Goal: Communication & Community: Answer question/provide support

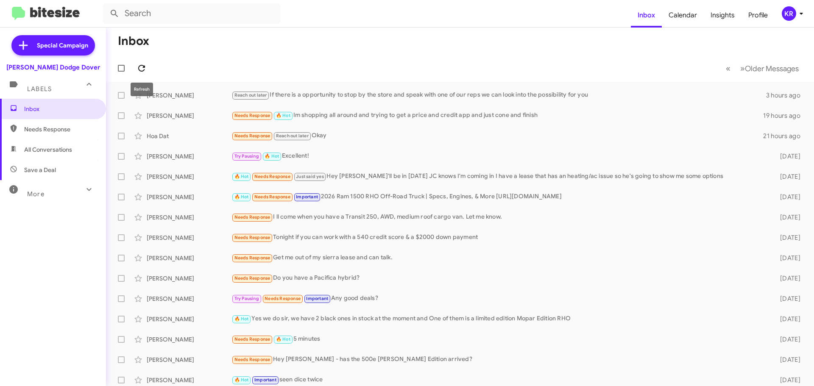
click at [145, 64] on icon at bounding box center [142, 68] width 10 height 10
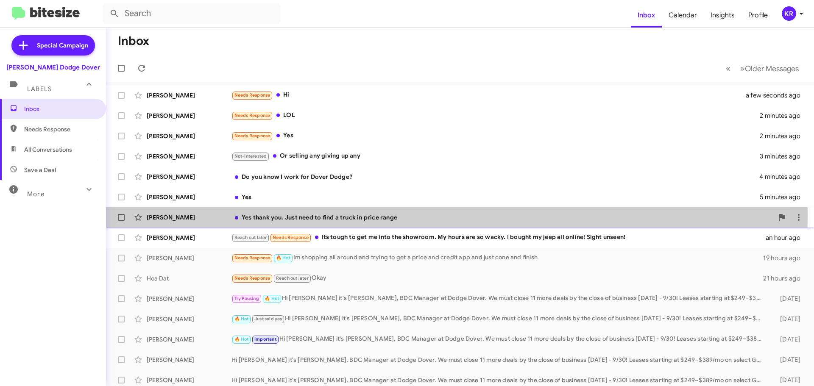
click at [261, 217] on div "Yes thank you. Just need to find a truck in price range" at bounding box center [503, 217] width 542 height 8
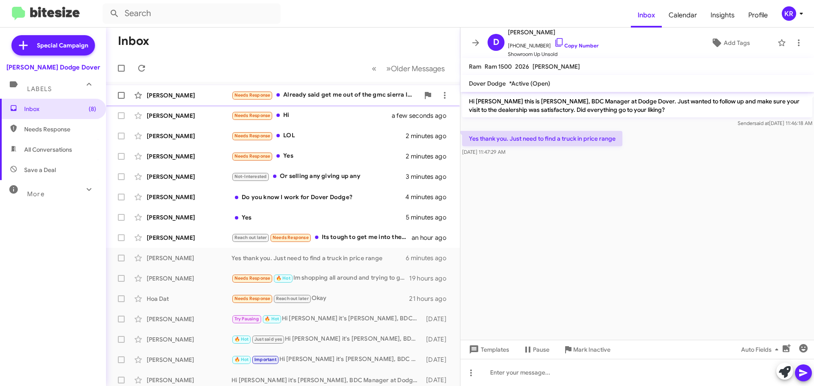
click at [333, 95] on div "Needs Response Already said get me out of the gmc sierra lease and can talk. Bu…" at bounding box center [326, 95] width 188 height 10
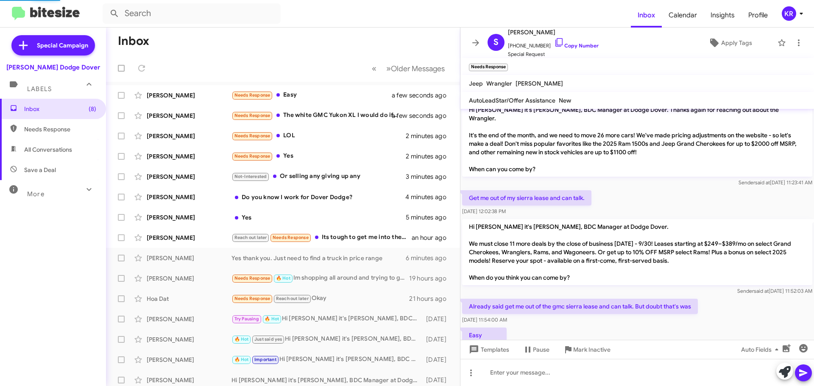
scroll to position [25, 0]
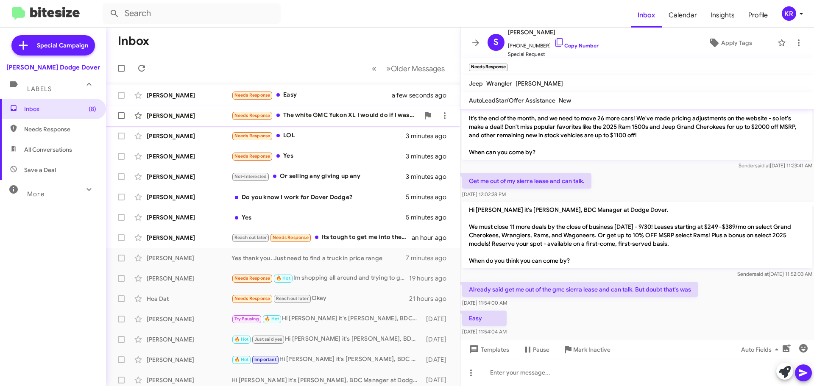
click at [319, 120] on div "Needs Response The white GMC Yukon XL I would do if I was at 50,000 out the doo…" at bounding box center [326, 116] width 188 height 10
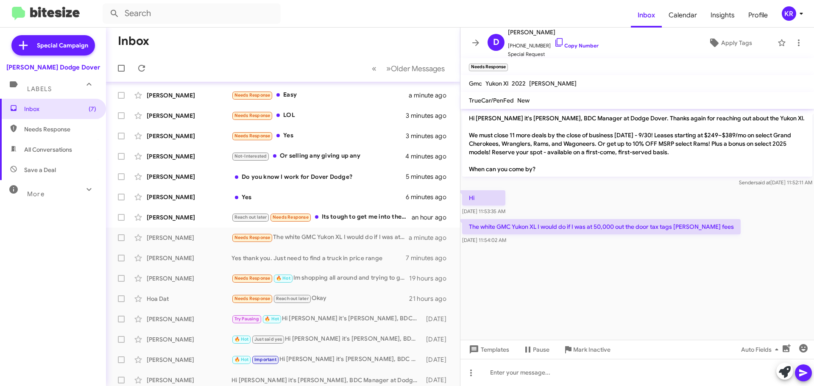
scroll to position [106, 0]
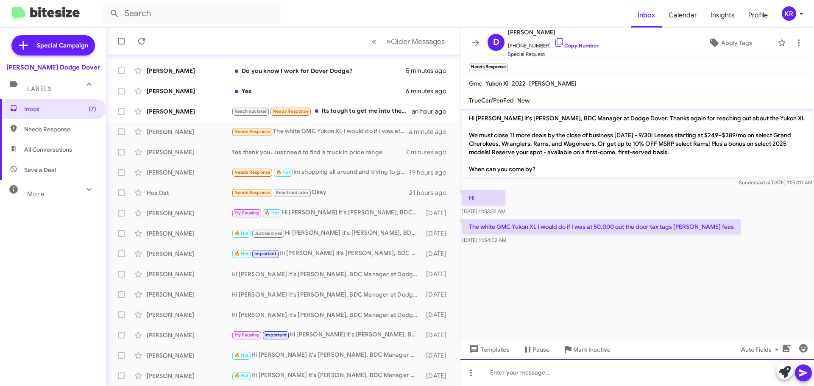
click at [631, 376] on div at bounding box center [638, 372] width 354 height 27
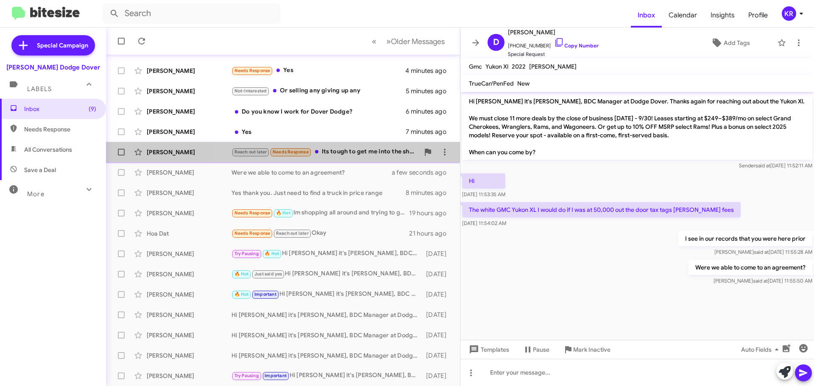
click at [334, 154] on div "Reach out later Needs Response Its tough to get me into the showroom. My hours …" at bounding box center [326, 152] width 188 height 10
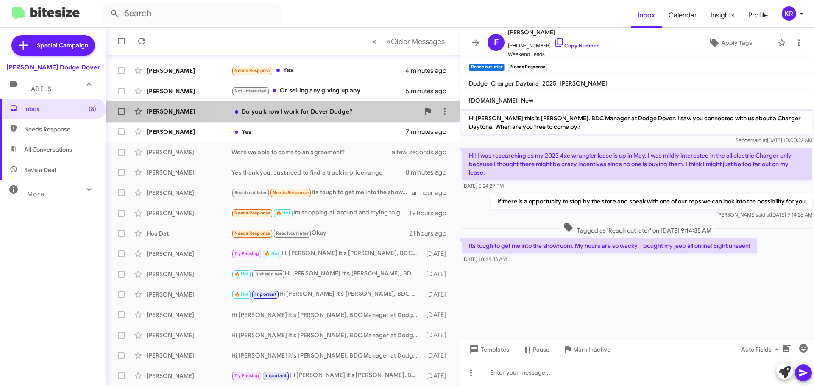
click at [286, 118] on div "[PERSON_NAME] Do you know I work for Dover Dodge? 6 minutes ago" at bounding box center [283, 111] width 341 height 17
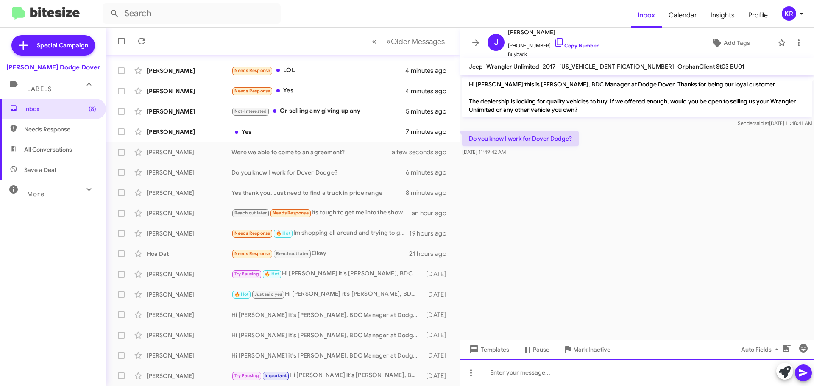
click at [566, 372] on div at bounding box center [638, 372] width 354 height 27
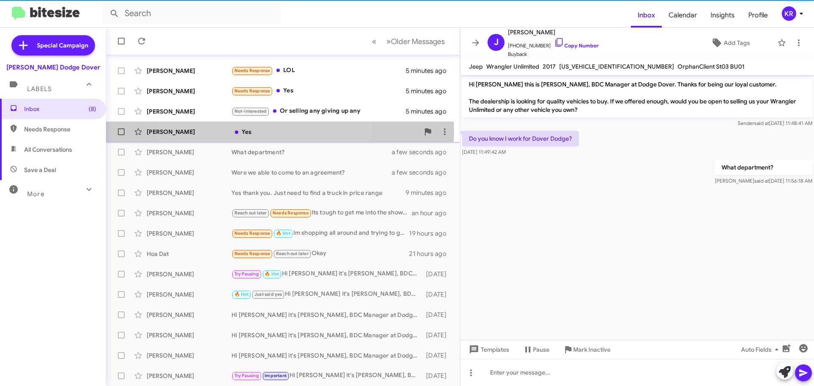
click at [252, 131] on div "Yes" at bounding box center [326, 132] width 188 height 8
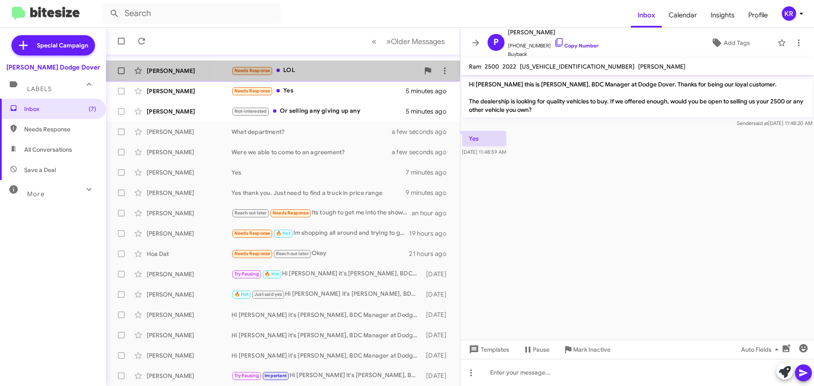
click at [298, 73] on div "Needs Response LOL" at bounding box center [326, 71] width 188 height 10
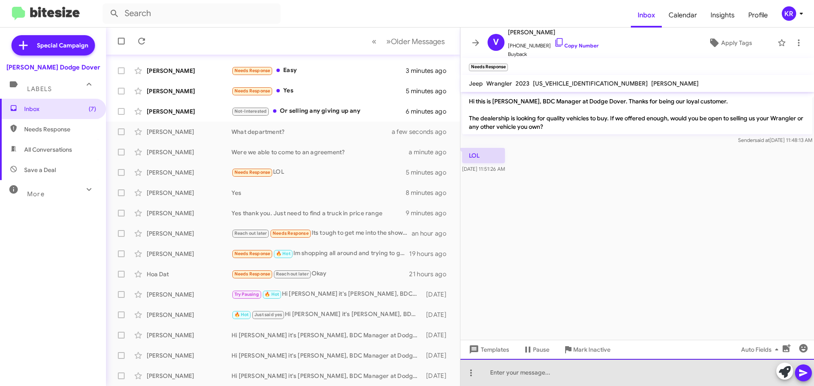
click at [573, 373] on div at bounding box center [638, 372] width 354 height 27
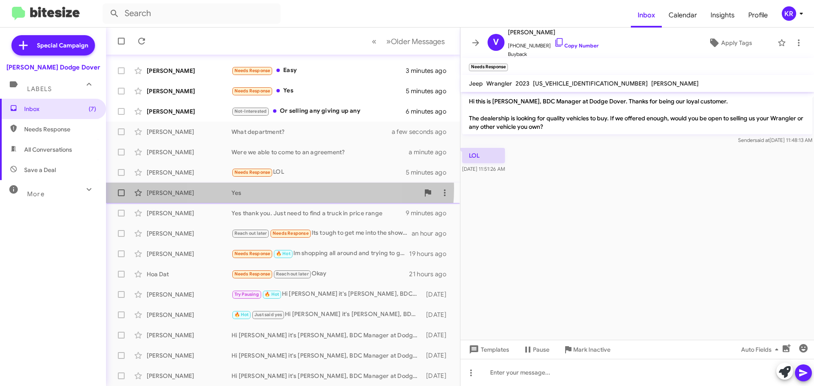
click at [266, 188] on div "[PERSON_NAME] Yes 8 minutes ago" at bounding box center [283, 193] width 341 height 17
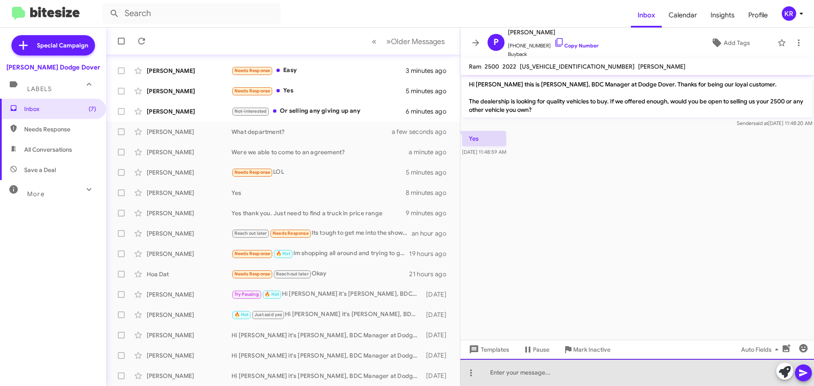
click at [563, 378] on div at bounding box center [638, 372] width 354 height 27
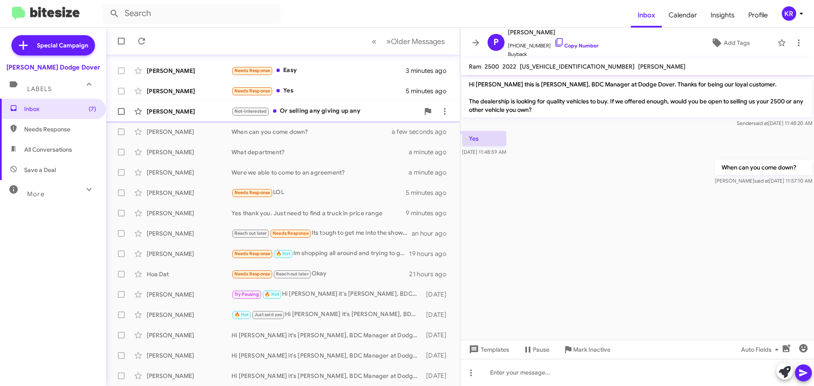
click at [283, 116] on div "Not-Interested Or selling any giving up any" at bounding box center [326, 111] width 188 height 10
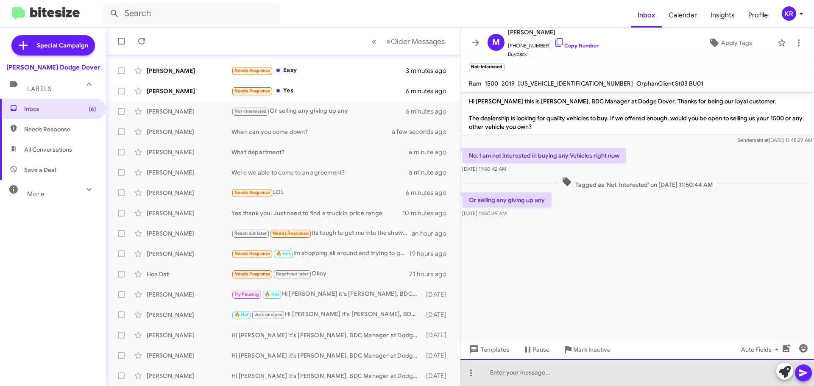
click at [582, 374] on div at bounding box center [638, 372] width 354 height 27
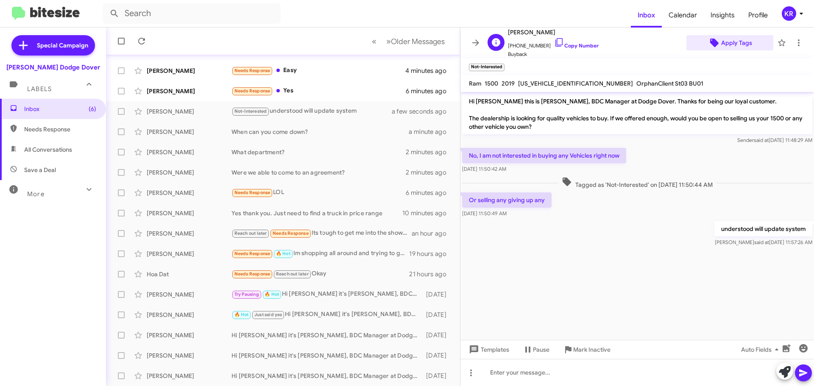
click at [735, 39] on span "Apply Tags" at bounding box center [737, 42] width 31 height 15
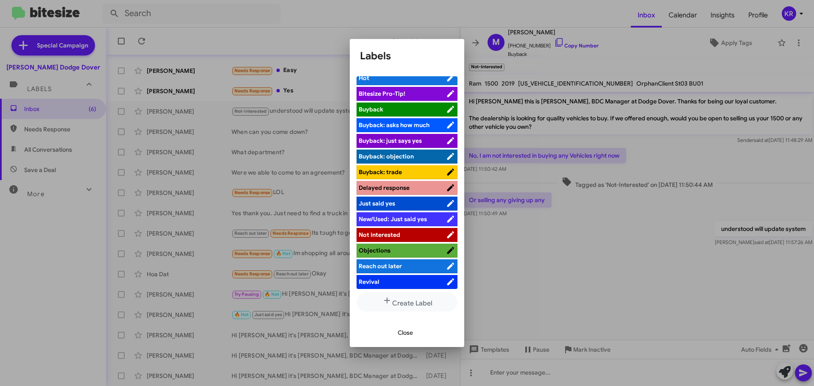
scroll to position [23, 0]
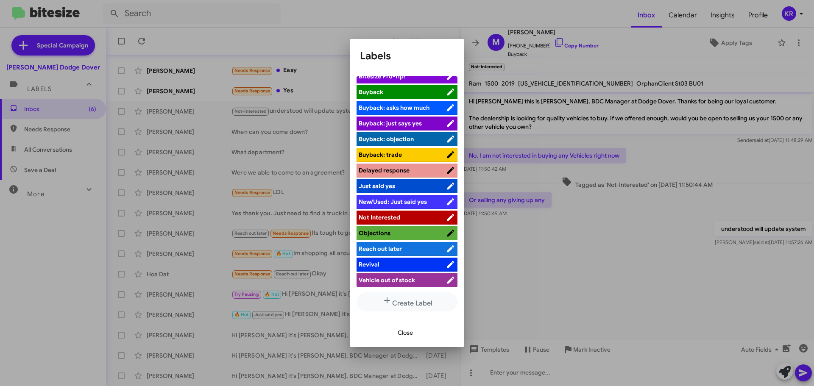
click at [381, 220] on span "Not Interested" at bounding box center [380, 218] width 42 height 8
click at [393, 335] on button "Close" at bounding box center [405, 332] width 29 height 15
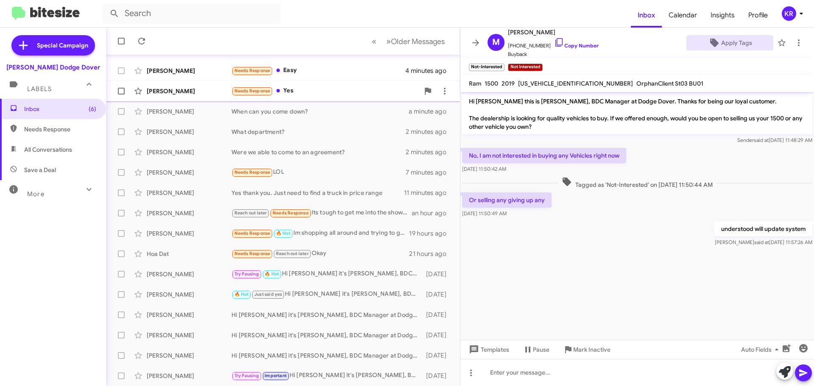
click at [300, 91] on div "Needs Response Yes" at bounding box center [326, 91] width 188 height 10
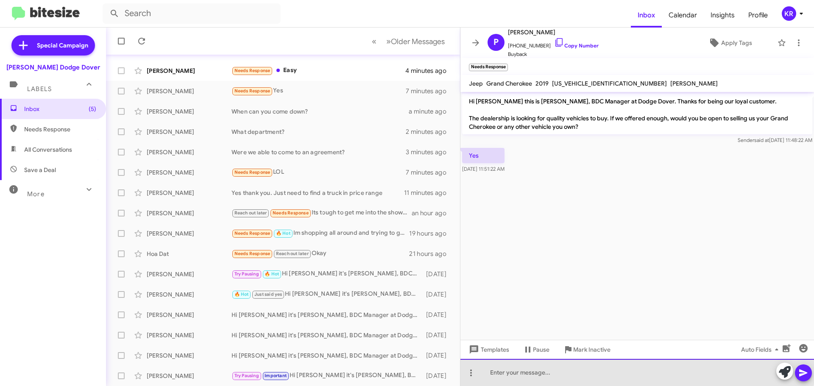
click at [587, 370] on div at bounding box center [638, 372] width 354 height 27
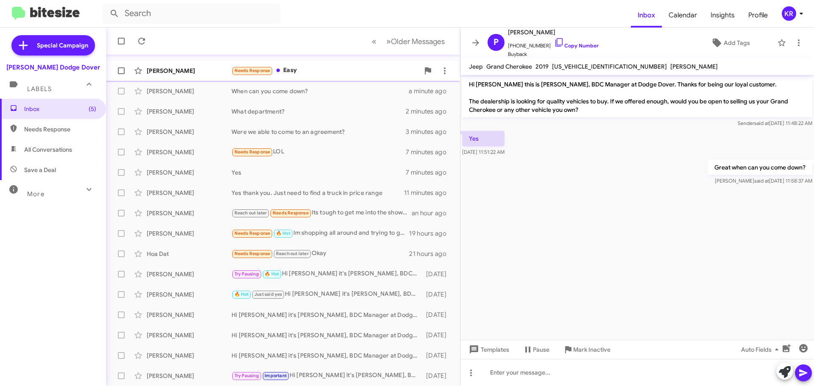
click at [321, 67] on div "Needs Response Easy" at bounding box center [326, 71] width 188 height 10
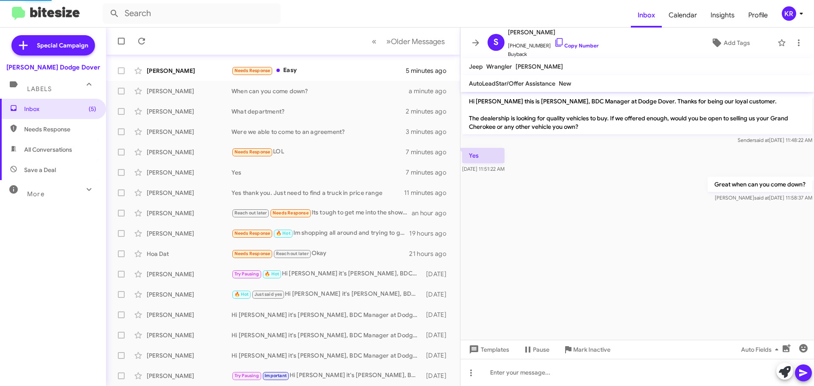
scroll to position [8, 0]
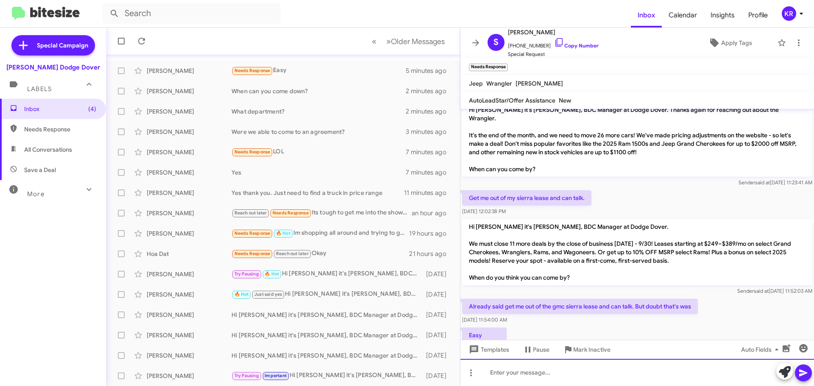
click at [578, 373] on div at bounding box center [638, 372] width 354 height 27
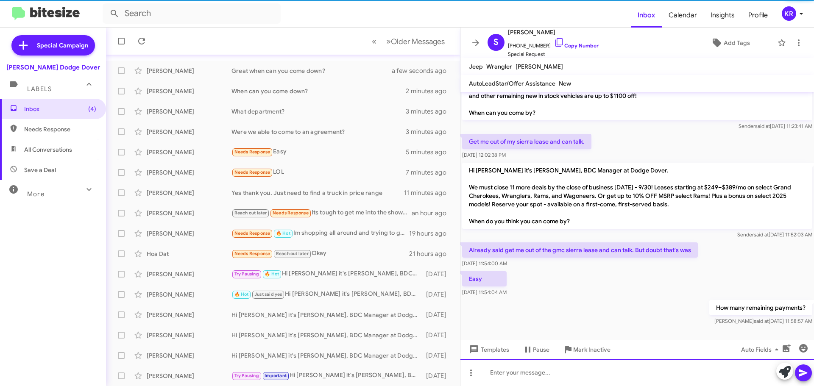
scroll to position [39, 0]
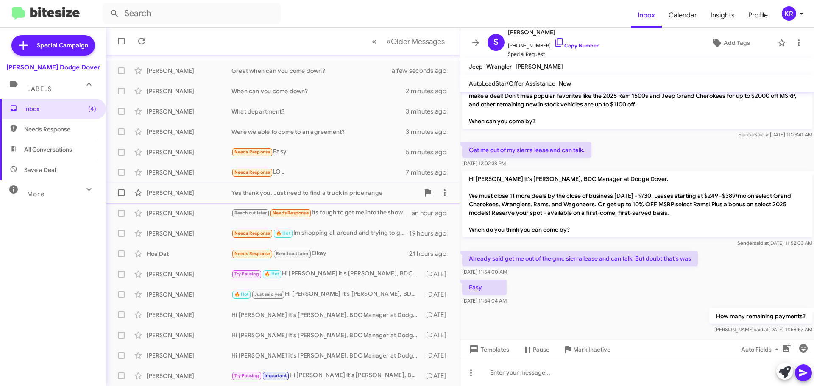
click at [193, 195] on div "[PERSON_NAME]" at bounding box center [189, 193] width 85 height 8
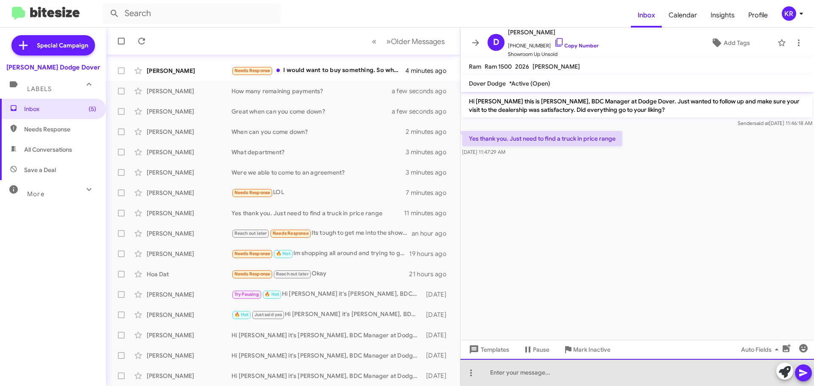
click at [580, 360] on div at bounding box center [638, 372] width 354 height 27
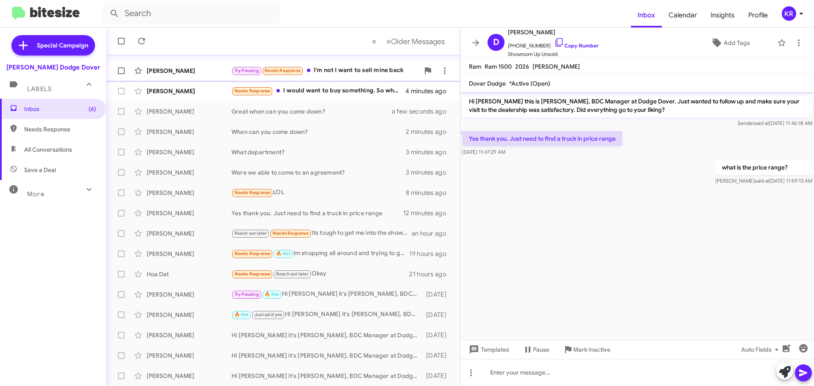
click at [325, 73] on div "Try Pausing Needs Response I'm not I want to sell mine back" at bounding box center [326, 71] width 188 height 10
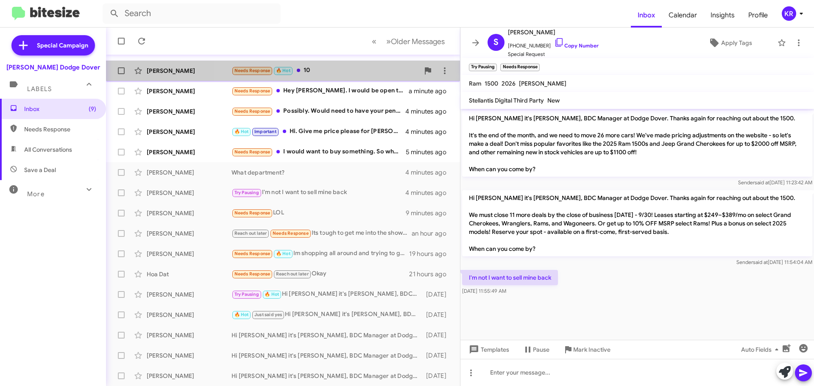
click at [345, 67] on div "Needs Response 🔥 Hot 10" at bounding box center [326, 71] width 188 height 10
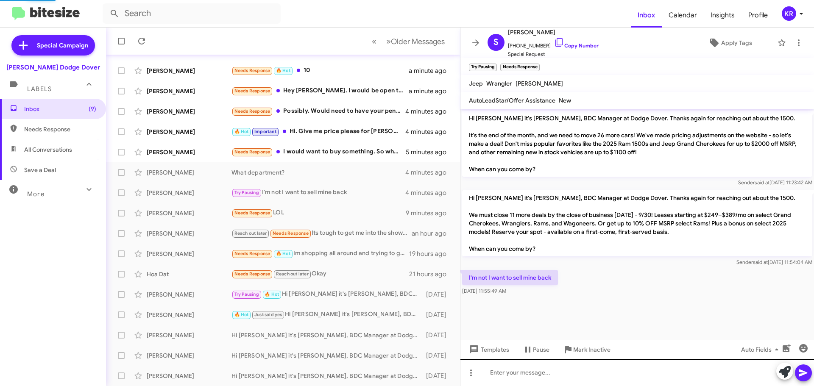
scroll to position [87, 0]
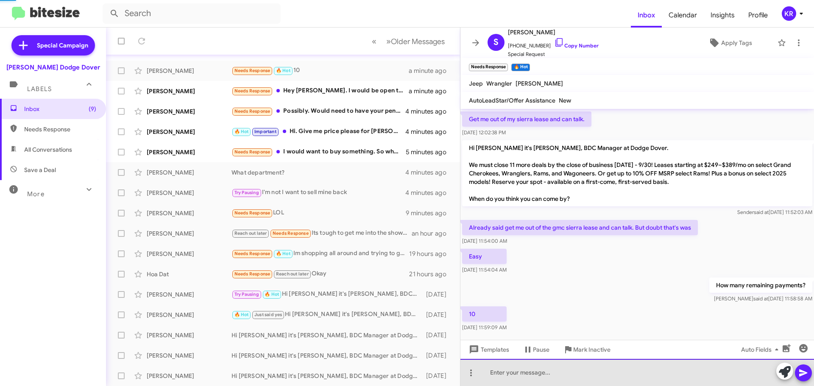
click at [579, 383] on div at bounding box center [638, 372] width 354 height 27
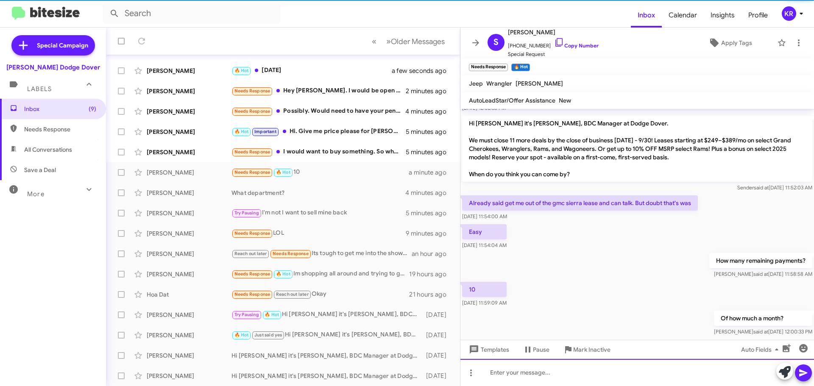
scroll to position [118, 0]
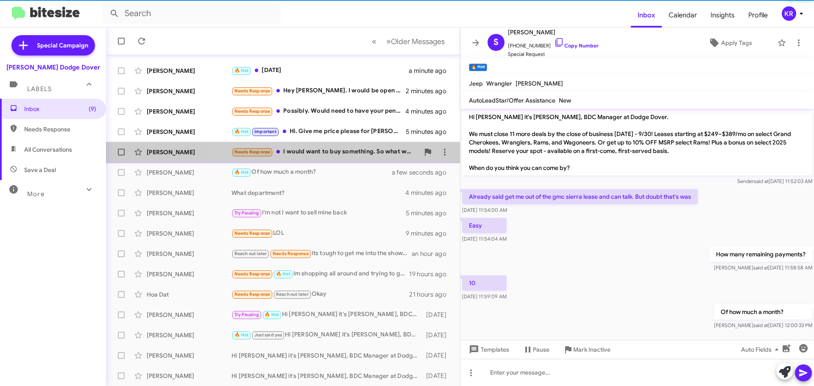
click at [331, 156] on div "Needs Response I would want to buy something. So what would be the best price?" at bounding box center [326, 152] width 188 height 10
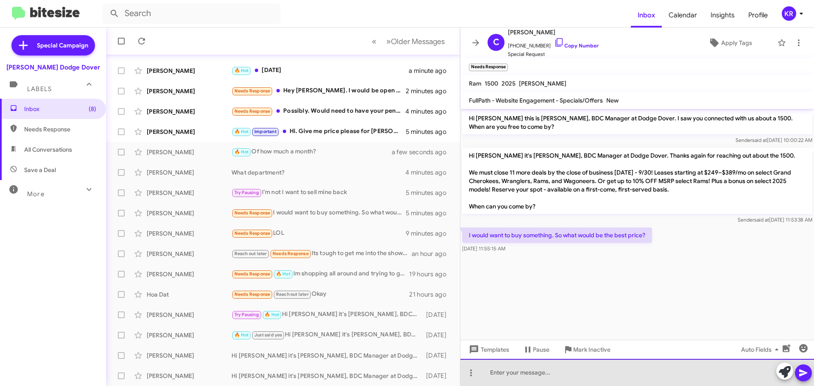
click at [543, 378] on div at bounding box center [638, 372] width 354 height 27
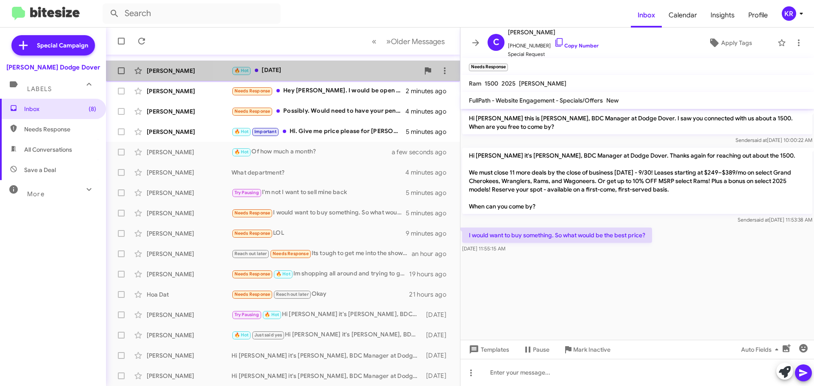
click at [285, 65] on div "[PERSON_NAME] 🔥 Hot [DATE] a minute ago" at bounding box center [283, 70] width 341 height 17
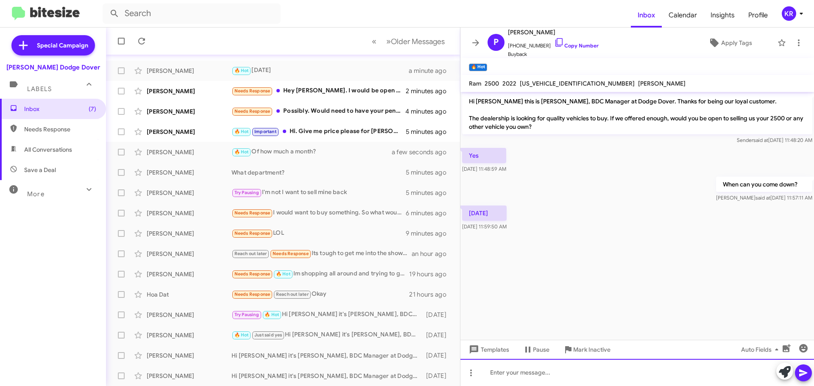
click at [605, 369] on div at bounding box center [638, 372] width 354 height 27
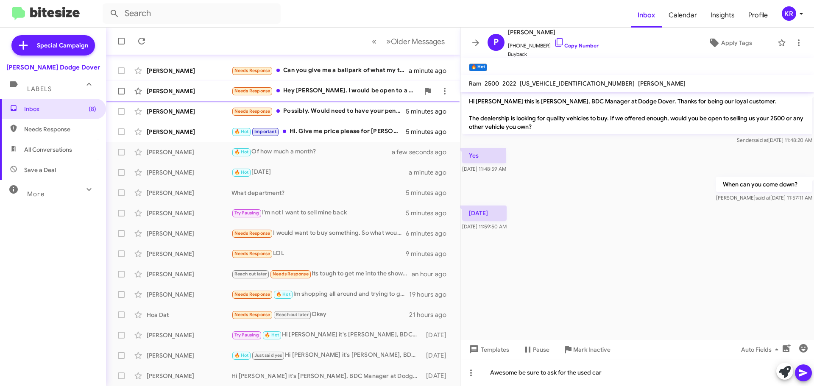
click at [295, 90] on div "Needs Response Hey [PERSON_NAME]. I would be open to a conversation about my gr…" at bounding box center [326, 91] width 188 height 10
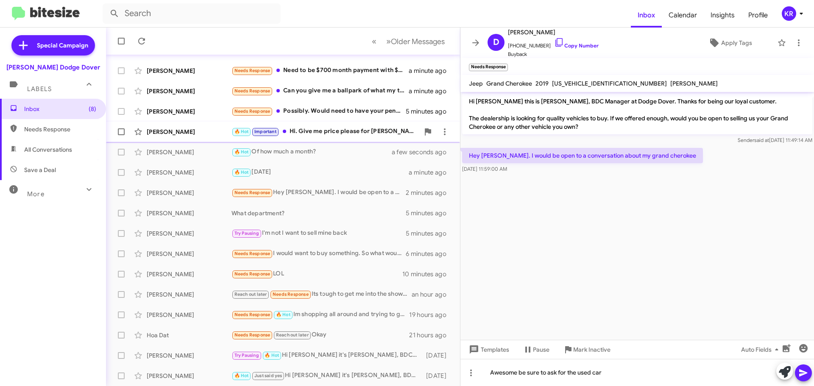
click at [306, 135] on div "🔥 Hot Important Hi. Give me price please for [PERSON_NAME]" at bounding box center [326, 132] width 188 height 10
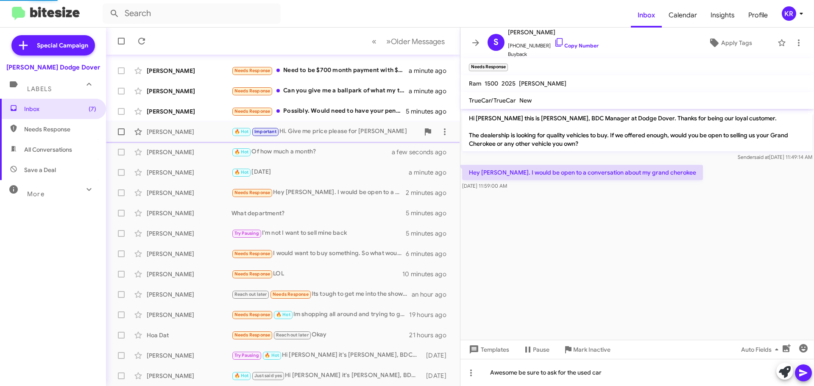
scroll to position [149, 0]
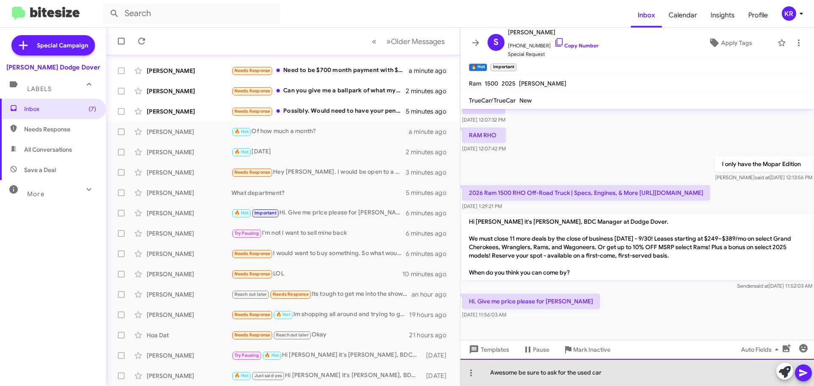
click at [568, 375] on div "Awesome be sure to ask for the used car" at bounding box center [638, 372] width 354 height 27
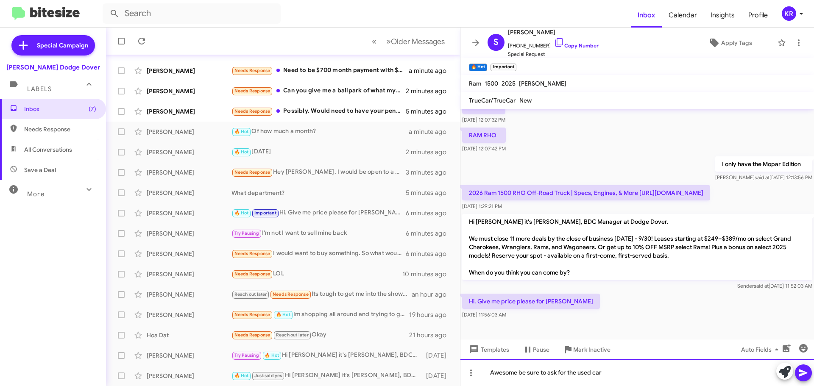
click at [655, 379] on div "Awesome be sure to ask for the used car" at bounding box center [638, 372] width 354 height 27
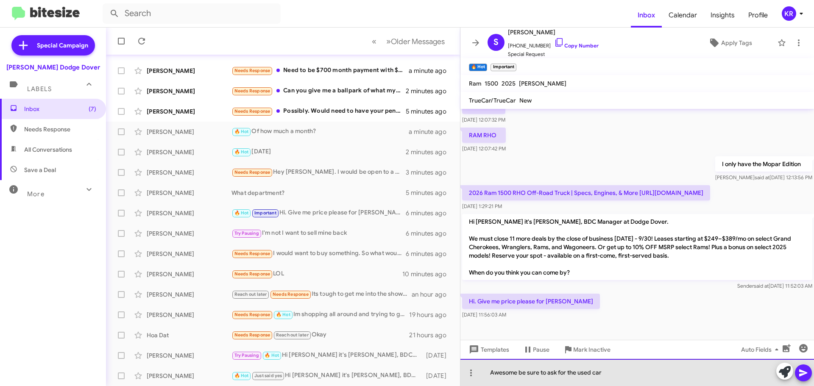
click at [655, 379] on div "Awesome be sure to ask for the used car" at bounding box center [638, 372] width 354 height 27
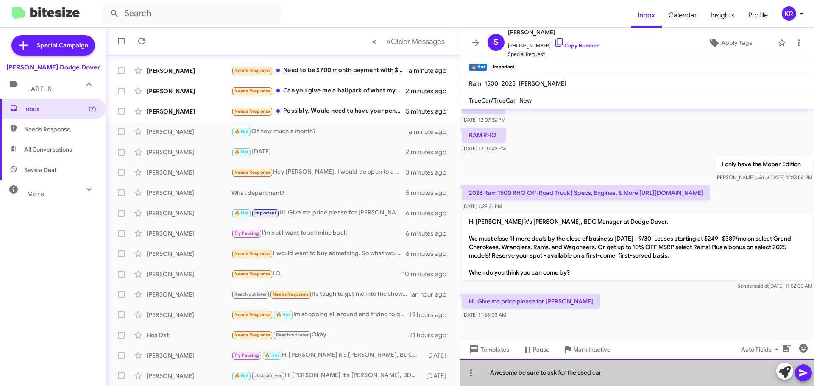
click at [655, 379] on div "Awesome be sure to ask for the used car" at bounding box center [638, 372] width 354 height 27
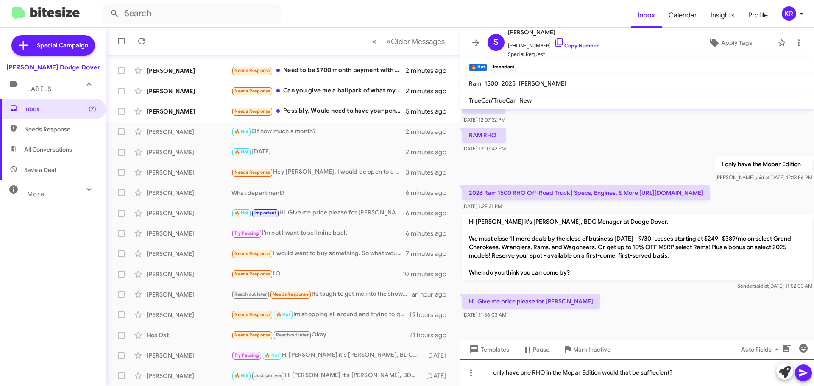
click at [655, 379] on div "I only have one RHO in the Mopar Edition would that be suffiecient?" at bounding box center [638, 372] width 354 height 27
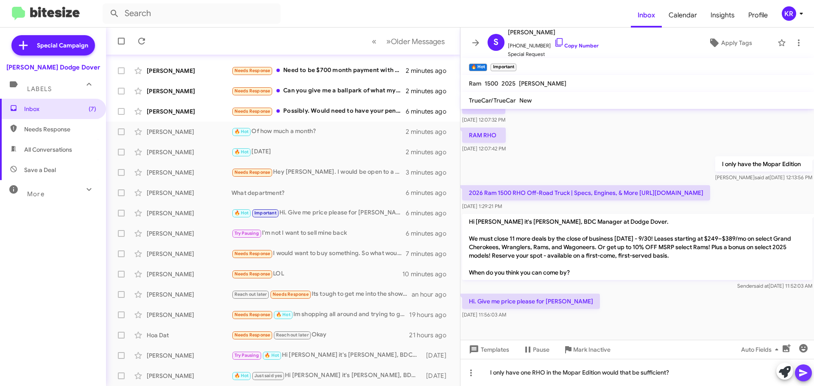
click at [805, 372] on icon at bounding box center [804, 373] width 8 height 7
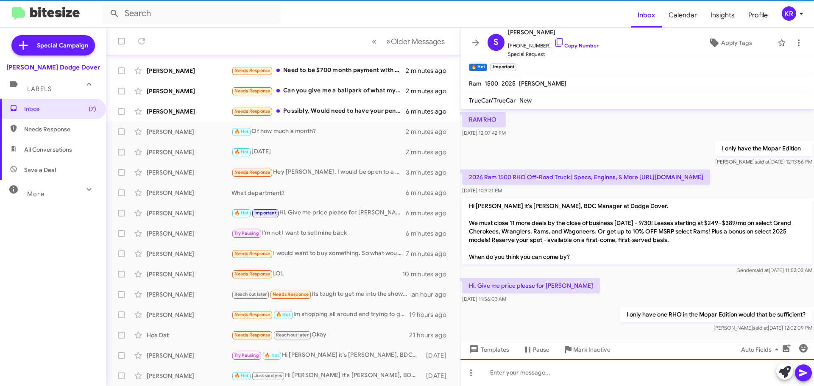
scroll to position [180, 0]
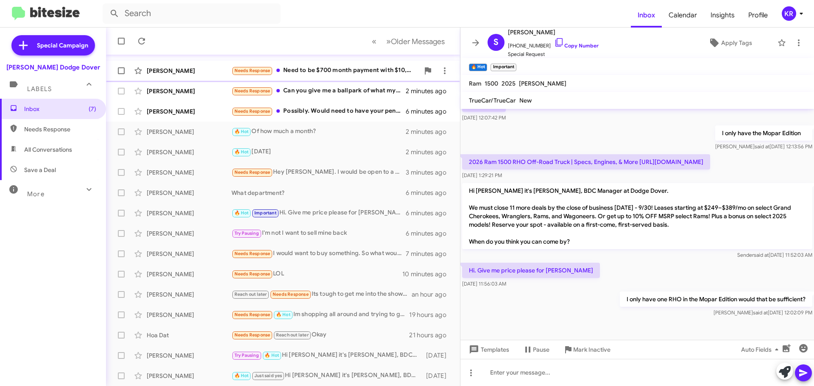
click at [297, 66] on div "Needs Response Need to be $700 month payment with $10,000 down" at bounding box center [326, 71] width 188 height 10
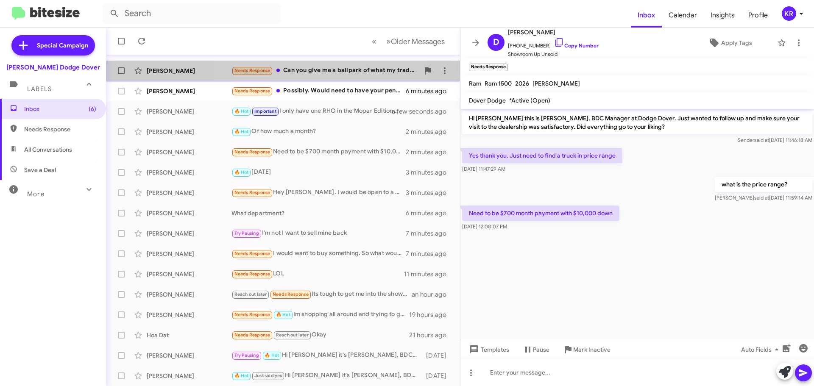
click at [296, 76] on div "Needs Response Can you give me a ballpark of what my trade in might be." at bounding box center [326, 71] width 188 height 10
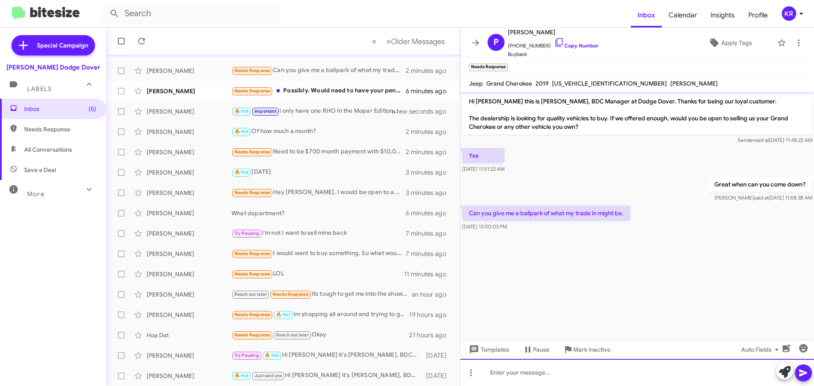
click at [567, 377] on div at bounding box center [638, 372] width 354 height 27
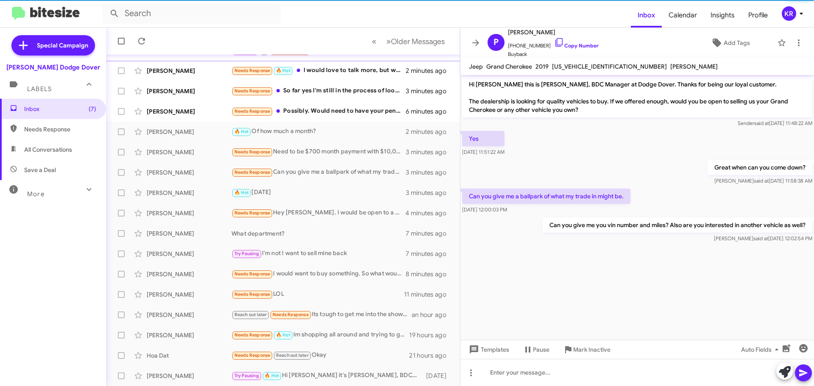
click at [329, 59] on span "[PERSON_NAME] Call Them Needs Response Inbound Call 2 minutes ago" at bounding box center [283, 50] width 354 height 20
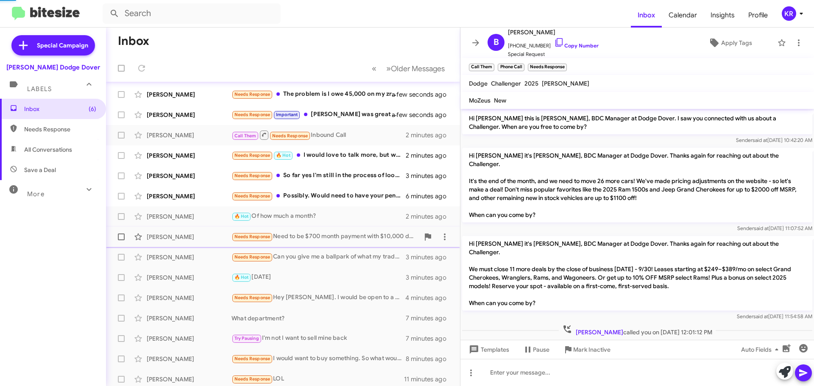
scroll to position [42, 0]
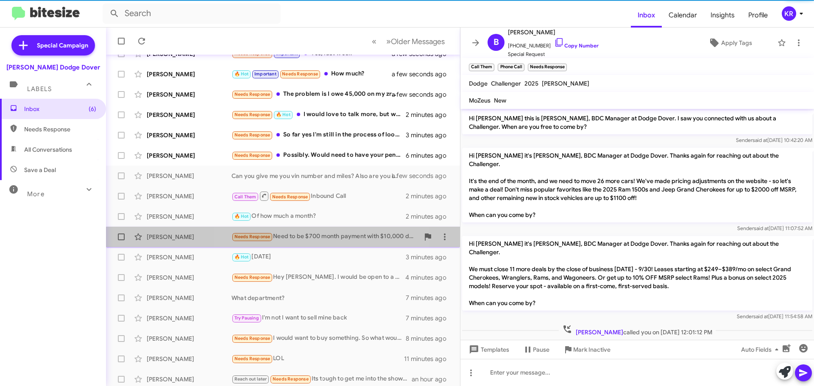
click at [312, 241] on div "Needs Response Need to be $700 month payment with $10,000 down" at bounding box center [326, 237] width 188 height 10
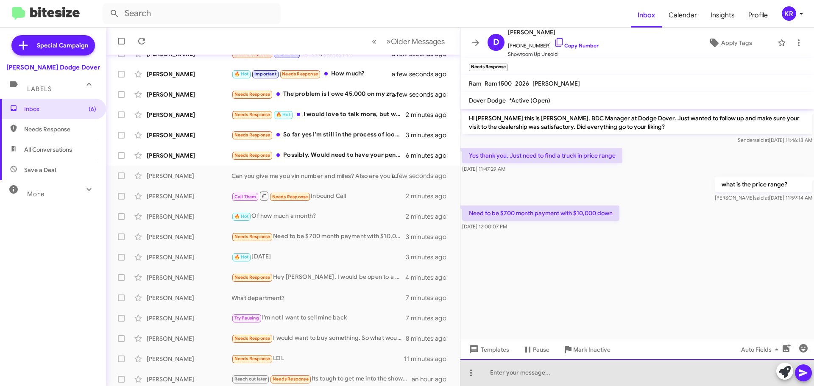
click at [558, 374] on div at bounding box center [638, 372] width 354 height 27
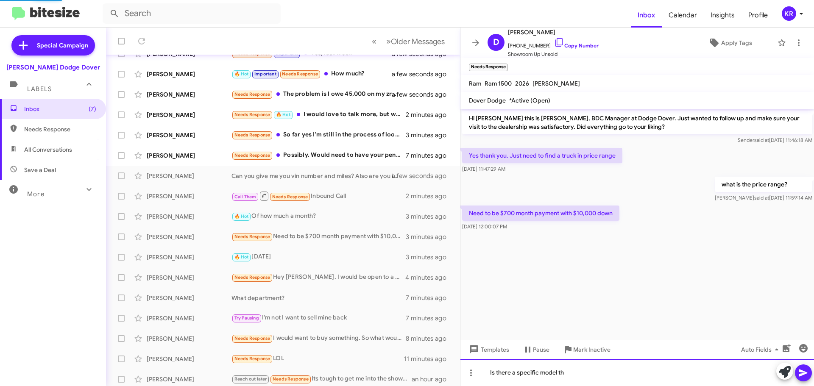
scroll to position [62, 0]
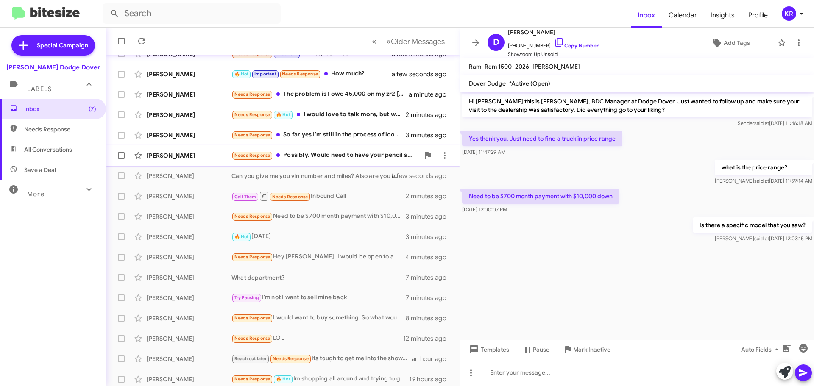
click at [324, 154] on div "Needs Response Possibly. Would need to have your pencil sharp though!!" at bounding box center [326, 156] width 188 height 10
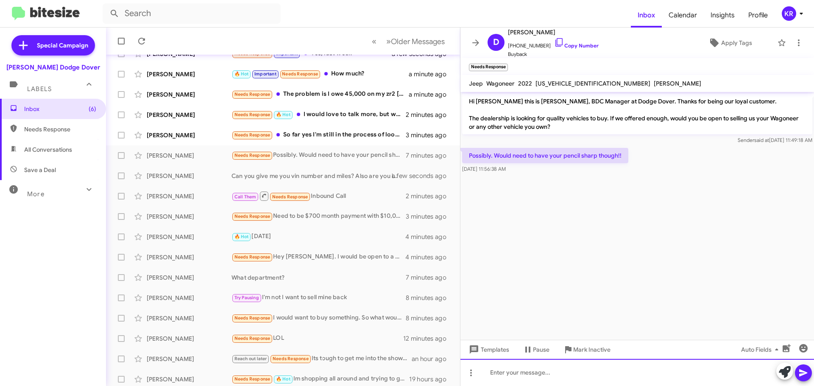
click at [551, 375] on div at bounding box center [638, 372] width 354 height 27
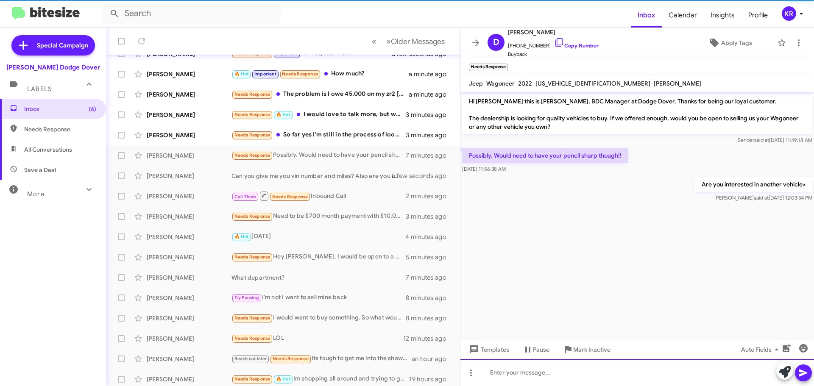
scroll to position [82, 0]
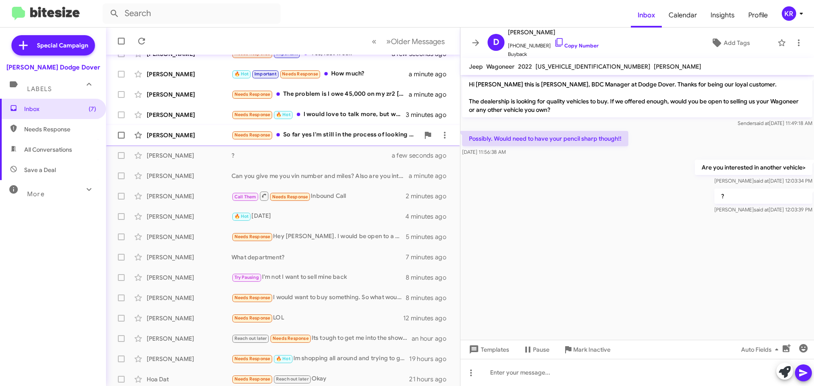
click at [329, 137] on div "Needs Response So far yes I'm still in the process of looking at a vehicle" at bounding box center [326, 135] width 188 height 10
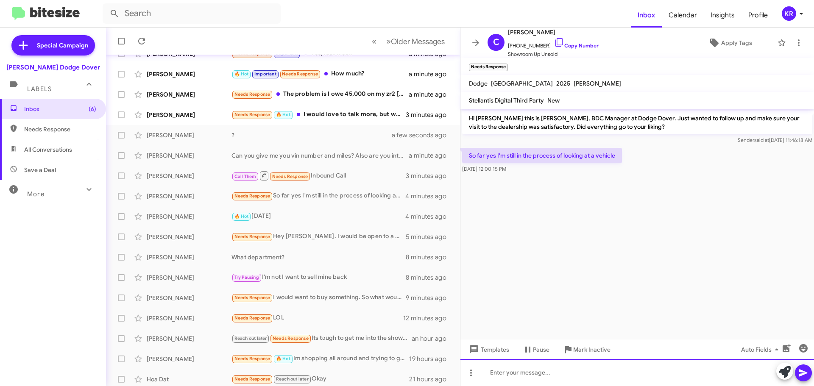
click at [559, 369] on div at bounding box center [638, 372] width 354 height 27
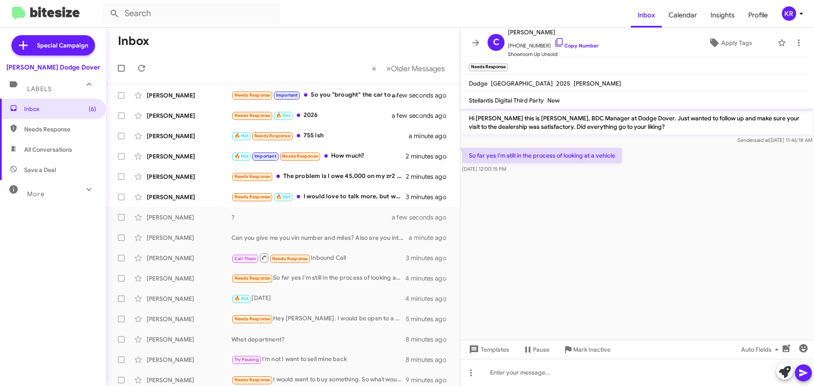
click at [50, 149] on span "All Conversations" at bounding box center [48, 149] width 48 height 8
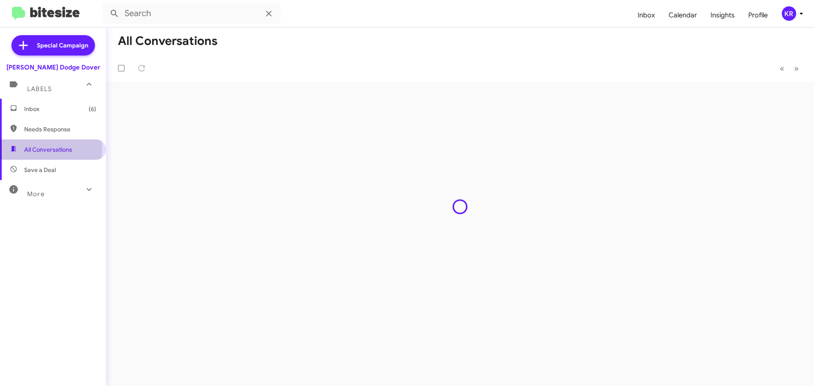
type input "in:all-conversations"
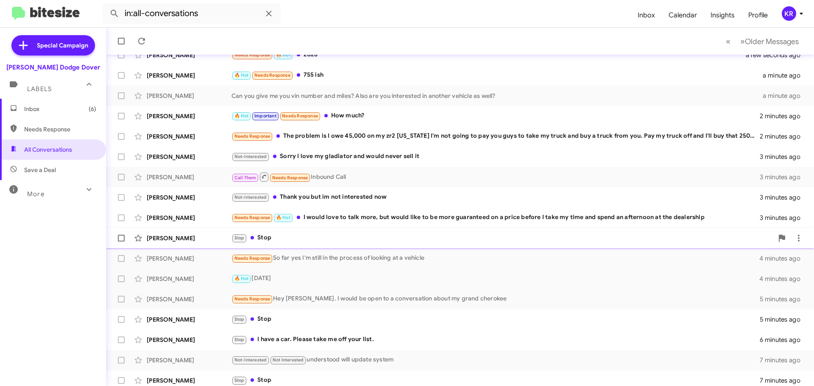
scroll to position [106, 0]
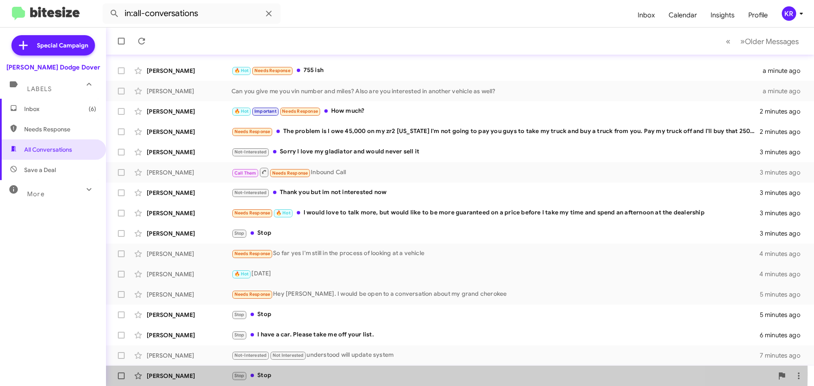
click at [272, 373] on div "Stop Stop" at bounding box center [503, 376] width 542 height 10
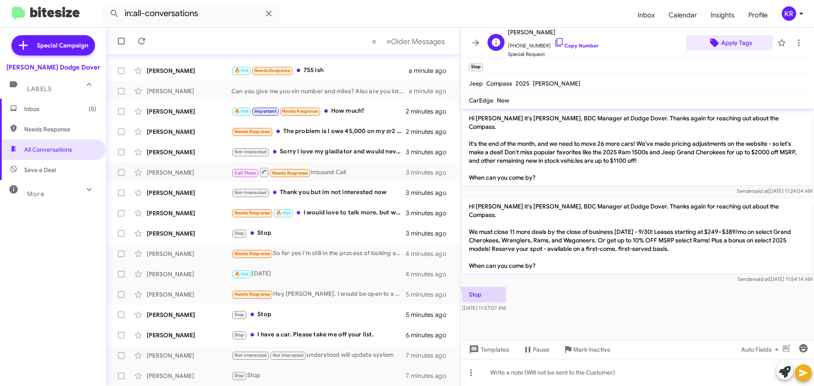
click at [724, 38] on span "Apply Tags" at bounding box center [737, 42] width 31 height 15
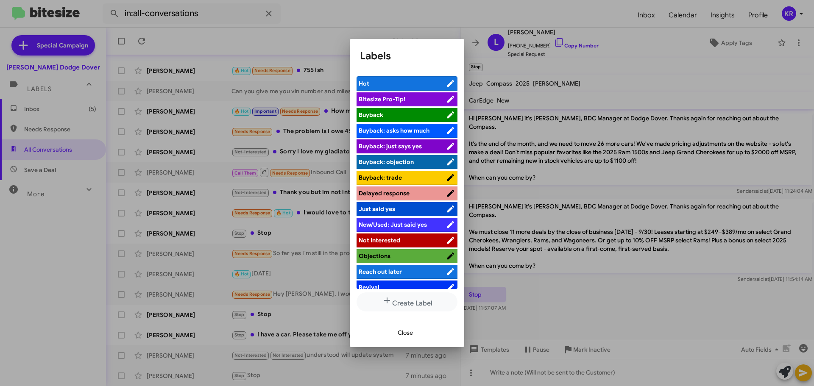
click at [366, 239] on span "Not Interested" at bounding box center [380, 241] width 42 height 8
click at [406, 333] on span "Close" at bounding box center [405, 332] width 15 height 15
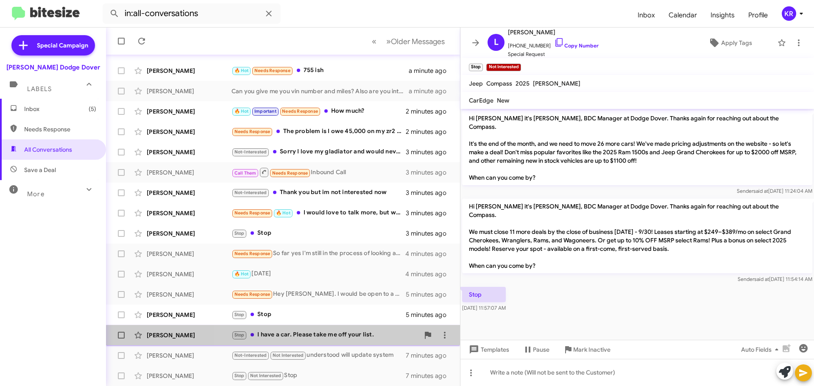
click at [347, 340] on div "Stop I have a car. Please take me off your list." at bounding box center [326, 335] width 188 height 10
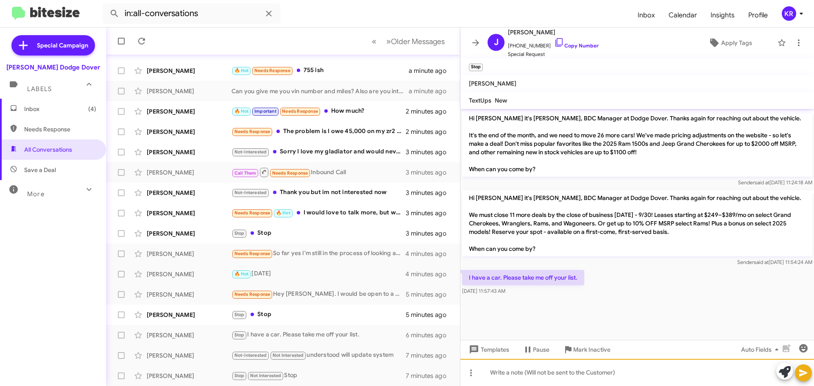
click at [615, 378] on div at bounding box center [638, 372] width 354 height 27
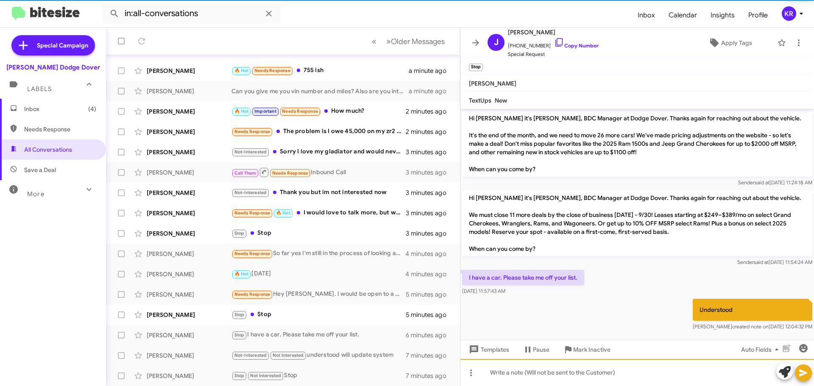
scroll to position [1, 0]
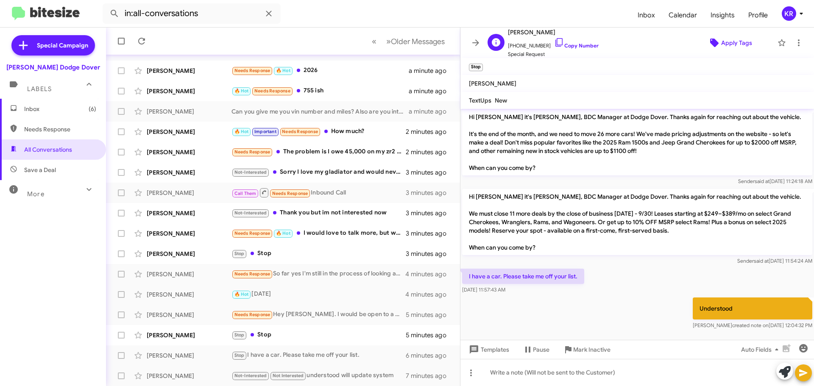
click at [726, 43] on span "Apply Tags" at bounding box center [737, 42] width 31 height 15
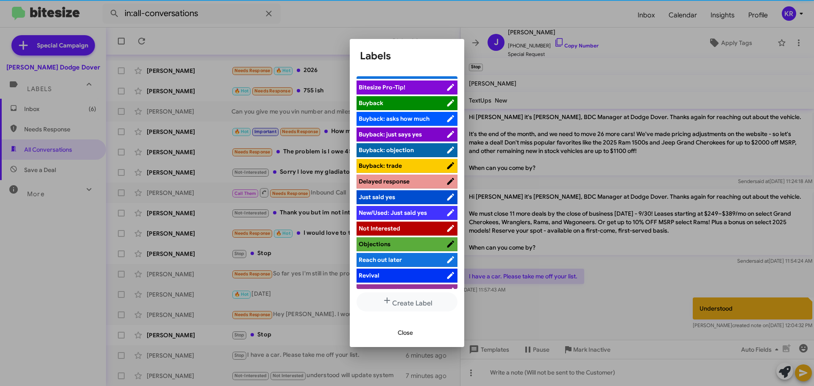
scroll to position [23, 0]
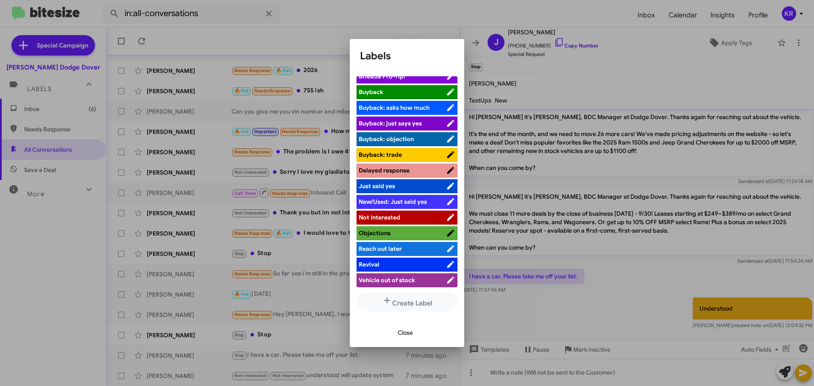
click at [400, 217] on span "Not Interested" at bounding box center [402, 217] width 87 height 8
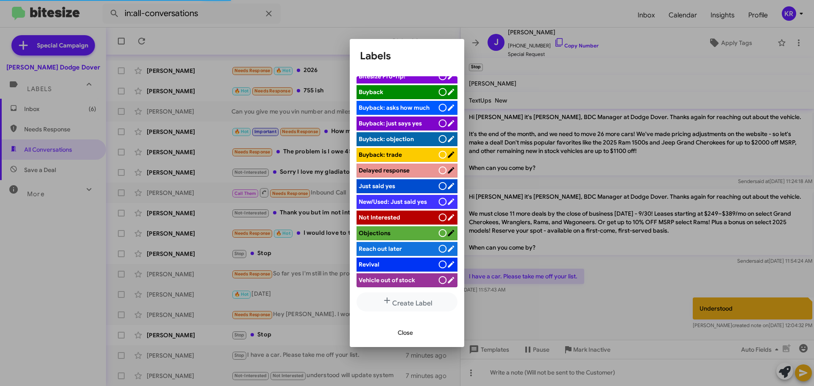
click at [408, 333] on span "Close" at bounding box center [405, 332] width 15 height 15
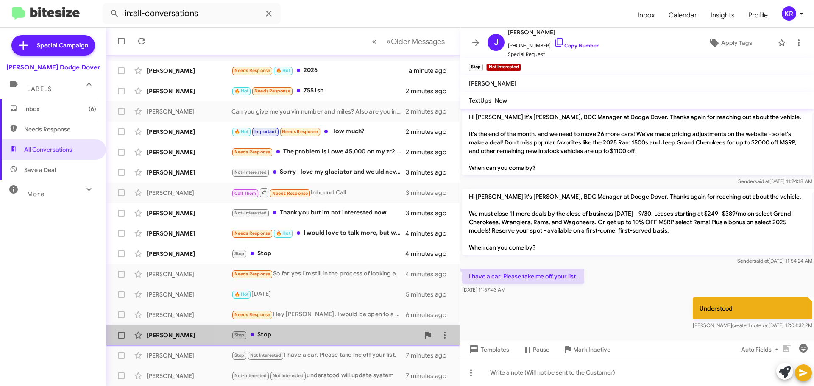
click at [288, 334] on div "Stop Stop" at bounding box center [326, 335] width 188 height 10
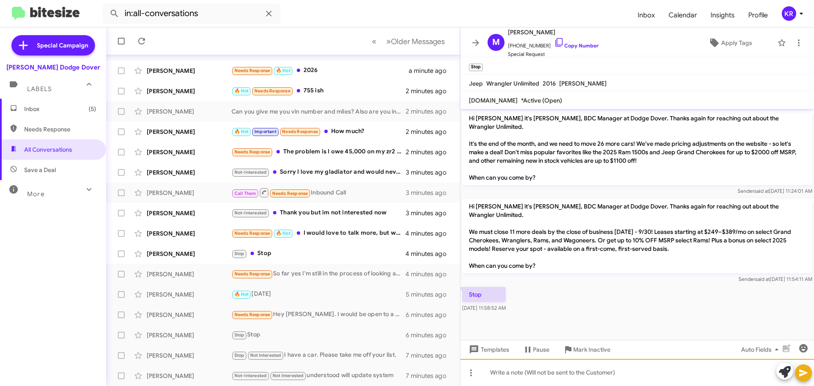
click at [543, 381] on div at bounding box center [638, 372] width 354 height 27
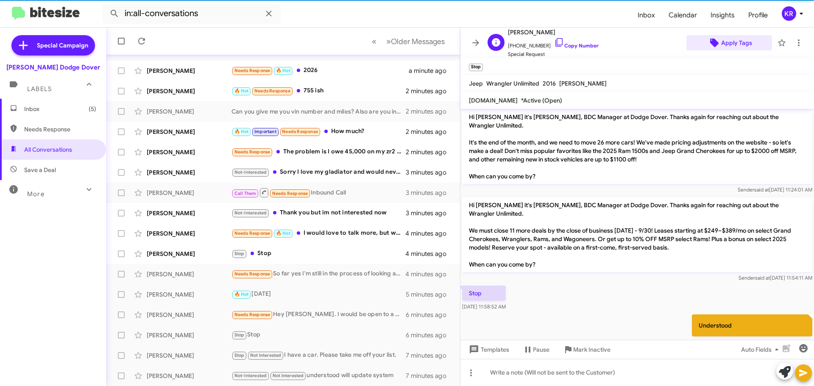
click at [722, 42] on span "Apply Tags" at bounding box center [737, 42] width 31 height 15
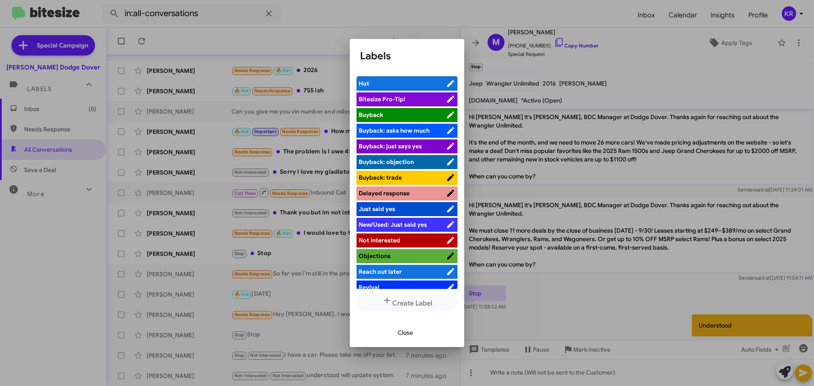
click at [372, 241] on span "Not Interested" at bounding box center [380, 241] width 42 height 8
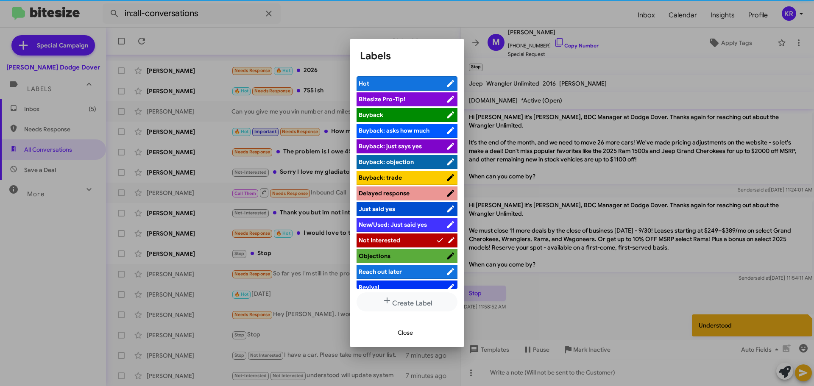
click at [404, 333] on span "Close" at bounding box center [405, 332] width 15 height 15
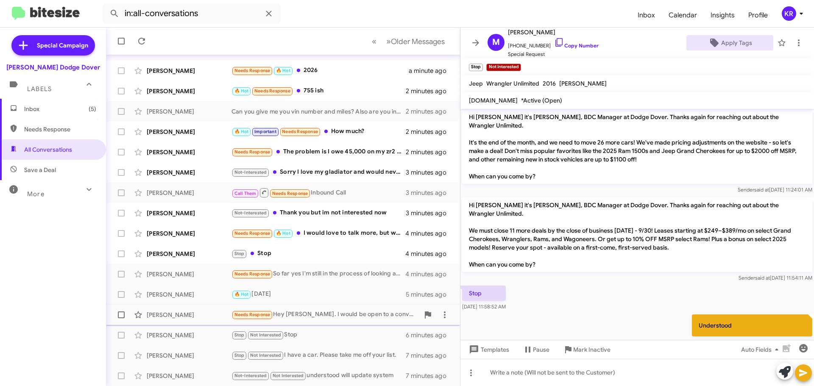
click at [312, 317] on div "Needs Response Hey [PERSON_NAME]. I would be open to a conversation about my gr…" at bounding box center [326, 315] width 188 height 10
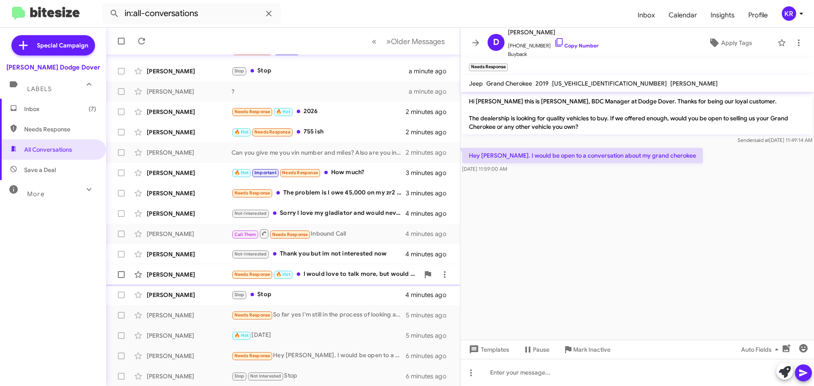
scroll to position [106, 0]
click at [277, 295] on div "Stop Stop" at bounding box center [326, 295] width 188 height 10
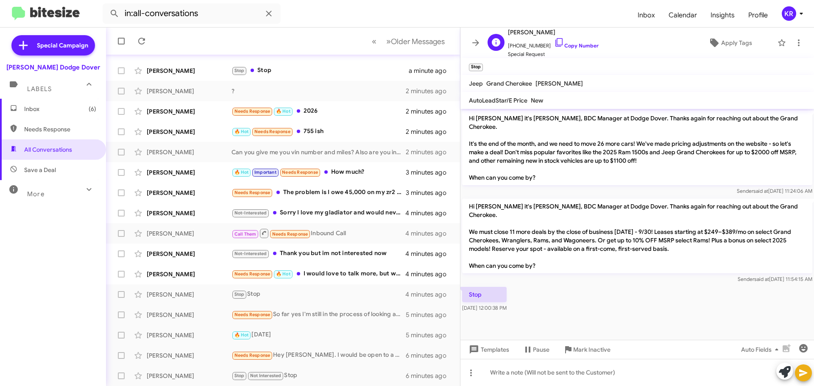
click at [733, 34] on div "[PERSON_NAME] [PHONE_NUMBER] Copy Number Special Request Apply Tags" at bounding box center [628, 42] width 289 height 31
click at [722, 39] on span "Apply Tags" at bounding box center [737, 42] width 31 height 15
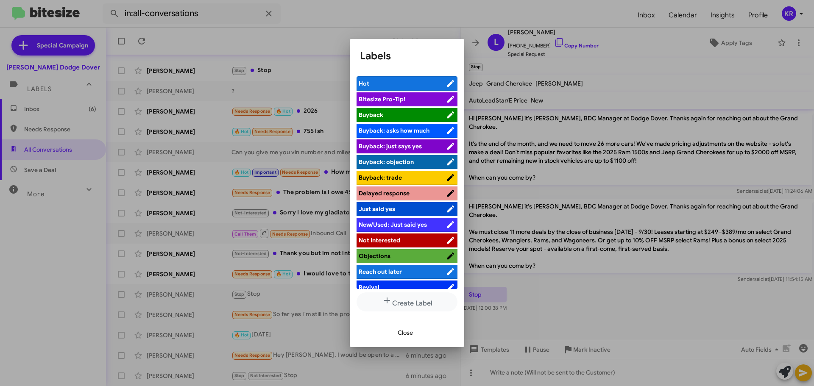
click at [382, 240] on span "Not Interested" at bounding box center [380, 241] width 42 height 8
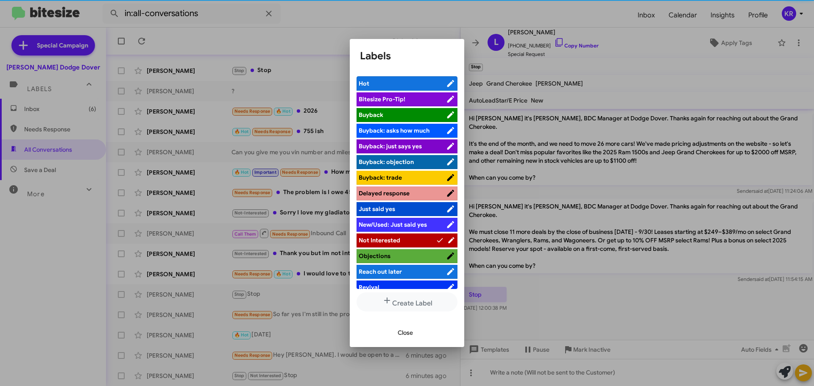
click at [409, 334] on span "Close" at bounding box center [405, 332] width 15 height 15
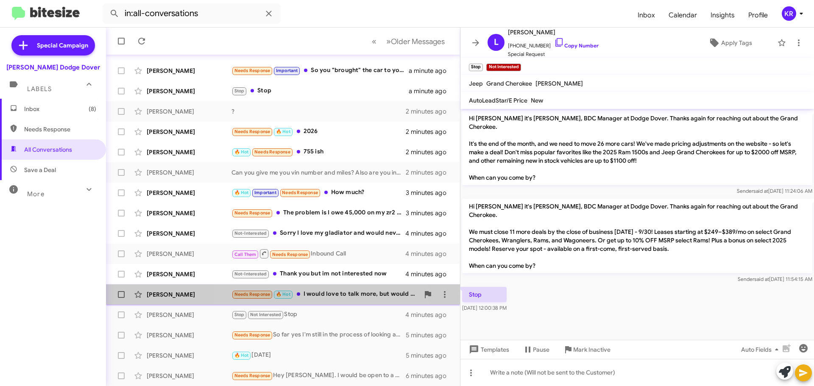
click at [322, 296] on div "Needs Response 🔥 Hot I would love to talk more, but would like to be more guara…" at bounding box center [326, 295] width 188 height 10
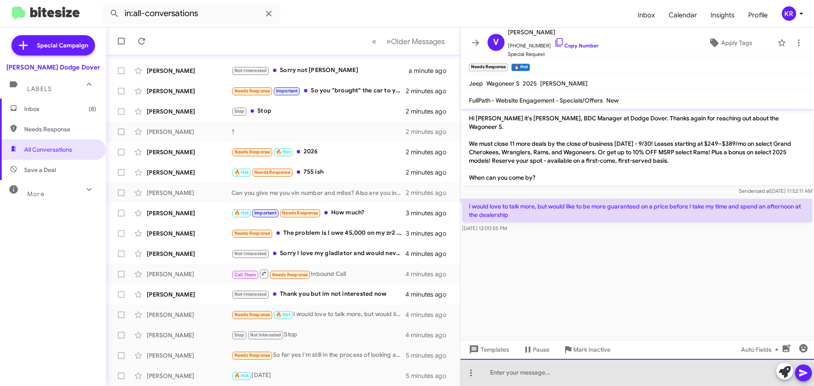
click at [565, 377] on div at bounding box center [638, 372] width 354 height 27
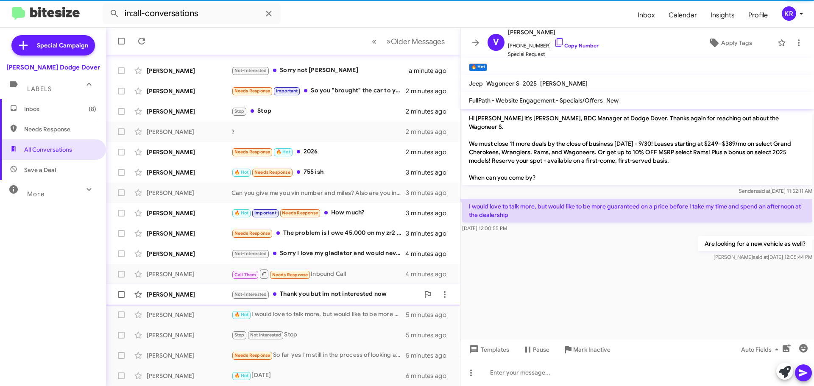
click at [335, 296] on div "Not-Interested Thank you but im not interested now" at bounding box center [326, 295] width 188 height 10
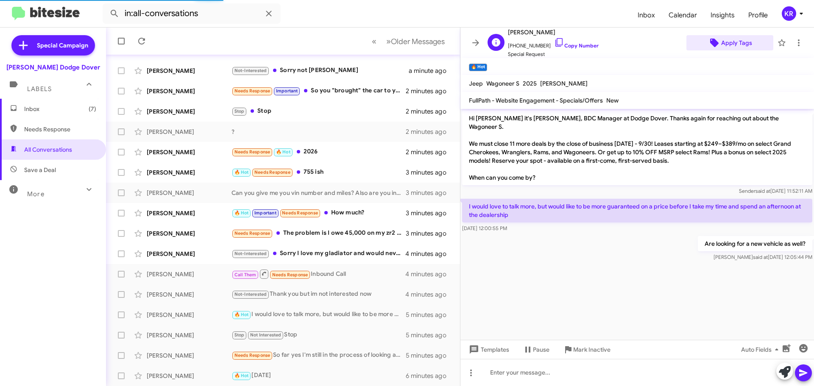
click at [745, 43] on span "Apply Tags" at bounding box center [737, 42] width 31 height 15
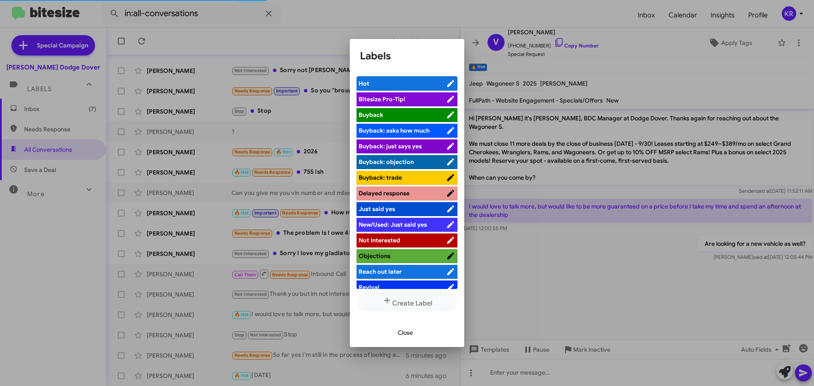
click at [394, 241] on span "Not Interested" at bounding box center [380, 241] width 42 height 8
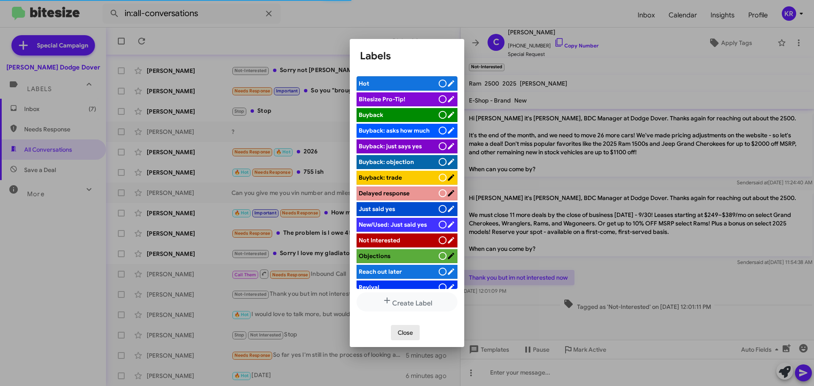
click at [414, 338] on button "Close" at bounding box center [405, 332] width 29 height 15
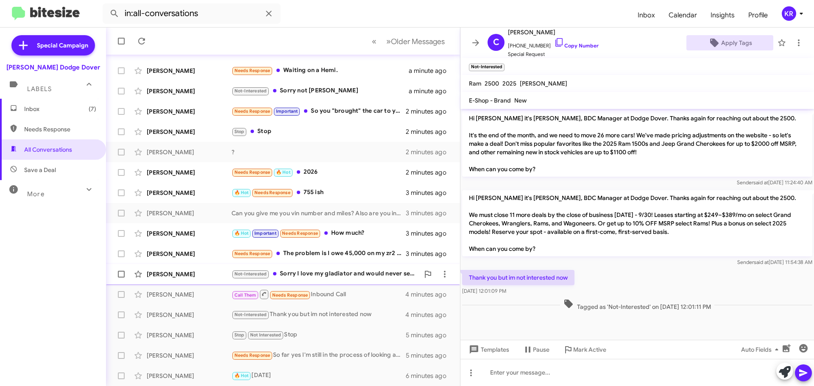
click at [324, 280] on div "[PERSON_NAME] Not-Interested Sorry I love my gladiator and would never sell it …" at bounding box center [283, 274] width 341 height 17
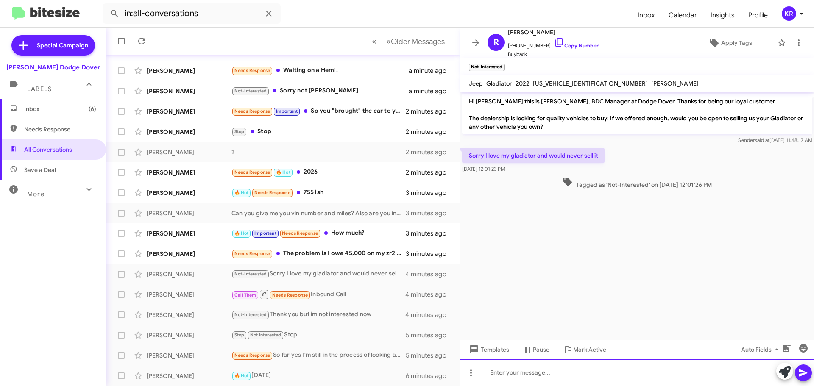
click at [575, 377] on div at bounding box center [638, 372] width 354 height 27
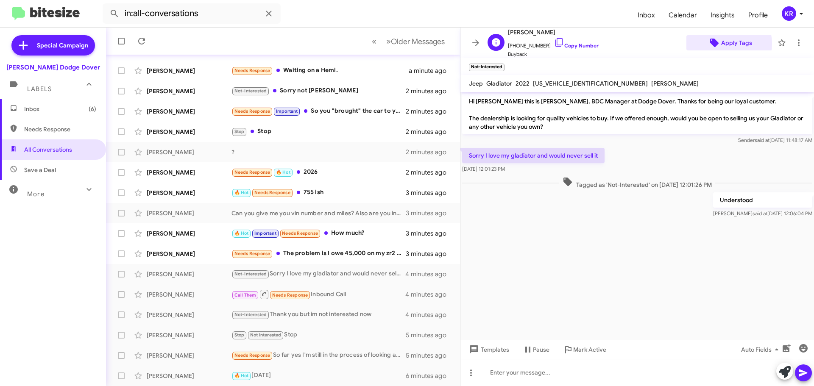
click at [722, 44] on span "Apply Tags" at bounding box center [737, 42] width 31 height 15
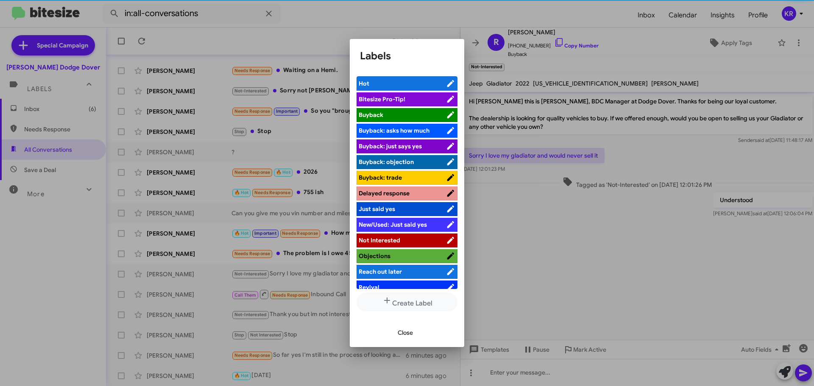
click at [380, 238] on span "Not Interested" at bounding box center [380, 241] width 42 height 8
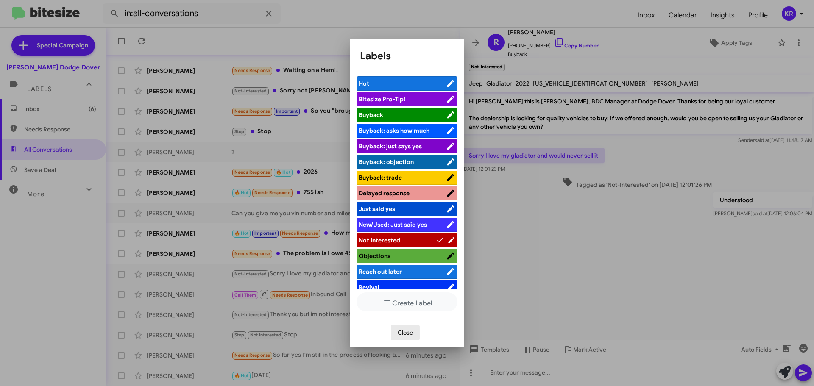
click at [408, 332] on span "Close" at bounding box center [405, 332] width 15 height 15
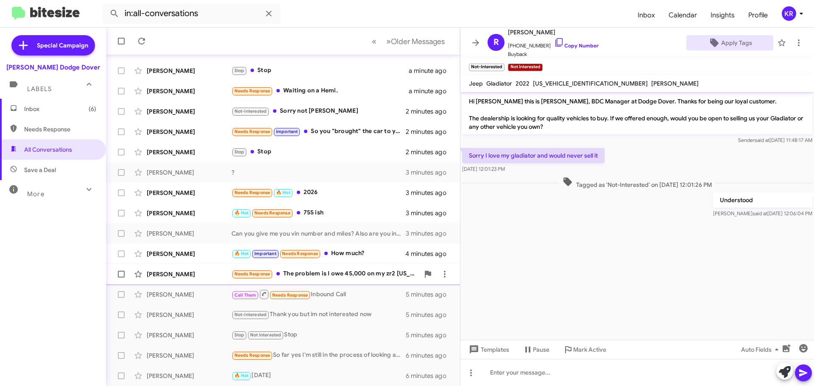
click at [333, 276] on div "Needs Response The problem is I owe 45,000 on my zr2 [US_STATE] I'm not going t…" at bounding box center [326, 274] width 188 height 10
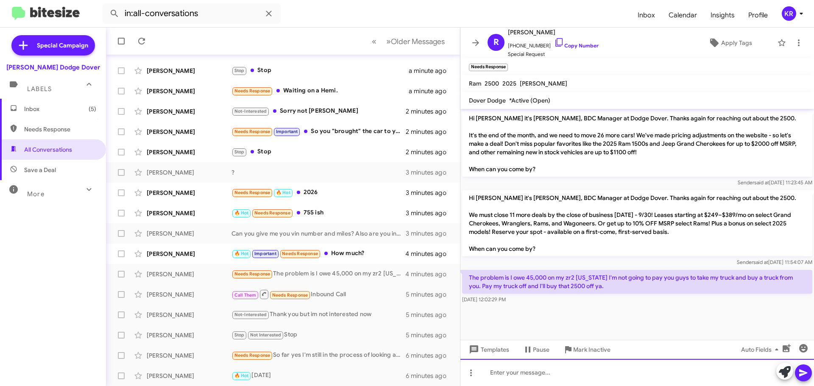
click at [545, 380] on div at bounding box center [638, 372] width 354 height 27
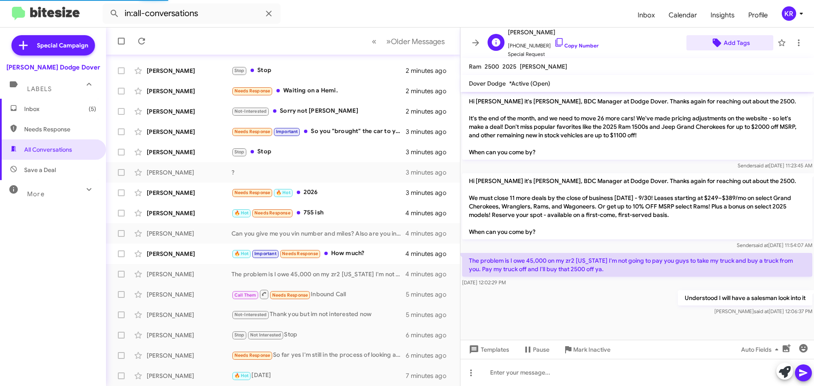
click at [729, 45] on span "Add Tags" at bounding box center [737, 42] width 26 height 15
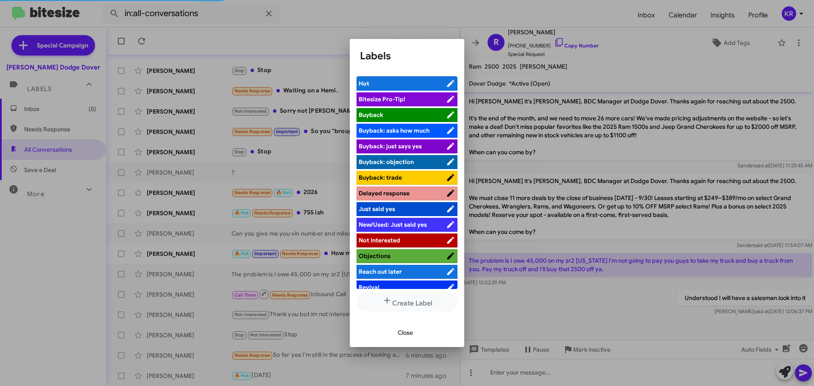
click at [394, 239] on span "Not Interested" at bounding box center [380, 241] width 42 height 8
click at [411, 333] on span "Close" at bounding box center [405, 332] width 15 height 15
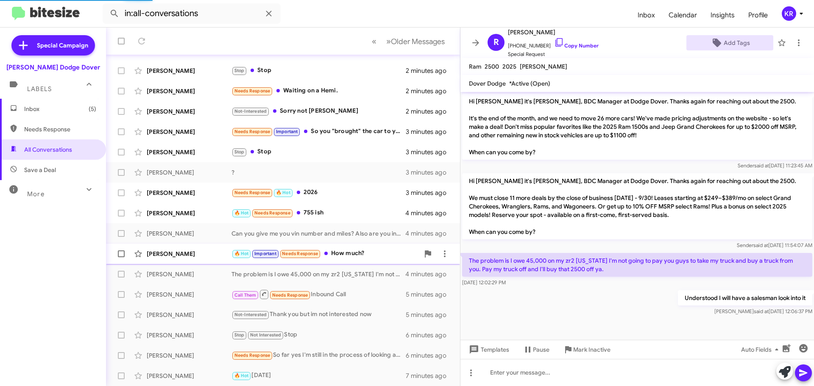
click at [354, 252] on div "🔥 Hot Important Needs Response How much?" at bounding box center [326, 254] width 188 height 10
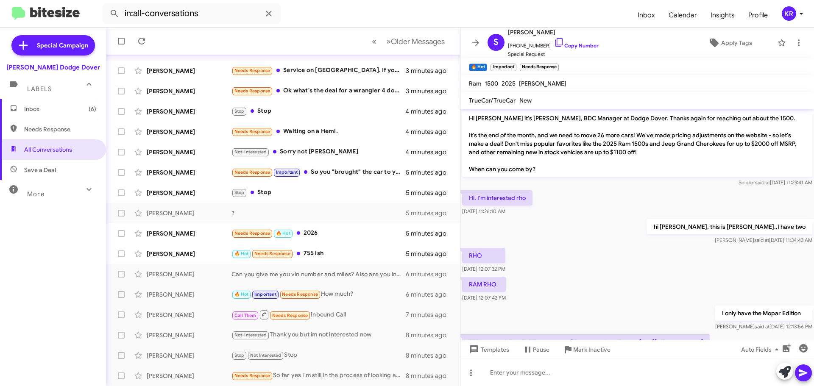
scroll to position [211, 0]
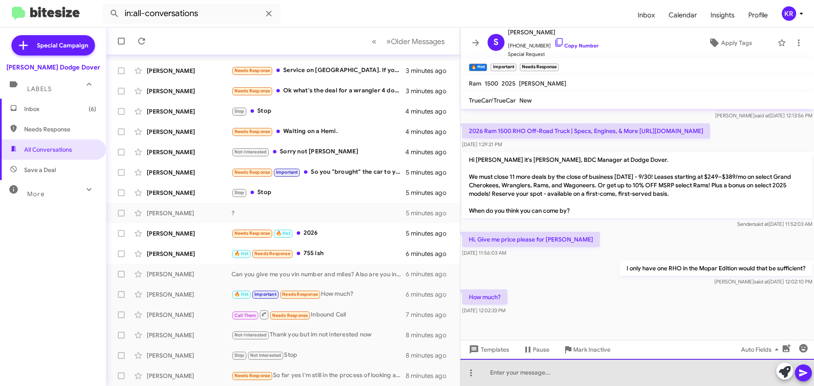
click at [524, 378] on div at bounding box center [638, 372] width 354 height 27
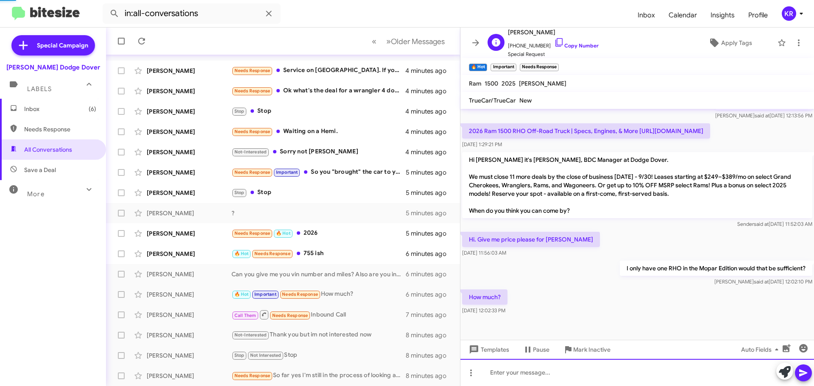
scroll to position [0, 0]
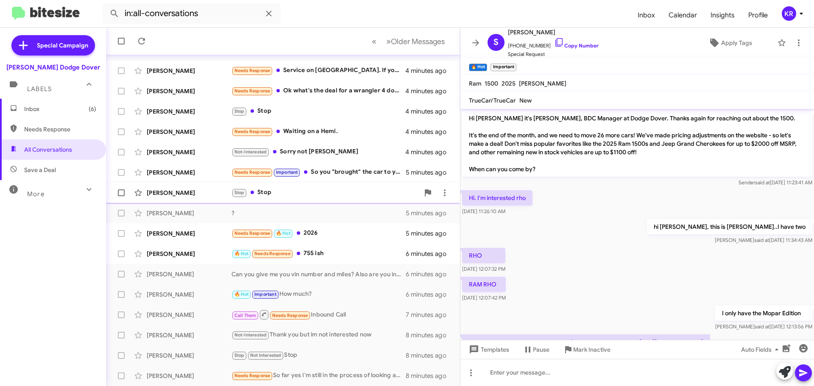
click at [271, 193] on div "Stop Stop" at bounding box center [326, 193] width 188 height 10
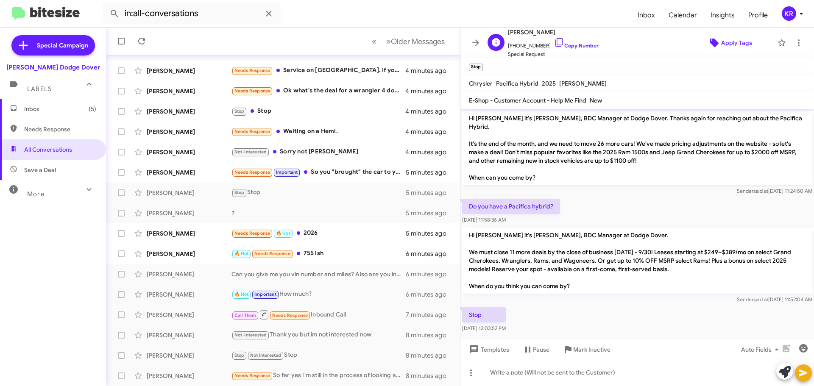
click at [722, 42] on span "Apply Tags" at bounding box center [737, 42] width 31 height 15
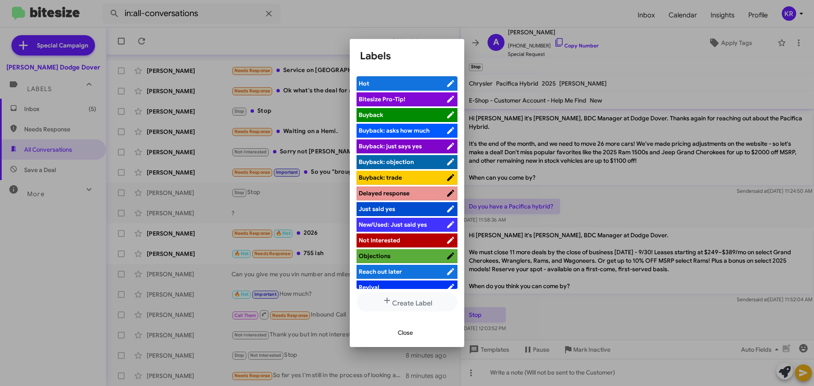
click at [392, 238] on span "Not Interested" at bounding box center [380, 241] width 42 height 8
click at [400, 329] on span "Close" at bounding box center [405, 332] width 15 height 15
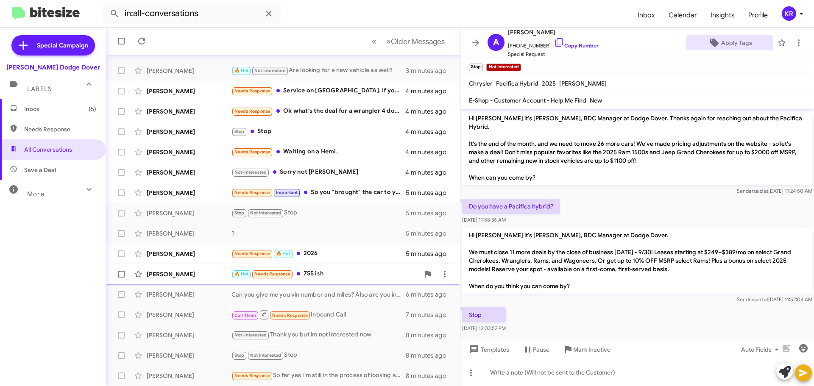
click at [320, 277] on div "🔥 Hot Needs Response 755 ish" at bounding box center [326, 274] width 188 height 10
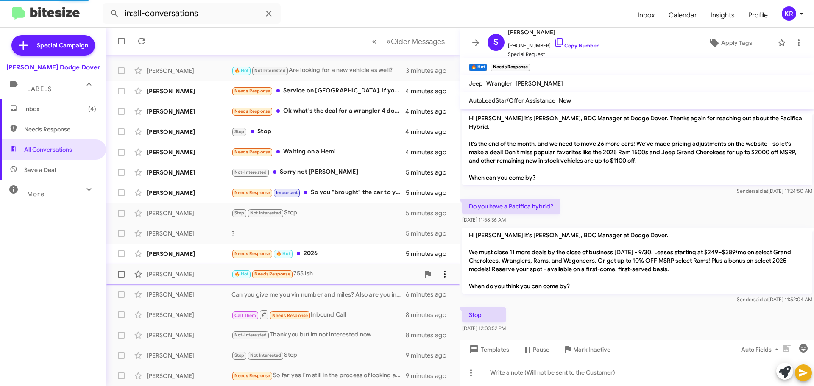
scroll to position [149, 0]
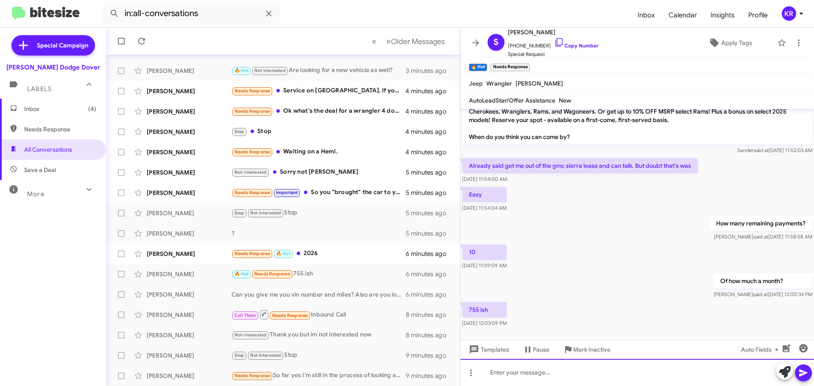
click at [549, 372] on div at bounding box center [638, 372] width 354 height 27
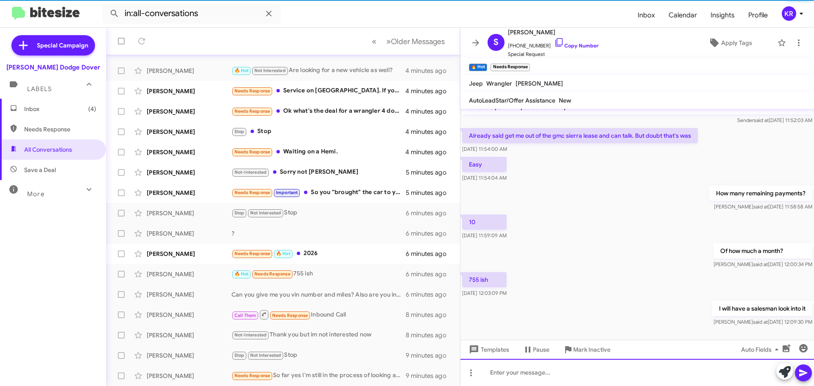
scroll to position [180, 0]
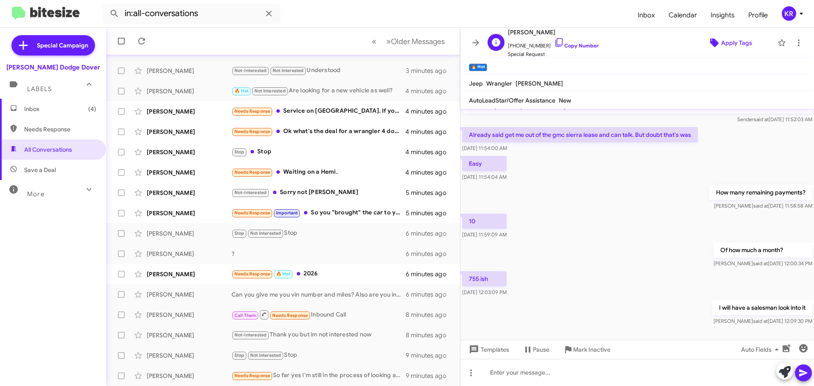
click at [735, 40] on span "Apply Tags" at bounding box center [737, 42] width 31 height 15
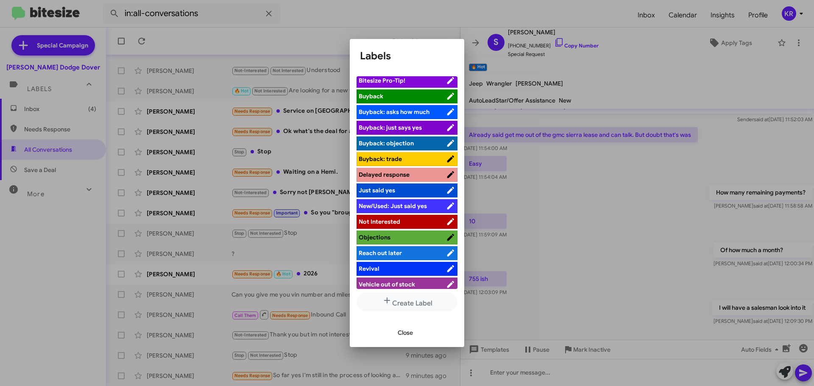
scroll to position [23, 0]
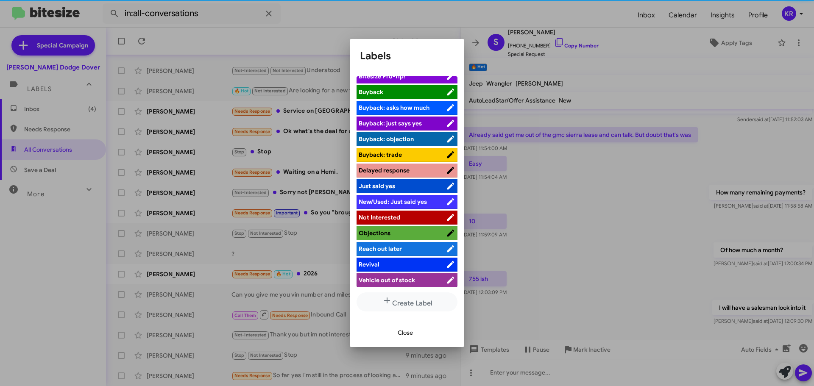
click at [382, 244] on li "Reach out later" at bounding box center [407, 249] width 101 height 14
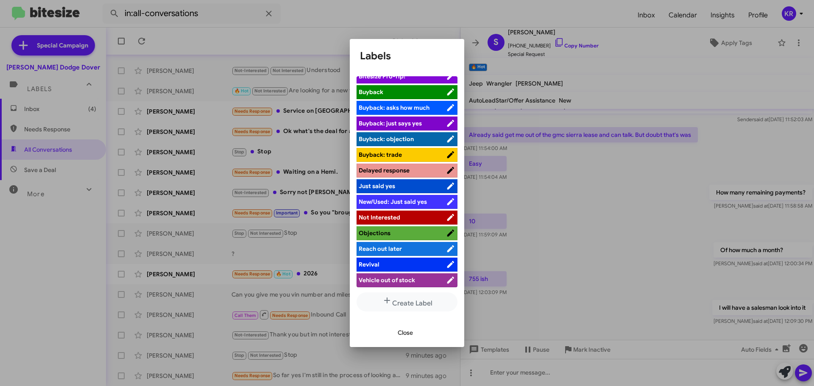
click at [379, 250] on span "Reach out later" at bounding box center [380, 249] width 43 height 8
click at [407, 334] on span "Close" at bounding box center [405, 332] width 15 height 15
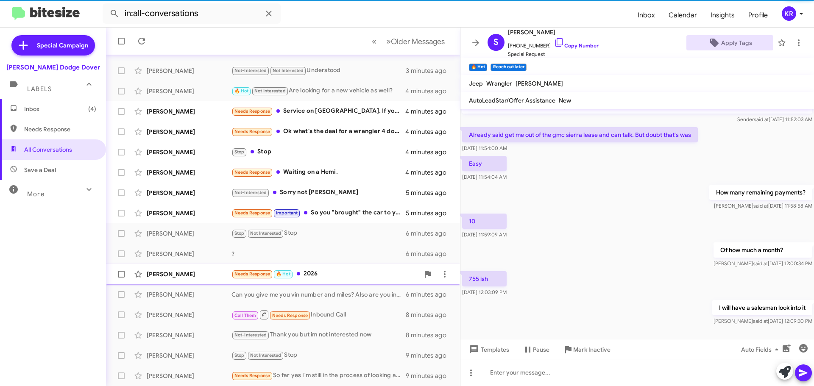
click at [323, 272] on div "Needs Response 🔥 Hot 2026" at bounding box center [326, 274] width 188 height 10
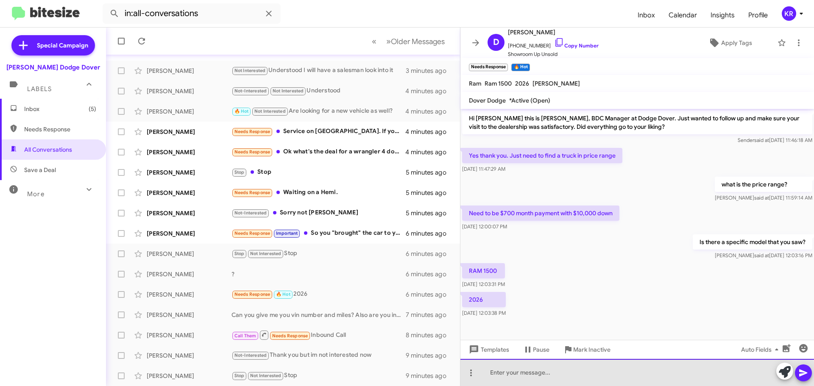
click at [534, 378] on div at bounding box center [638, 372] width 354 height 27
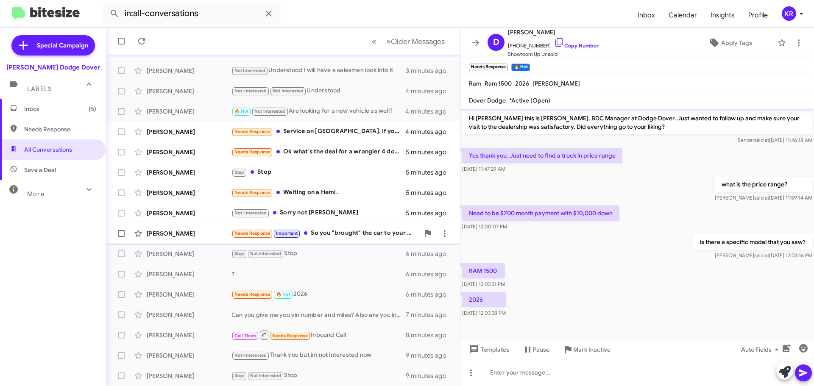
click at [345, 234] on div "Needs Response Important So you "brought" the car to your Chevy location and th…" at bounding box center [326, 234] width 188 height 10
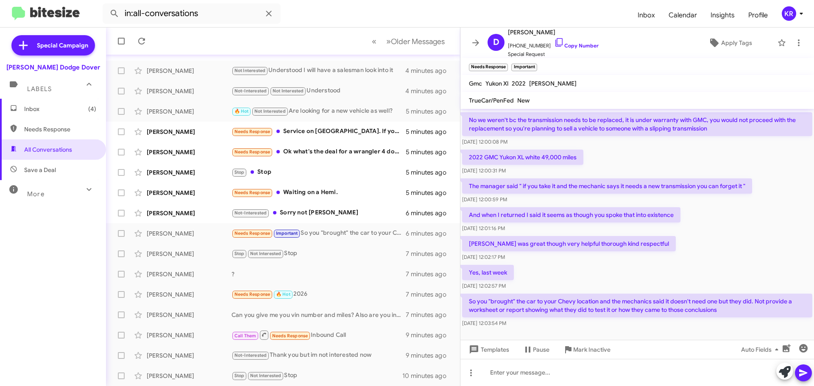
scroll to position [208, 0]
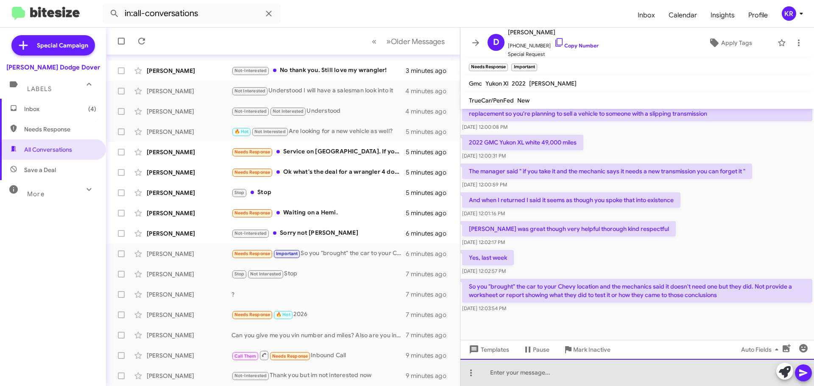
click at [545, 378] on div at bounding box center [638, 372] width 354 height 27
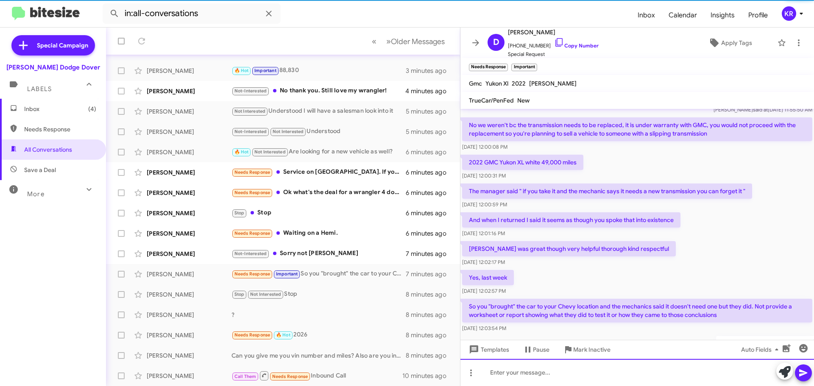
scroll to position [239, 0]
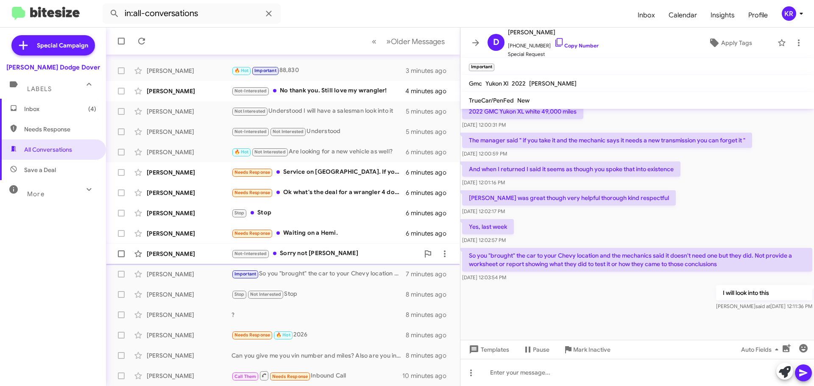
click at [315, 249] on div "[PERSON_NAME] Not-Interested Sorry not [PERSON_NAME] 7 minutes ago" at bounding box center [283, 254] width 341 height 17
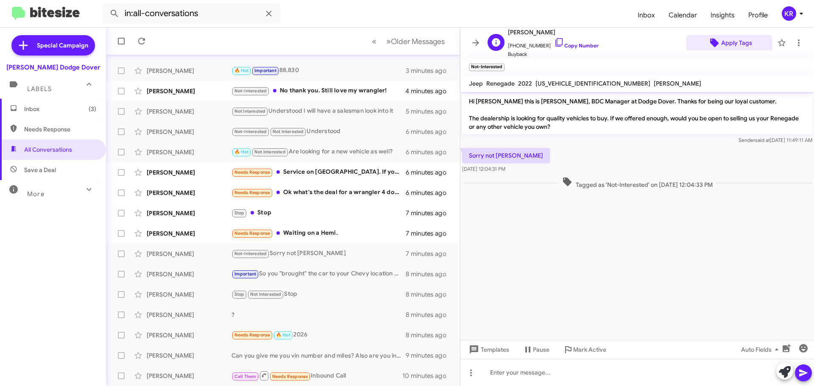
click at [724, 45] on span "Apply Tags" at bounding box center [737, 42] width 31 height 15
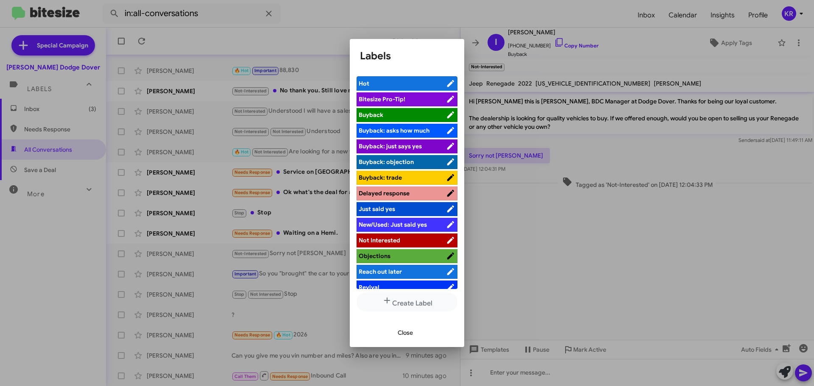
click at [386, 243] on span "Not Interested" at bounding box center [380, 241] width 42 height 8
click at [406, 342] on div "Close" at bounding box center [407, 333] width 94 height 29
click at [406, 334] on span "Close" at bounding box center [405, 332] width 15 height 15
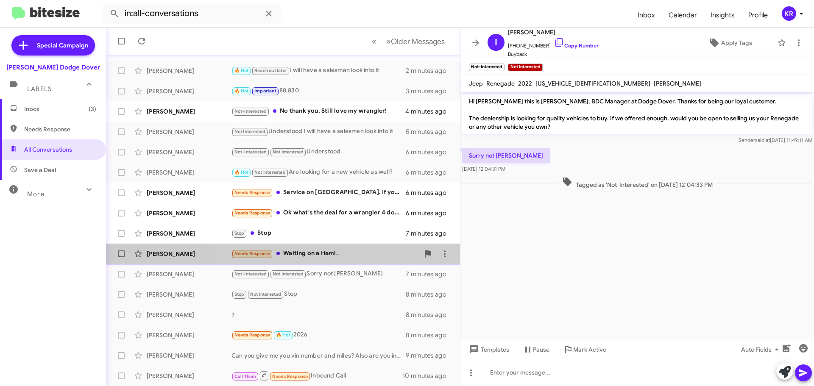
click at [338, 256] on div "Needs Response Waiting on a Hemi." at bounding box center [326, 254] width 188 height 10
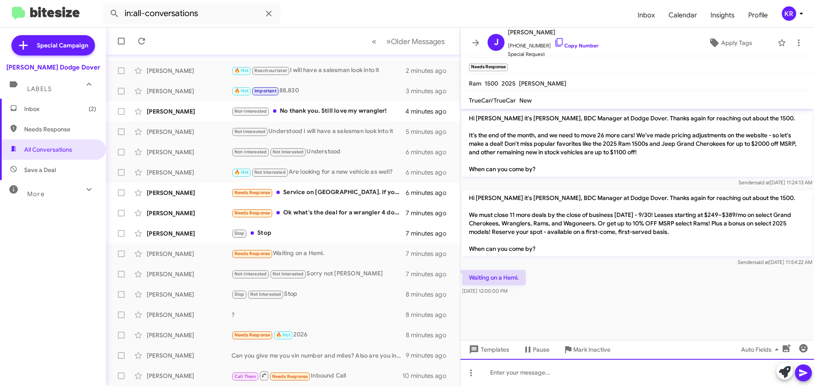
click at [565, 375] on div at bounding box center [638, 372] width 354 height 27
click at [507, 374] on div "We" at bounding box center [638, 372] width 354 height 27
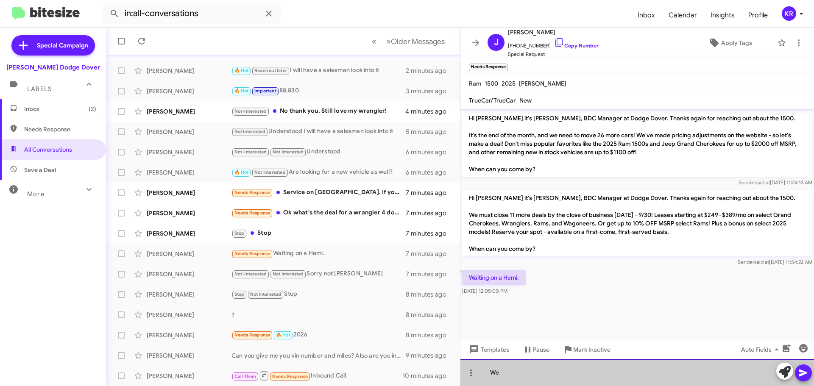
click at [507, 374] on div "We" at bounding box center [638, 372] width 354 height 27
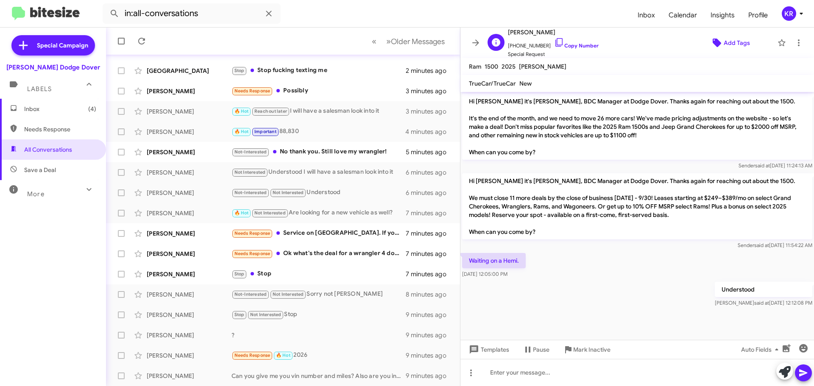
click at [724, 44] on span "Add Tags" at bounding box center [737, 42] width 26 height 15
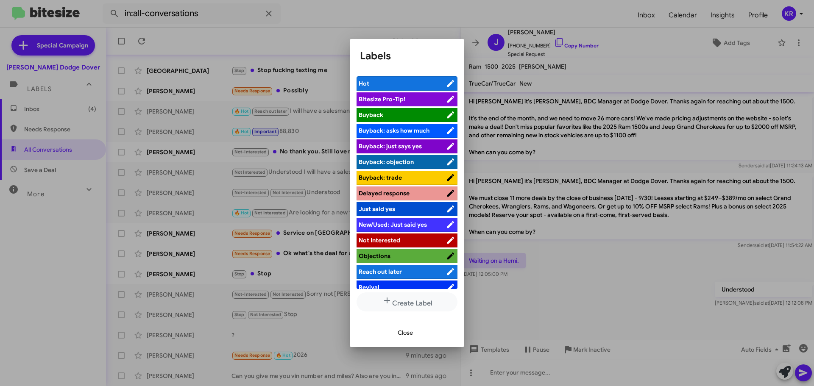
click at [385, 238] on span "Not Interested" at bounding box center [380, 241] width 42 height 8
click at [403, 336] on span "Close" at bounding box center [405, 332] width 15 height 15
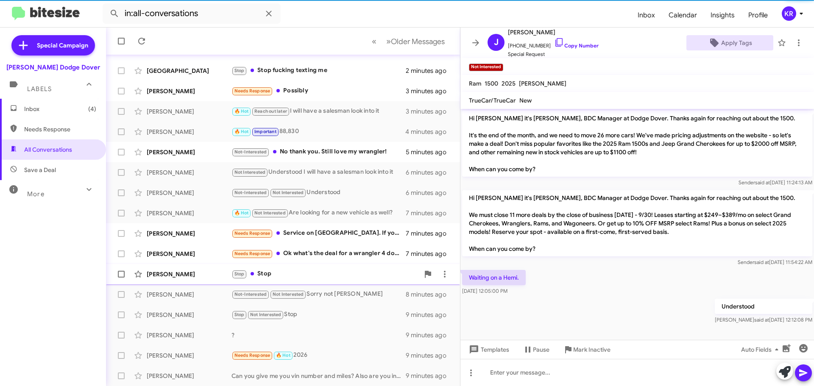
click at [271, 274] on div "Stop Stop" at bounding box center [326, 274] width 188 height 10
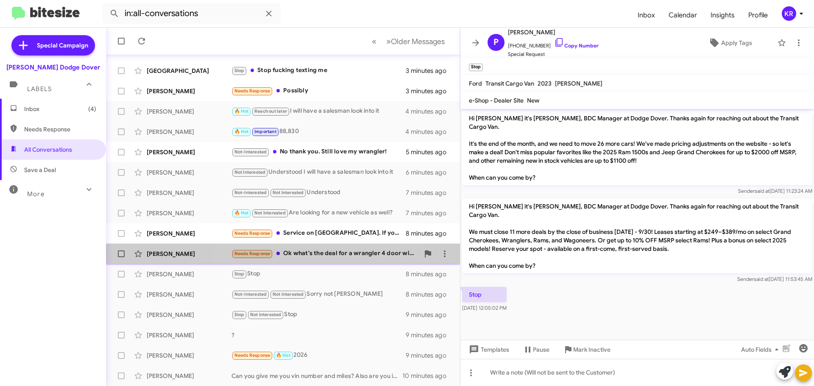
click at [286, 252] on div "Needs Response Ok what's the deal for a wrangler 4 door willlys or rubicon best…" at bounding box center [326, 254] width 188 height 10
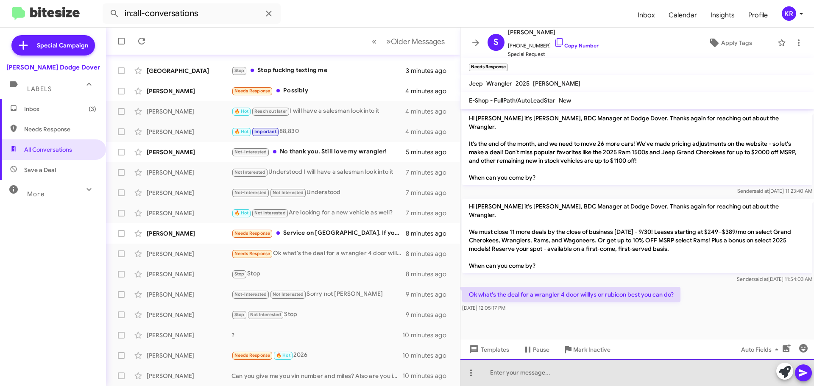
click at [526, 381] on div at bounding box center [638, 372] width 354 height 27
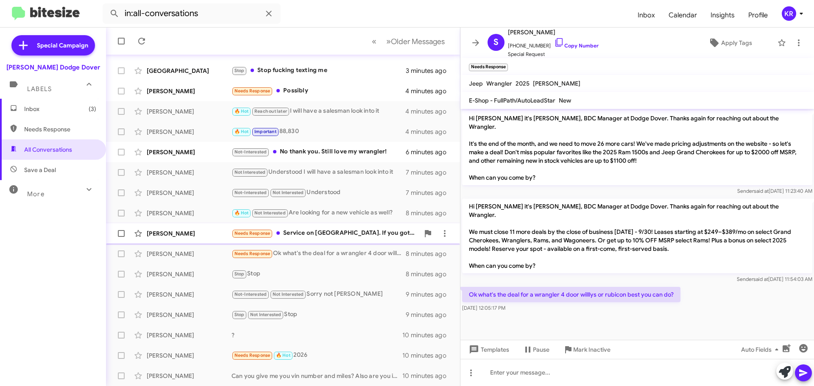
click at [323, 236] on div "Needs Response Service on [GEOGRAPHIC_DATA]. If you got a good deal for me you …" at bounding box center [326, 234] width 188 height 10
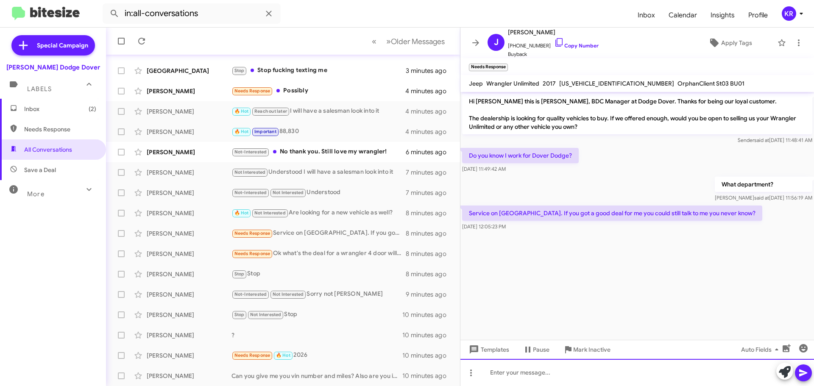
click at [572, 368] on div at bounding box center [638, 372] width 354 height 27
click at [530, 378] on div at bounding box center [638, 372] width 354 height 27
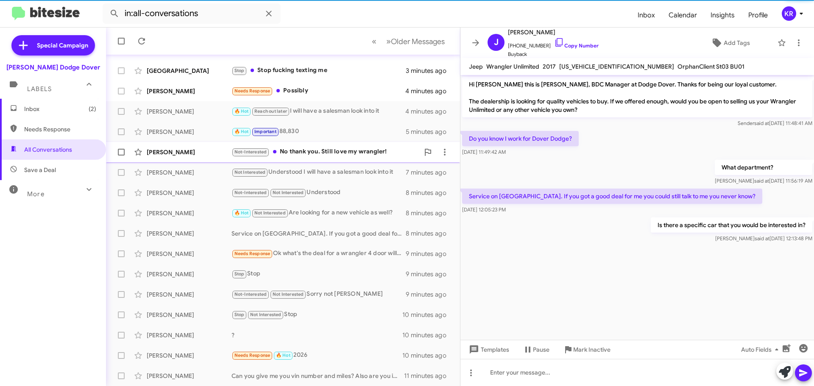
click at [333, 152] on div "Not-Interested No thank you. Still love my wrangler!" at bounding box center [326, 152] width 188 height 10
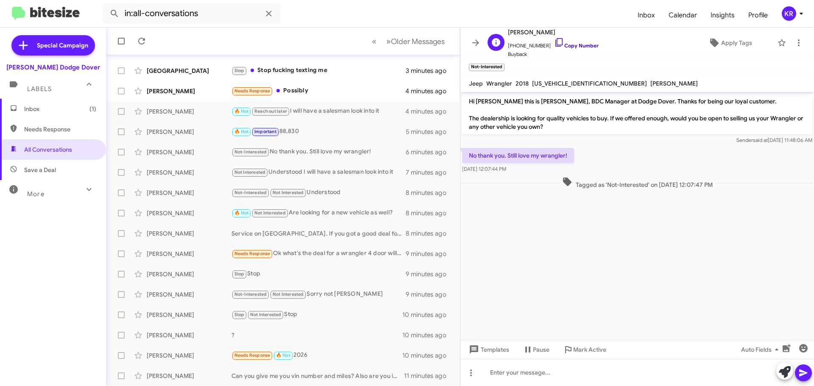
click at [579, 46] on link "Copy Number" at bounding box center [576, 45] width 45 height 6
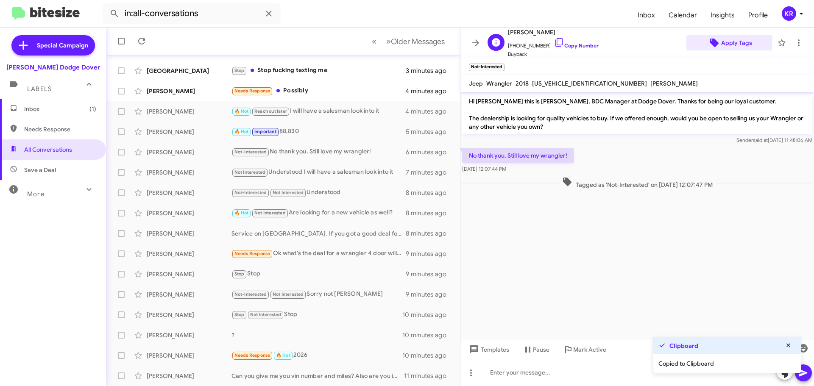
click at [724, 41] on span "Apply Tags" at bounding box center [737, 42] width 31 height 15
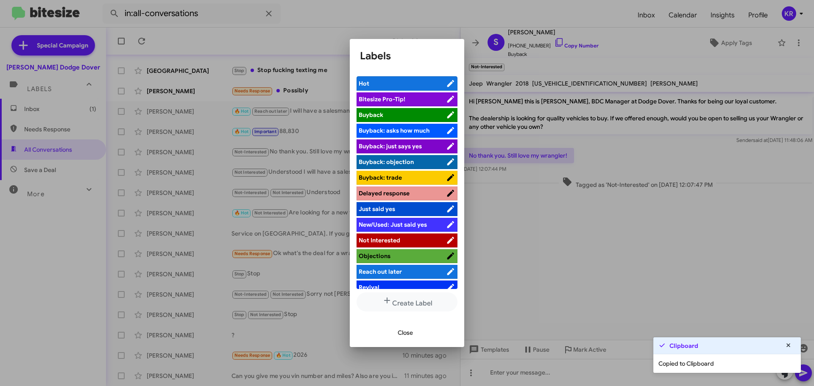
click at [389, 238] on span "Not Interested" at bounding box center [380, 241] width 42 height 8
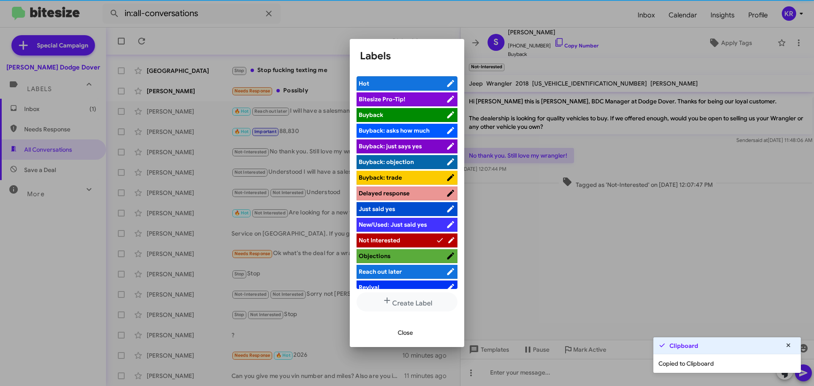
click at [411, 335] on span "Close" at bounding box center [405, 332] width 15 height 15
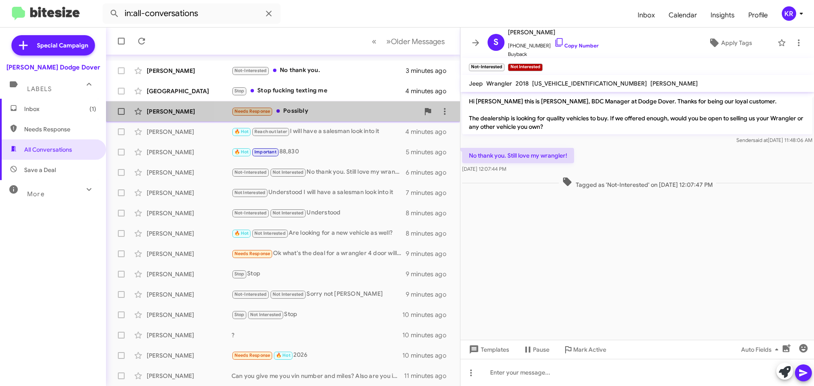
click at [320, 109] on div "Needs Response Possibly" at bounding box center [326, 111] width 188 height 10
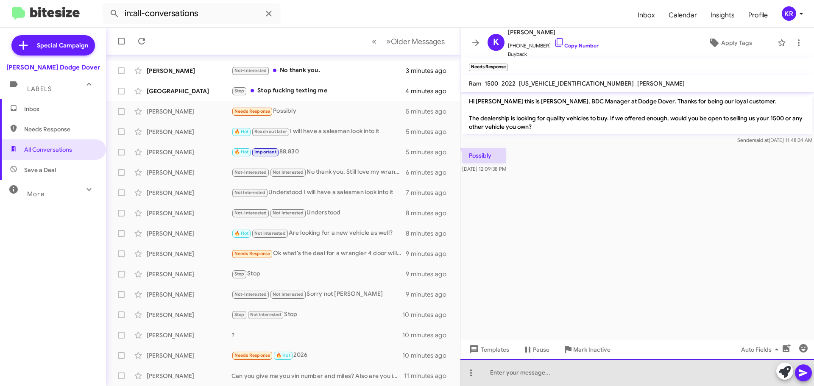
click at [542, 375] on div at bounding box center [638, 372] width 354 height 27
click at [570, 373] on div "If you are interested when convienient stop down" at bounding box center [638, 372] width 354 height 27
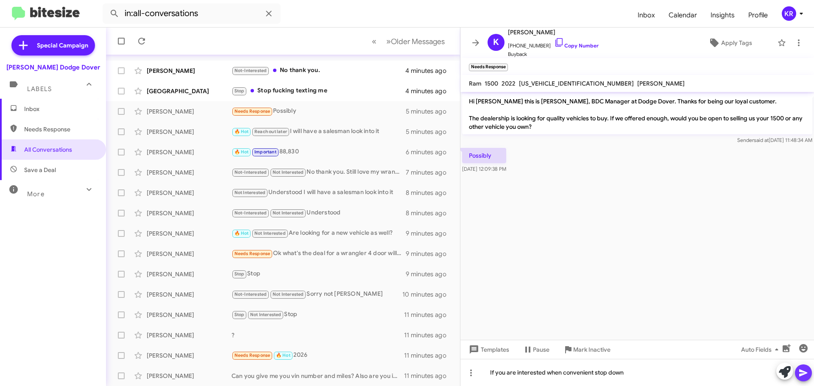
click at [808, 375] on icon at bounding box center [804, 373] width 10 height 10
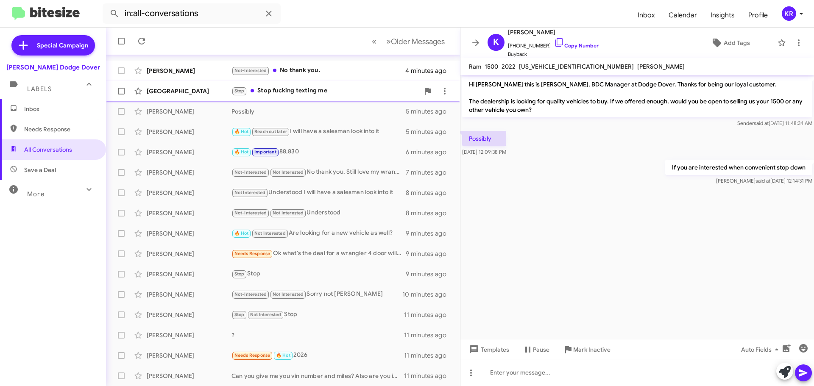
click at [303, 93] on div "Stop Stop fucking texting me" at bounding box center [326, 91] width 188 height 10
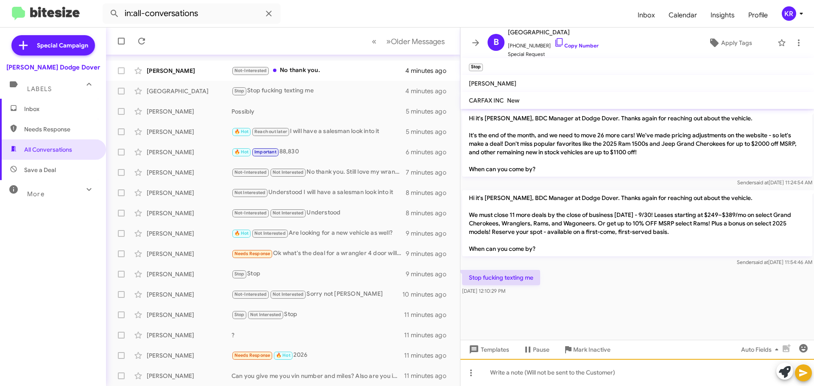
click at [563, 379] on div at bounding box center [638, 372] width 354 height 27
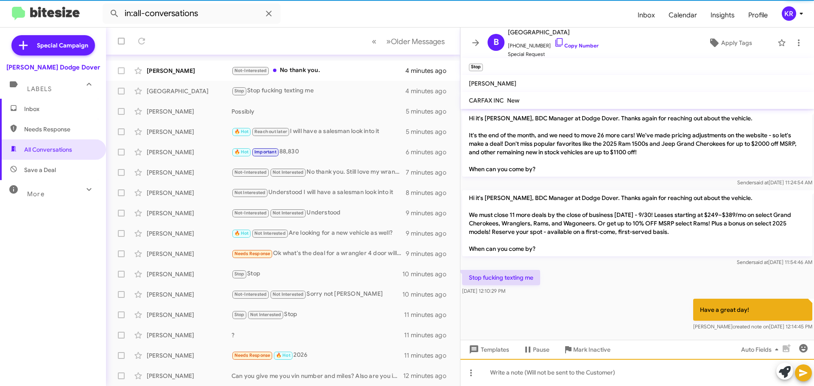
scroll to position [1, 0]
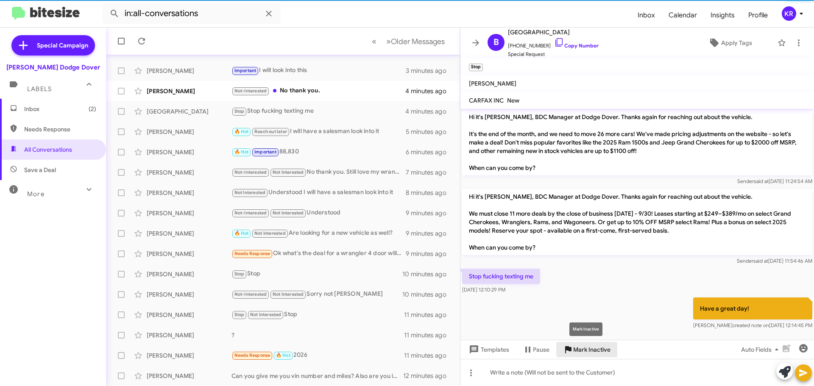
click at [574, 350] on span "Mark Inactive" at bounding box center [591, 349] width 37 height 15
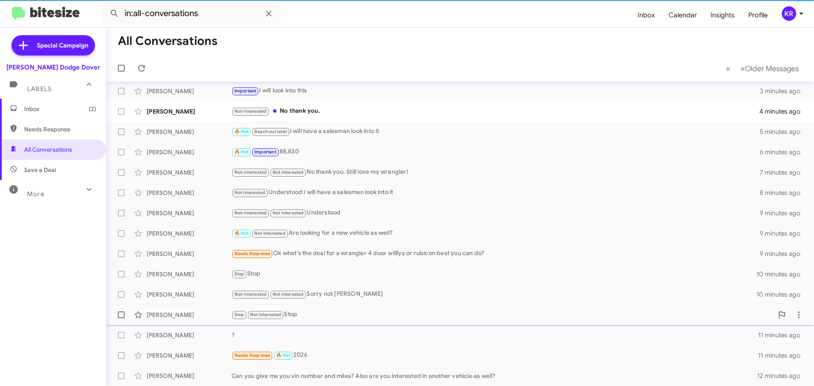
scroll to position [86, 0]
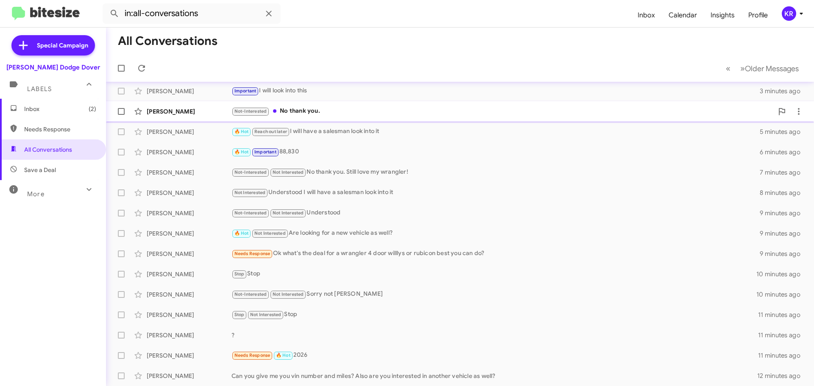
click at [310, 108] on div "Not-Interested No thank you." at bounding box center [503, 111] width 542 height 10
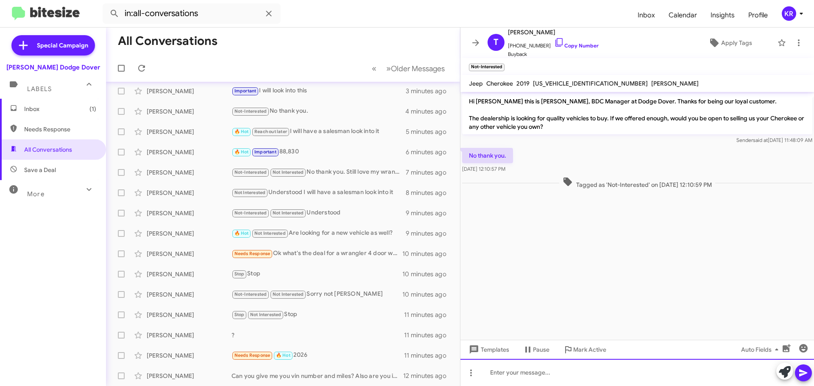
click at [568, 374] on div at bounding box center [638, 372] width 354 height 27
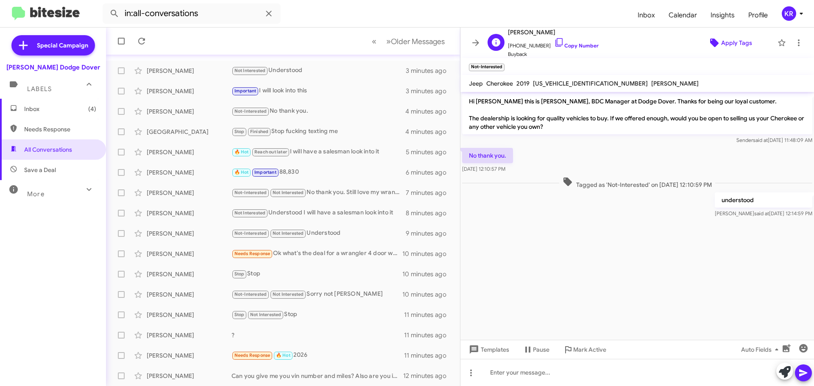
click at [713, 47] on icon at bounding box center [715, 43] width 10 height 10
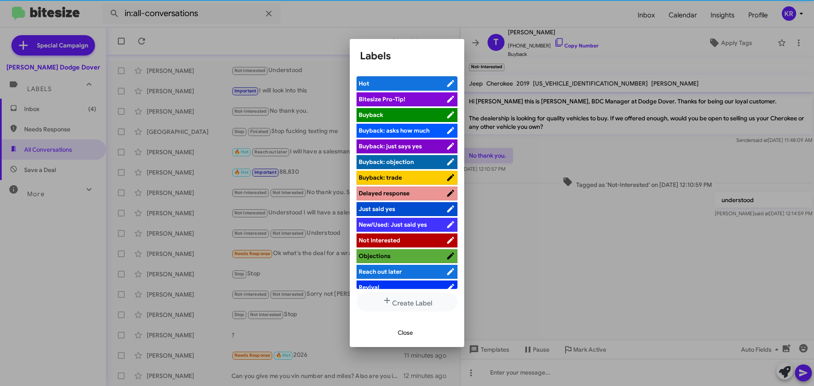
click at [394, 234] on li "Not Interested" at bounding box center [407, 241] width 101 height 14
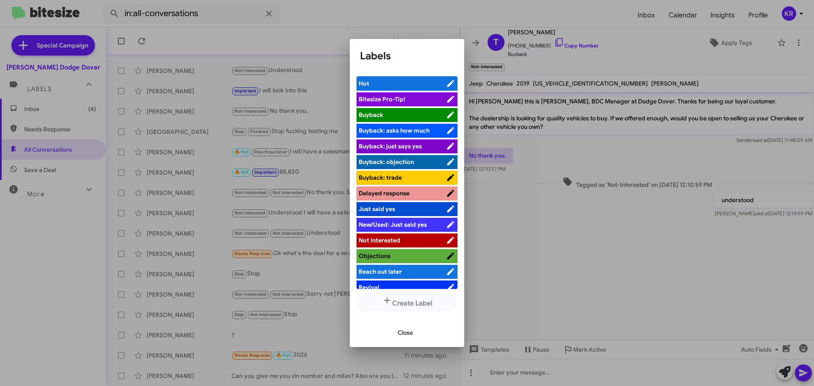
click at [390, 239] on span "Not Interested" at bounding box center [380, 241] width 42 height 8
click at [404, 334] on span "Close" at bounding box center [405, 332] width 15 height 15
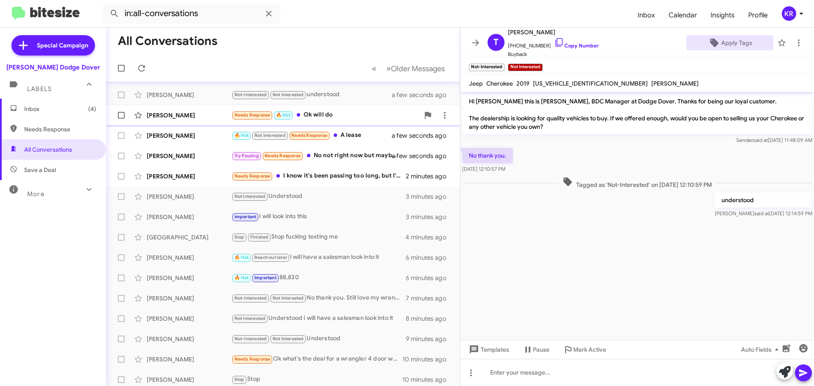
scroll to position [0, 0]
click at [310, 178] on div "Needs Response I know it's been passing too long, but I'm just waiting for a pa…" at bounding box center [326, 177] width 188 height 10
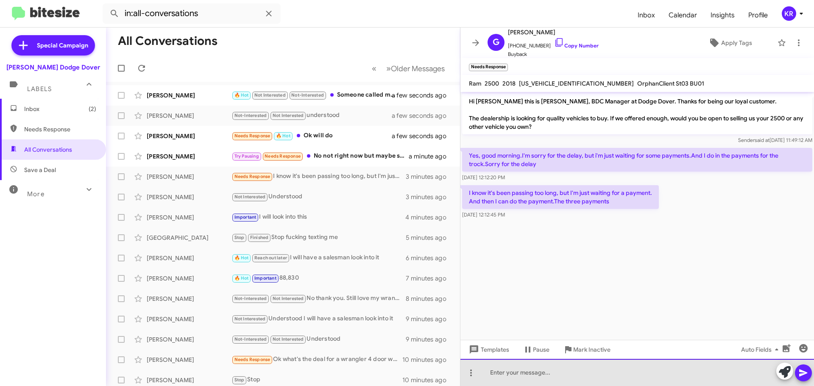
click at [571, 371] on div at bounding box center [638, 372] width 354 height 27
click at [615, 377] on div "Not a problem reach out again when convieninet" at bounding box center [638, 372] width 354 height 27
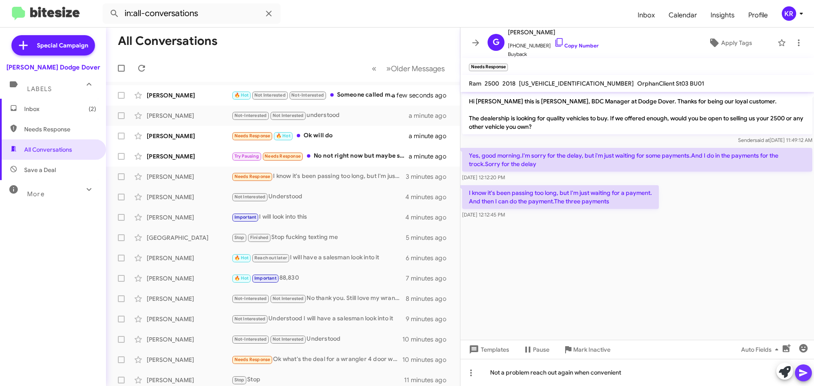
click at [801, 373] on icon at bounding box center [804, 373] width 10 height 10
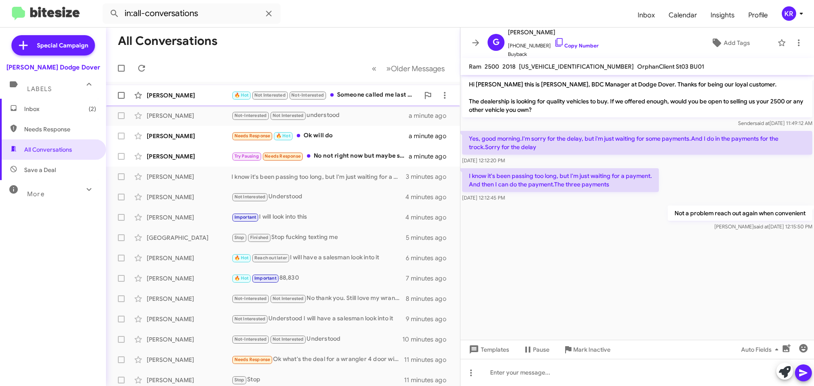
click at [350, 98] on div "🔥 Hot Not Interested Not-Interested Someone called me last week and was looking…" at bounding box center [326, 95] width 188 height 10
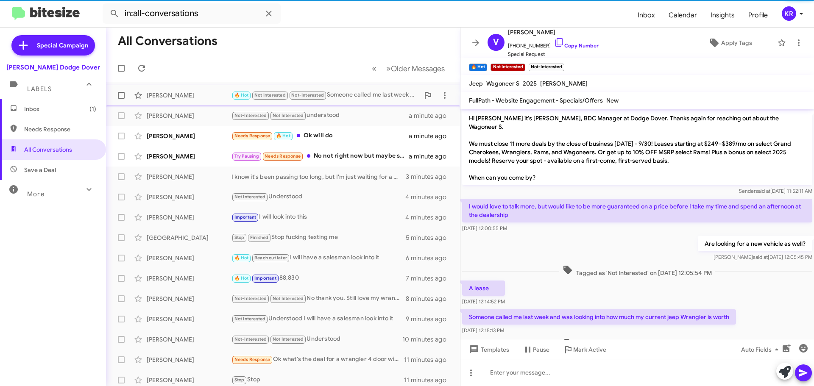
scroll to position [19, 0]
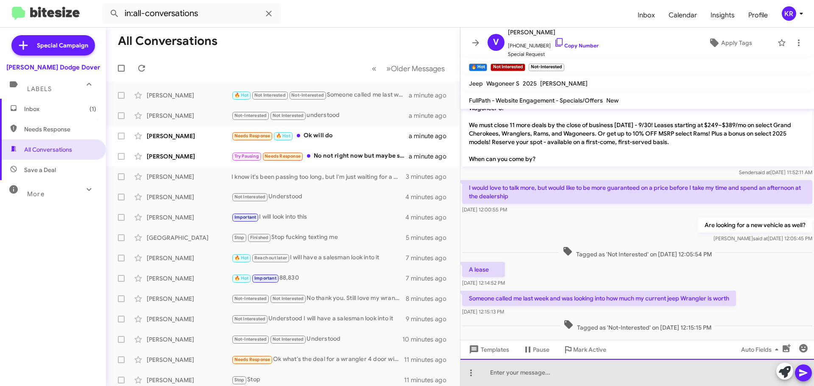
click at [532, 384] on div at bounding box center [638, 372] width 354 height 27
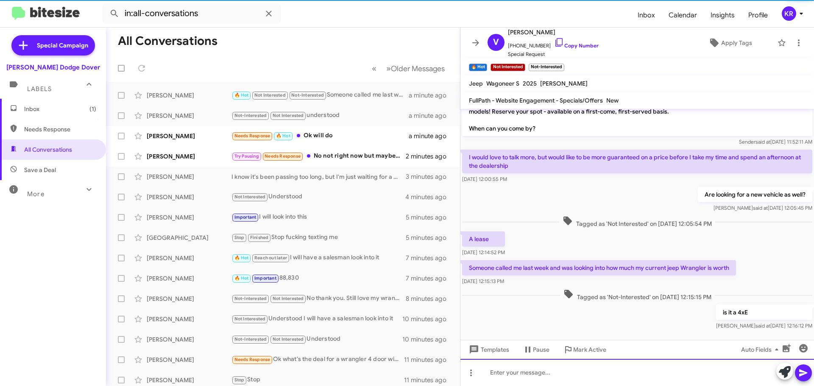
scroll to position [50, 0]
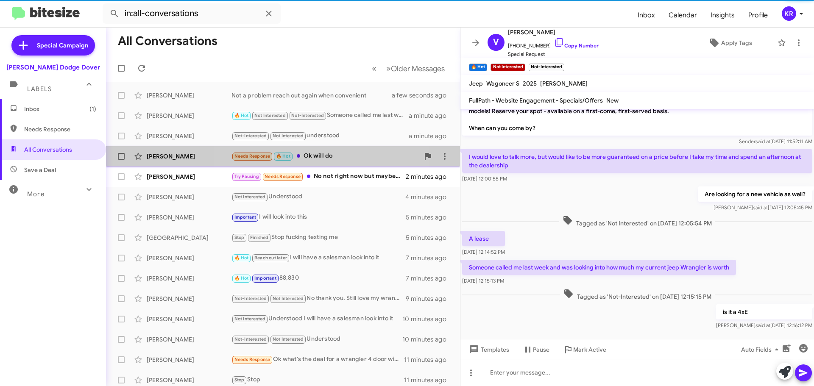
click at [308, 152] on div "Needs Response 🔥 Hot Ok will do" at bounding box center [326, 156] width 188 height 10
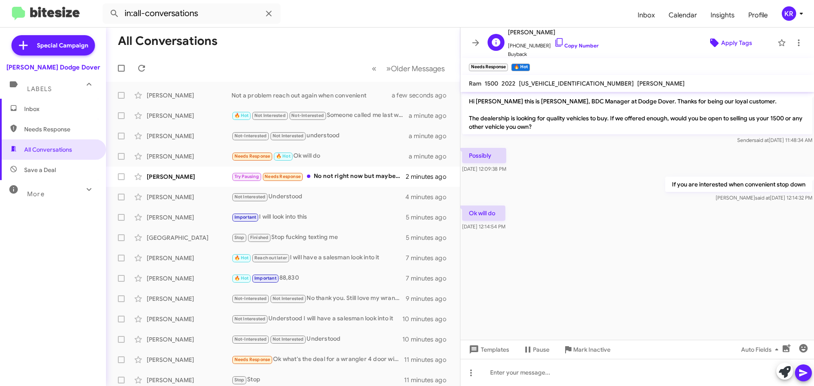
click at [722, 45] on span "Apply Tags" at bounding box center [737, 42] width 31 height 15
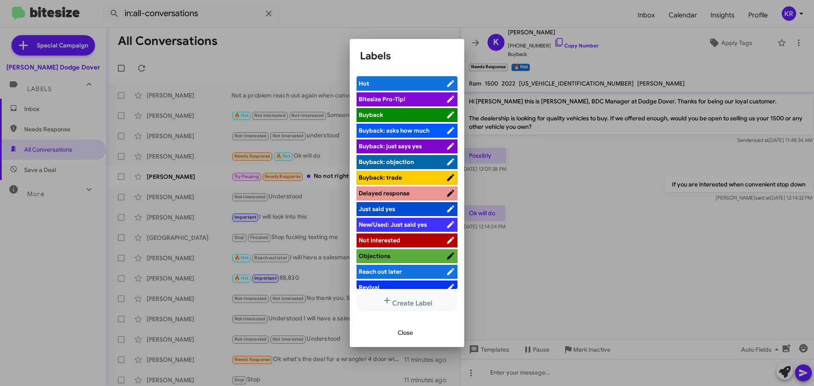
click at [389, 242] on span "Not Interested" at bounding box center [380, 241] width 42 height 8
click at [403, 330] on span "Close" at bounding box center [405, 332] width 15 height 15
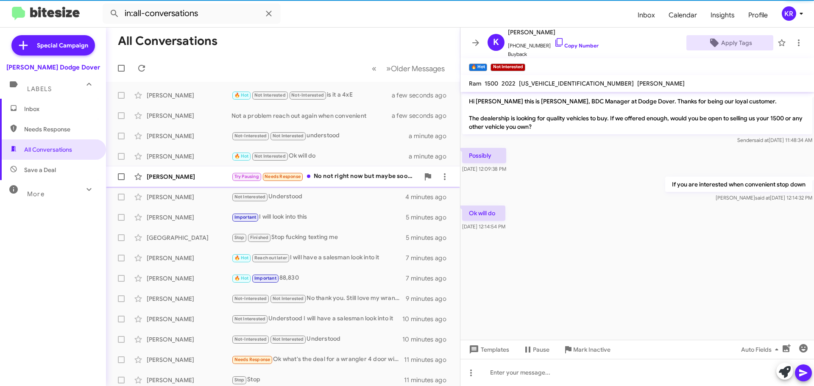
click at [360, 177] on div "Try Pausing Needs Response No not right now but maybe soon. I'll let you know t…" at bounding box center [326, 177] width 188 height 10
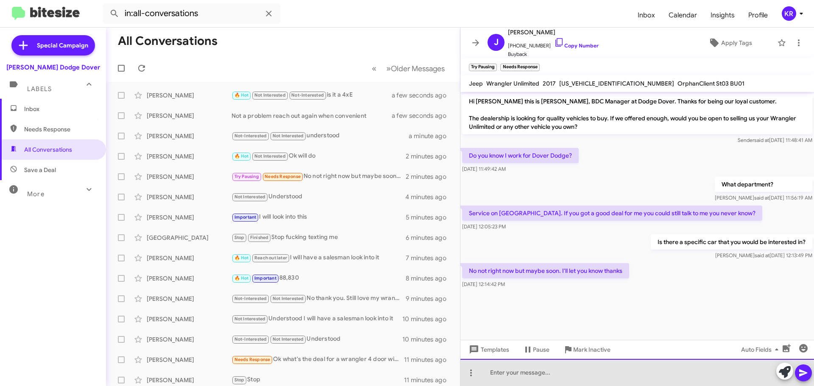
click at [568, 376] on div at bounding box center [638, 372] width 354 height 27
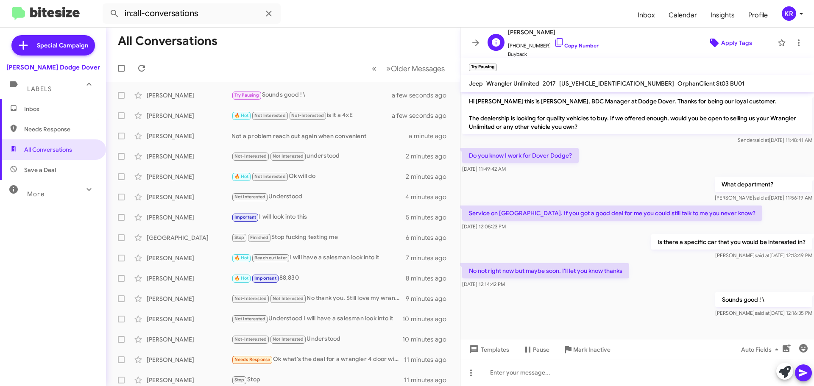
click at [727, 43] on span "Apply Tags" at bounding box center [737, 42] width 31 height 15
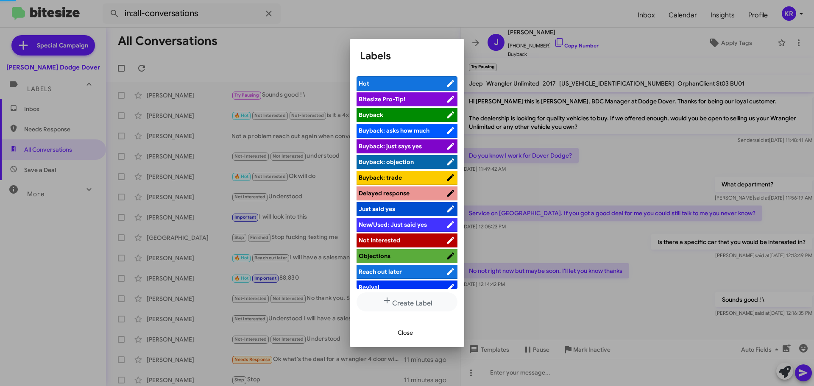
click at [392, 241] on span "Not Interested" at bounding box center [380, 241] width 42 height 8
click at [406, 336] on span "Close" at bounding box center [405, 332] width 15 height 15
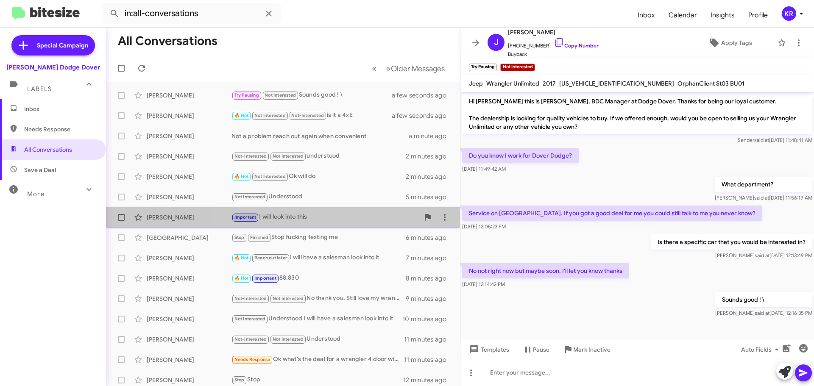
click at [314, 216] on div "Important I will look into this" at bounding box center [326, 218] width 188 height 10
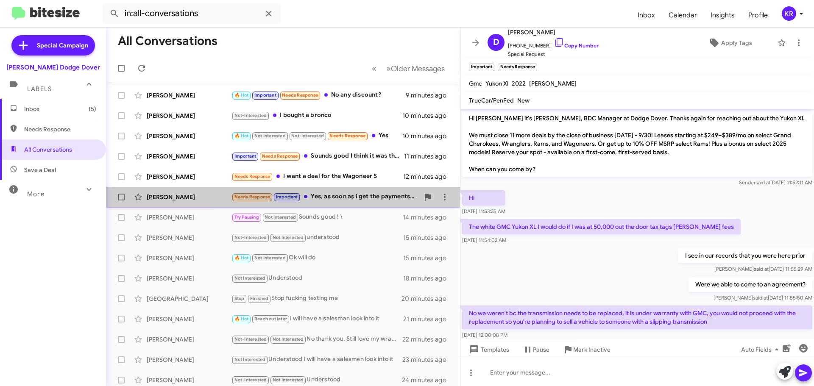
click at [381, 201] on div "Needs Response Important Yes, as soon as I get the payments I send it to you.Th…" at bounding box center [326, 197] width 188 height 10
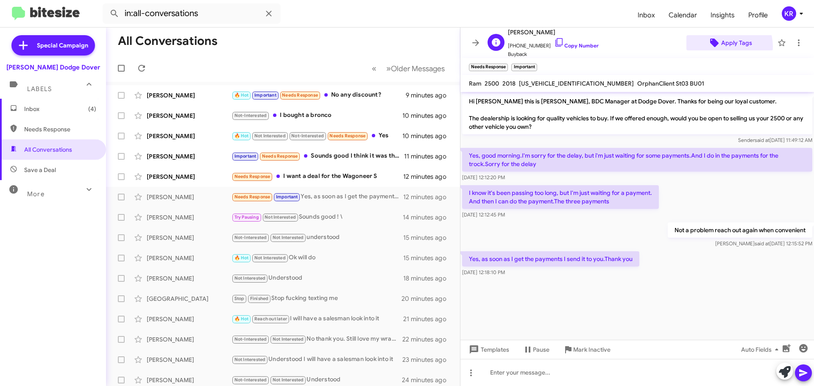
click at [722, 47] on span "Apply Tags" at bounding box center [737, 42] width 31 height 15
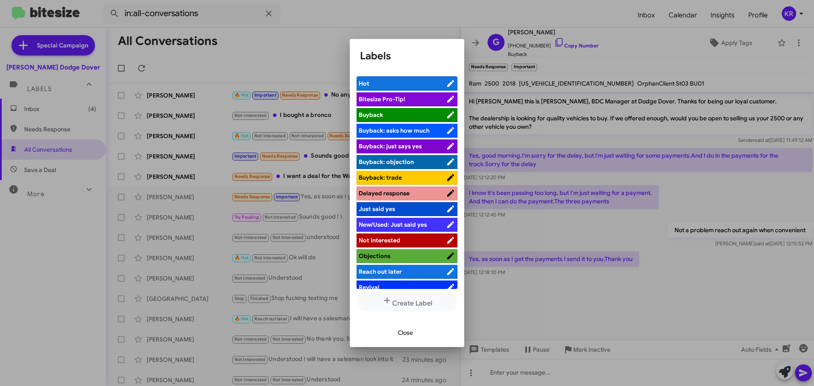
click at [379, 240] on span "Not Interested" at bounding box center [380, 241] width 42 height 8
click at [407, 332] on span "Close" at bounding box center [405, 332] width 15 height 15
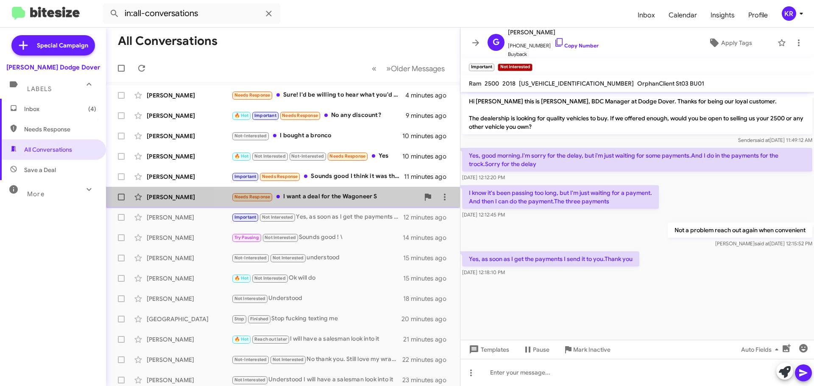
click at [337, 198] on div "Needs Response I want a deal for the Wagoneer S" at bounding box center [326, 197] width 188 height 10
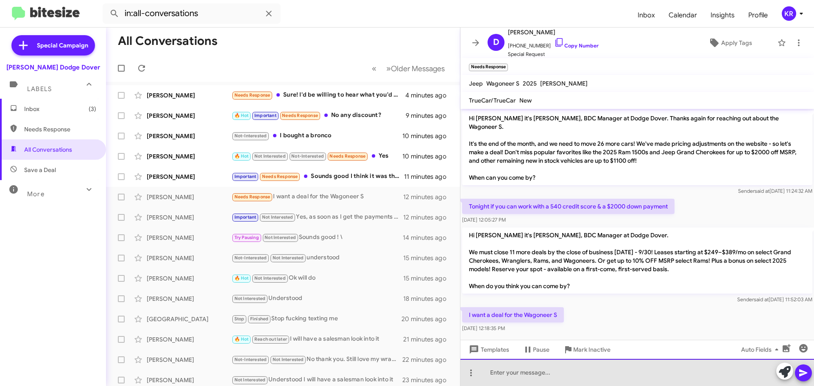
click at [532, 372] on div at bounding box center [638, 372] width 354 height 27
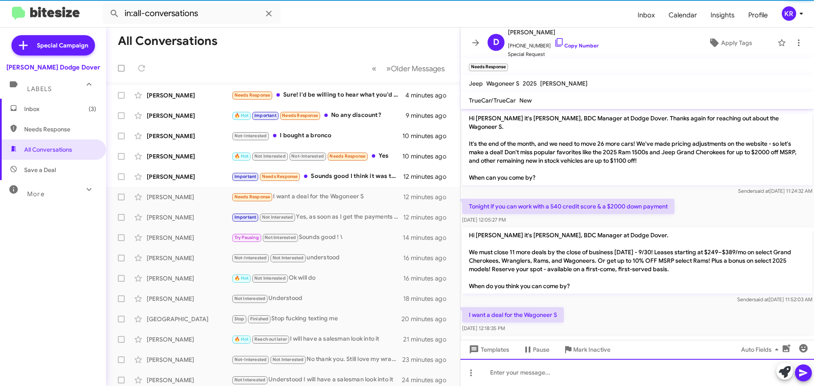
scroll to position [34, 0]
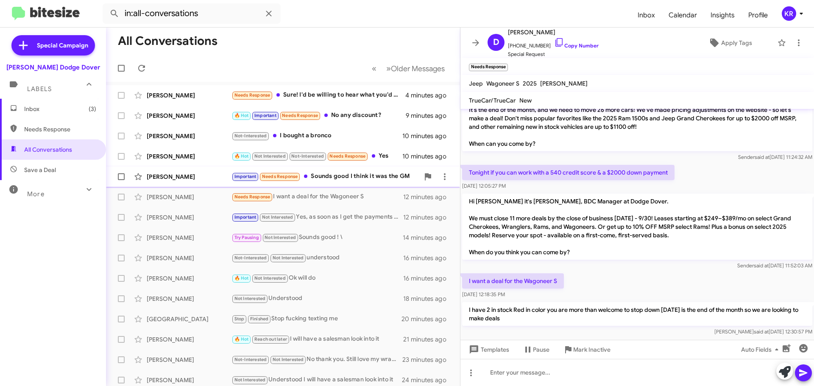
click at [322, 174] on div "Important Needs Response Sounds good I think it was the GM" at bounding box center [326, 177] width 188 height 10
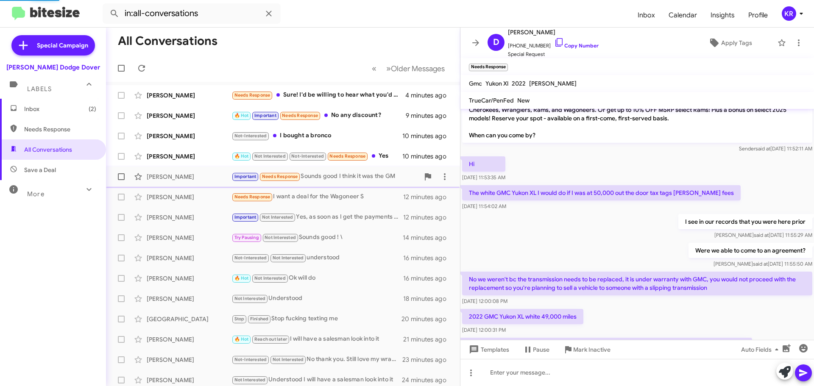
scroll to position [270, 0]
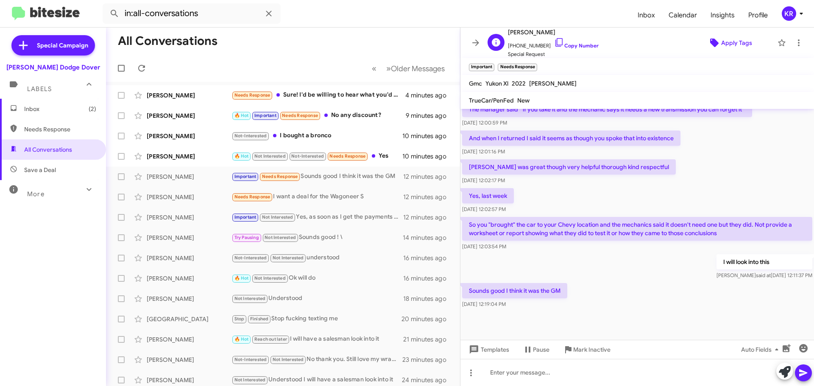
click at [734, 36] on span "Apply Tags" at bounding box center [737, 42] width 31 height 15
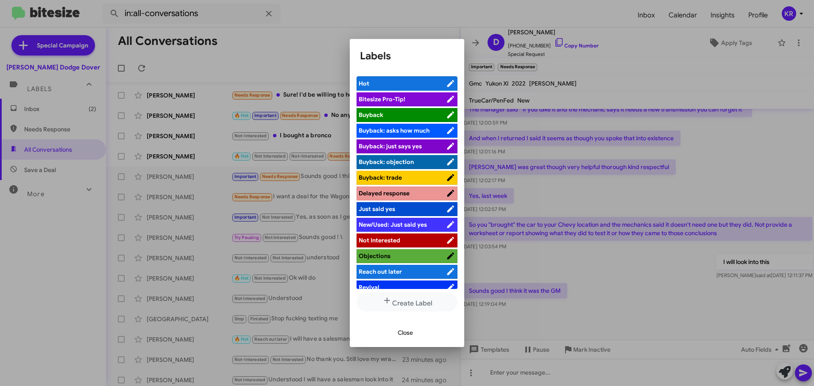
click at [395, 271] on span "Reach out later" at bounding box center [380, 272] width 43 height 8
click at [288, 131] on div at bounding box center [407, 193] width 814 height 386
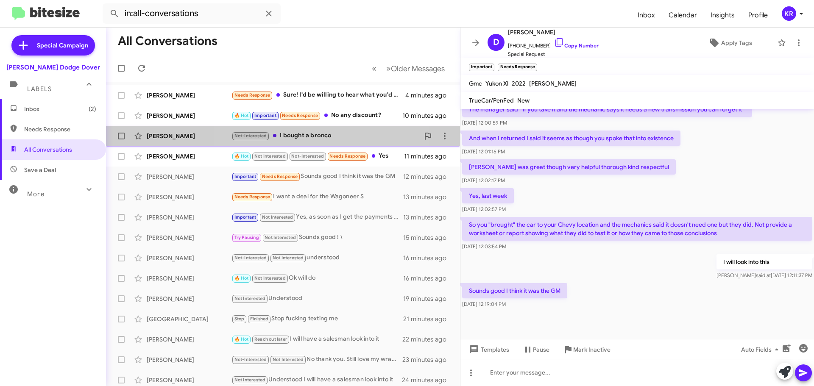
click at [306, 132] on div "Not-Interested I bought a bronco" at bounding box center [326, 136] width 188 height 10
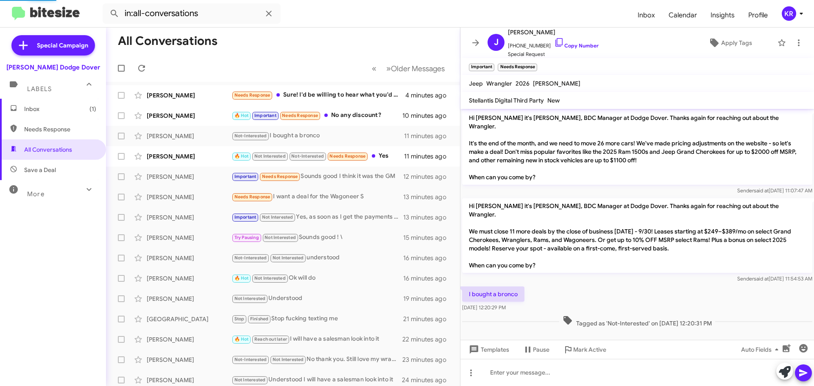
scroll to position [21, 0]
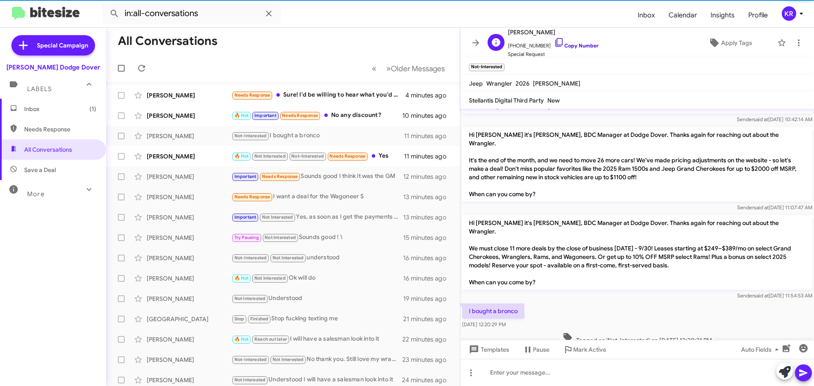
click at [568, 45] on link "Copy Number" at bounding box center [576, 45] width 45 height 6
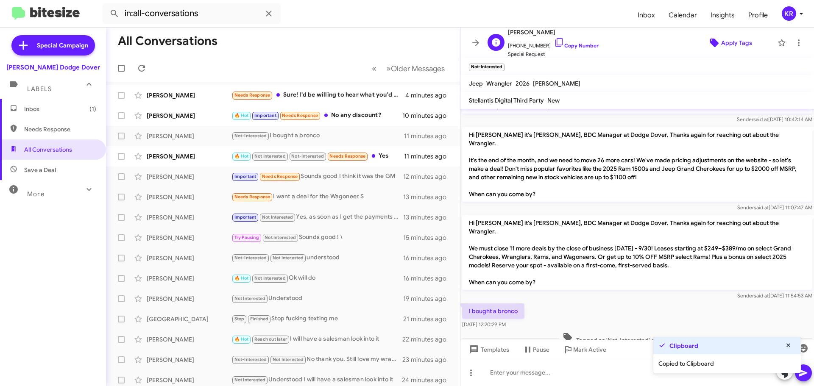
click at [725, 42] on span "Apply Tags" at bounding box center [737, 42] width 31 height 15
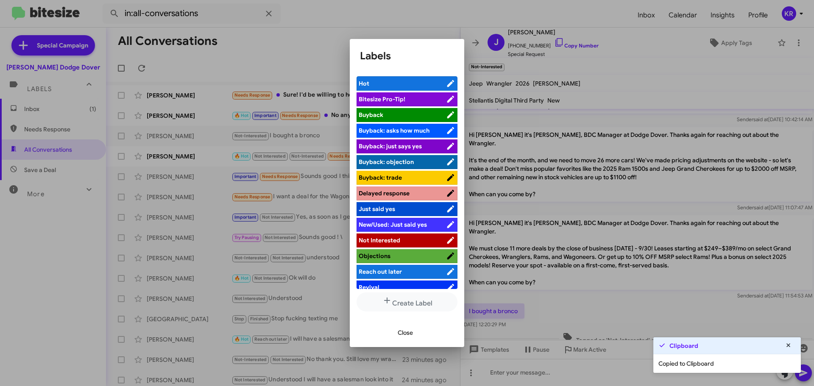
click at [399, 239] on span "Not Interested" at bounding box center [380, 241] width 42 height 8
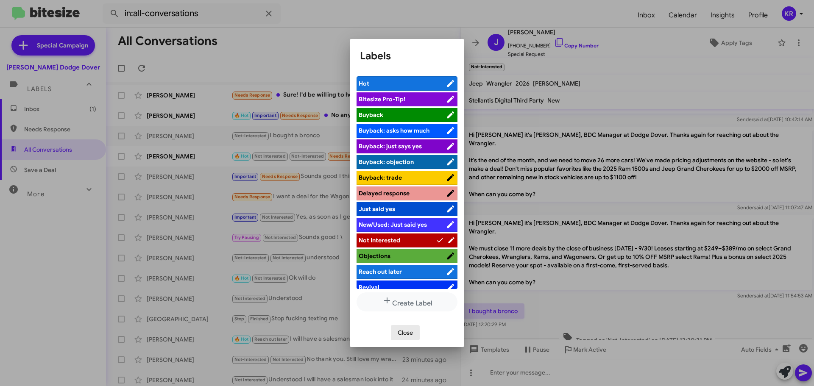
click at [414, 332] on button "Close" at bounding box center [405, 332] width 29 height 15
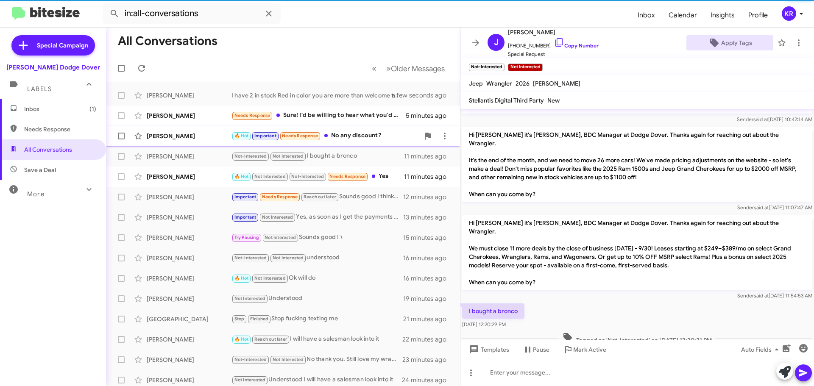
click at [376, 132] on div "🔥 Hot Important Needs Response No any discount?" at bounding box center [326, 136] width 188 height 10
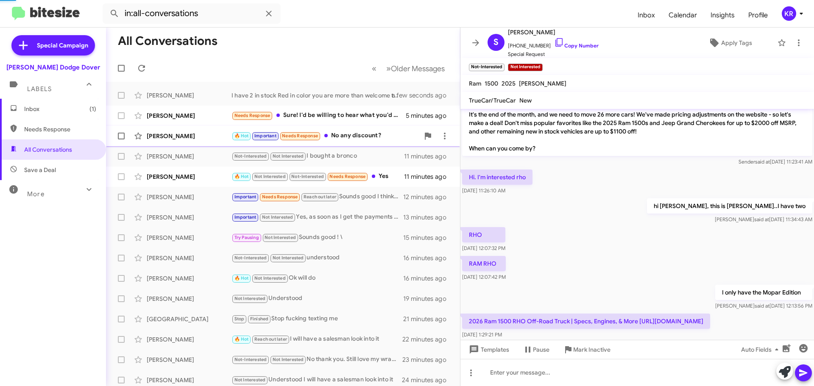
scroll to position [273, 0]
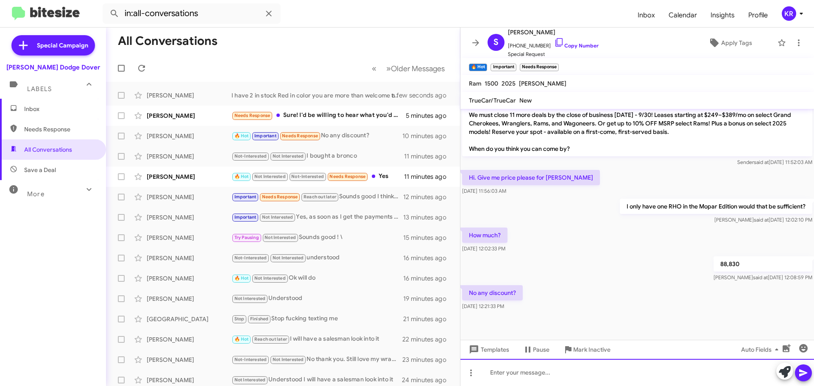
click at [551, 375] on div at bounding box center [638, 372] width 354 height 27
click at [582, 381] on div at bounding box center [638, 372] width 354 height 27
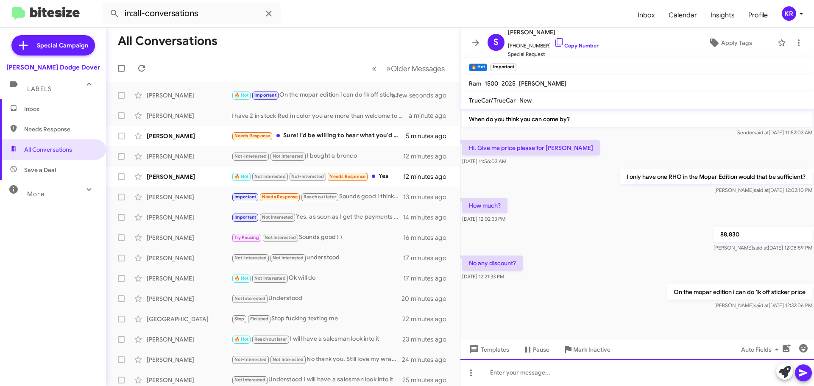
scroll to position [304, 0]
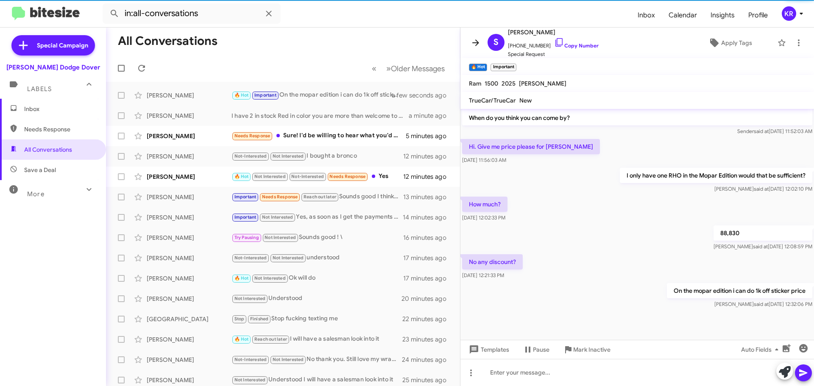
click at [472, 38] on icon at bounding box center [476, 43] width 10 height 10
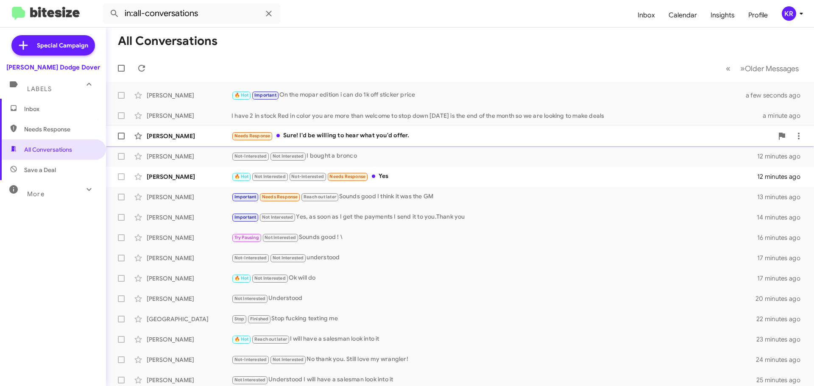
click at [339, 135] on div "Needs Response Sure! I'd be willing to hear what you'd offer." at bounding box center [503, 136] width 542 height 10
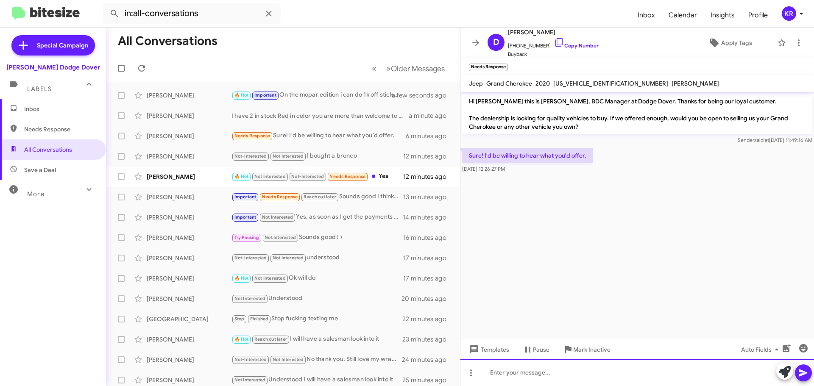
click at [545, 370] on div at bounding box center [638, 372] width 354 height 27
click at [545, 370] on div "Amazing when convinenet stop down and we can have the vehicle appraised" at bounding box center [638, 372] width 354 height 27
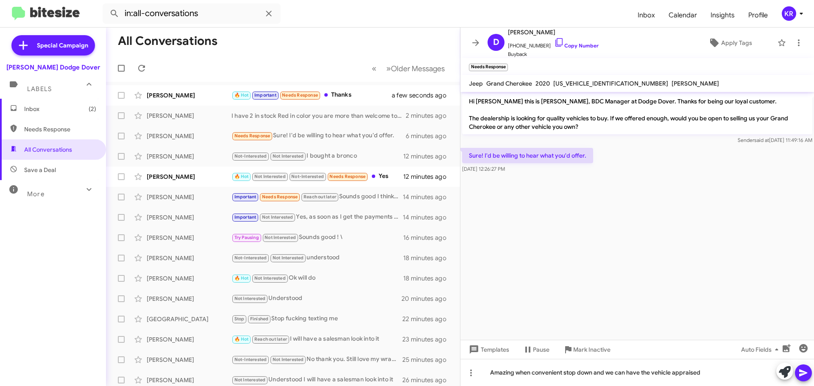
click at [802, 370] on icon at bounding box center [804, 373] width 10 height 10
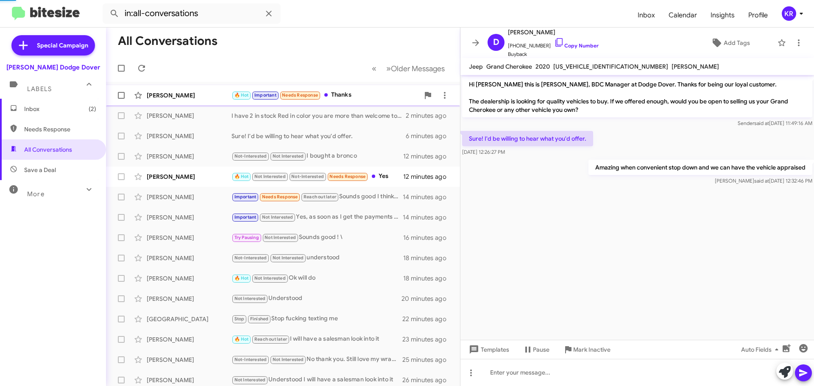
click at [343, 93] on div "🔥 Hot Important Needs Response Thanks" at bounding box center [326, 95] width 188 height 10
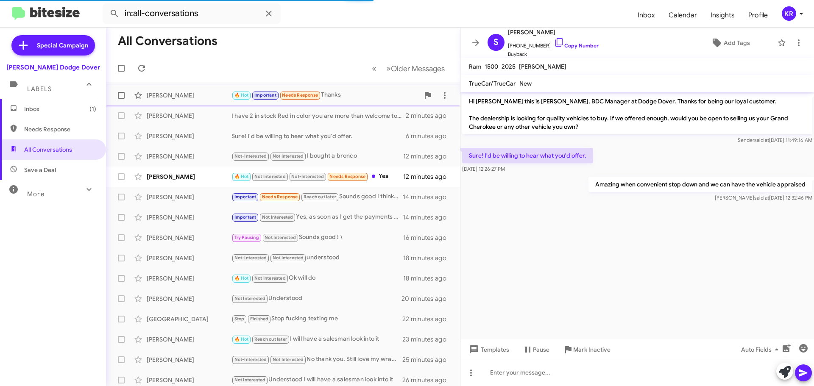
scroll to position [318, 0]
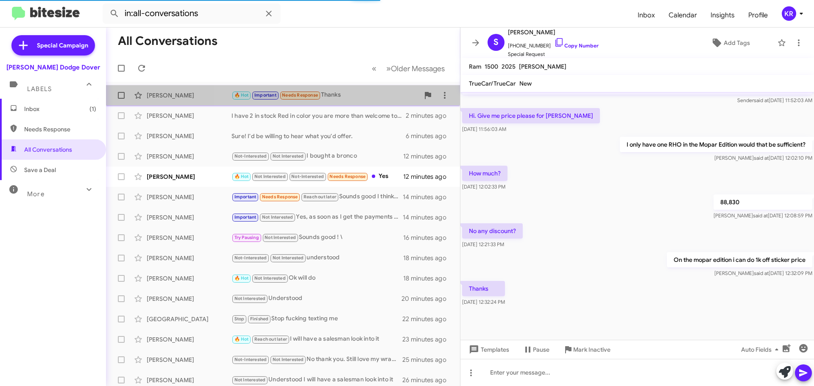
click at [358, 98] on div "🔥 Hot Important Needs Response Thanks" at bounding box center [326, 95] width 188 height 10
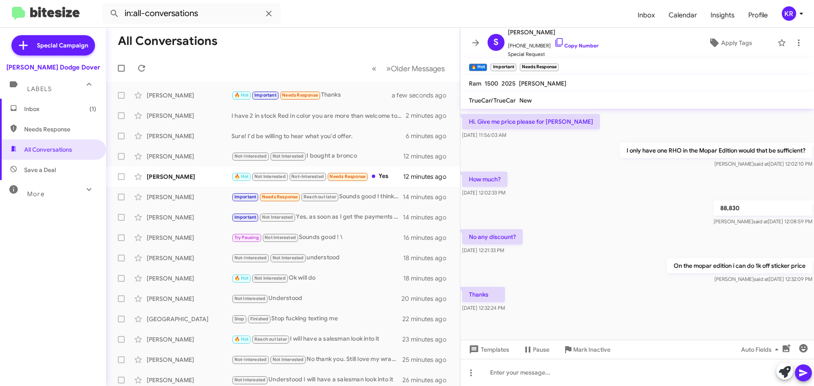
scroll to position [335, 0]
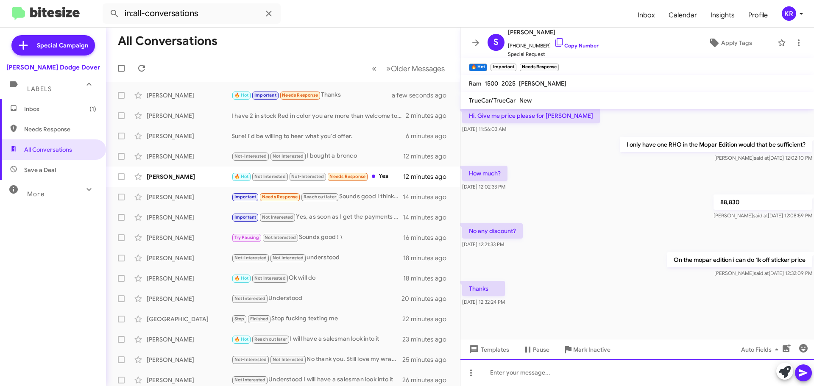
click at [576, 371] on div at bounding box center [638, 372] width 354 height 27
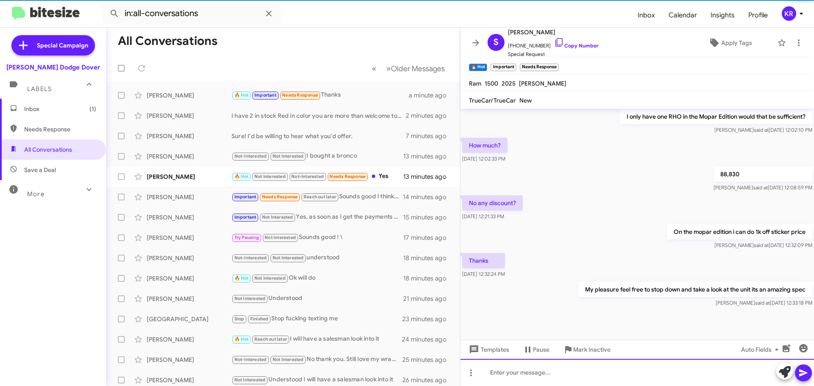
scroll to position [366, 0]
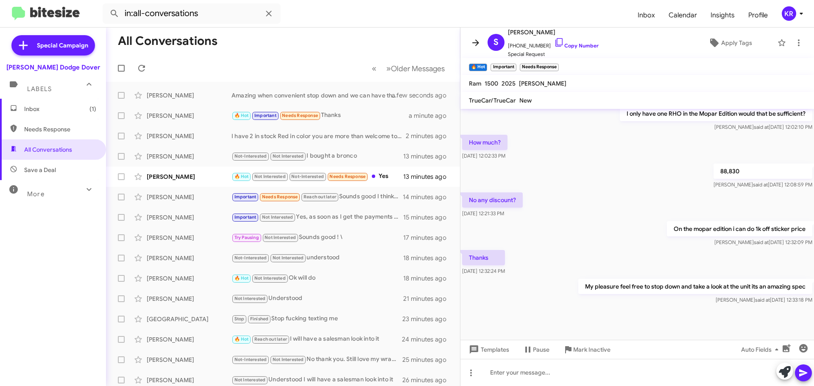
click at [475, 45] on icon at bounding box center [476, 43] width 10 height 10
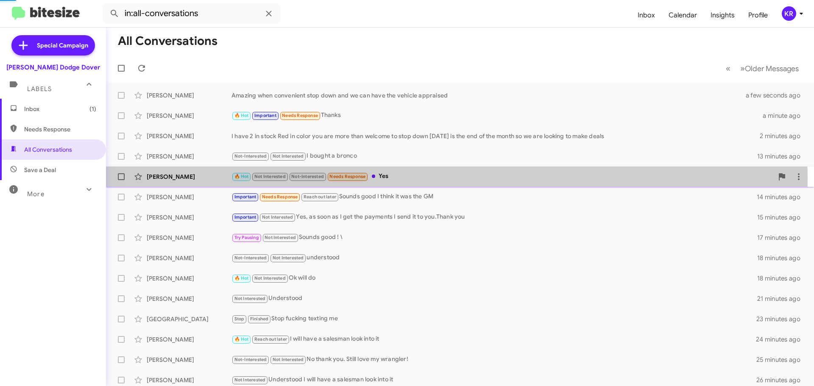
click at [412, 179] on div "🔥 Hot Not Interested Not-Interested Needs Response Yes" at bounding box center [503, 177] width 542 height 10
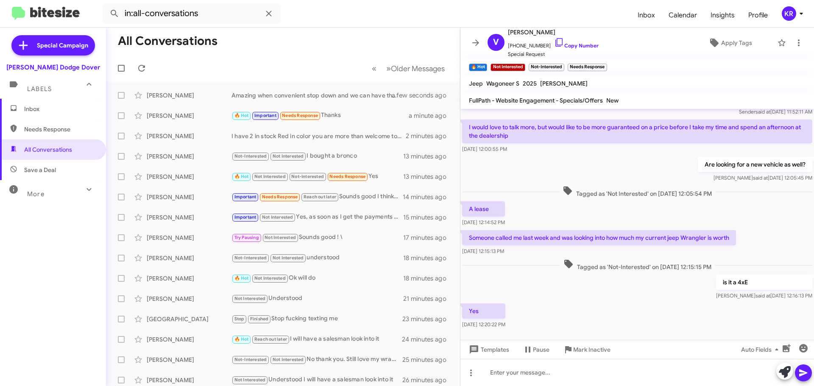
scroll to position [81, 0]
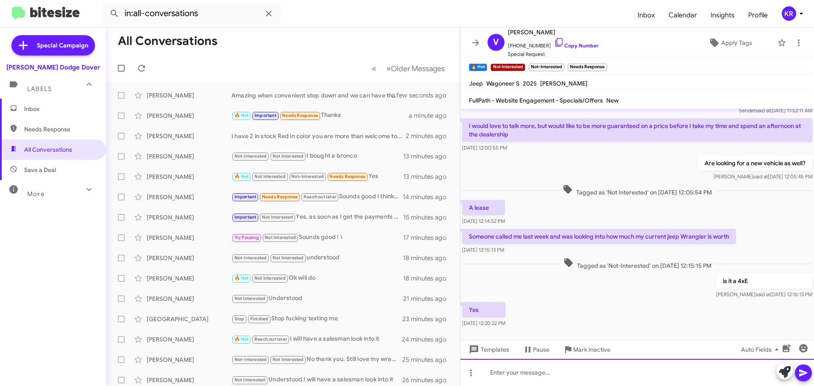
click at [580, 372] on div at bounding box center [638, 372] width 354 height 27
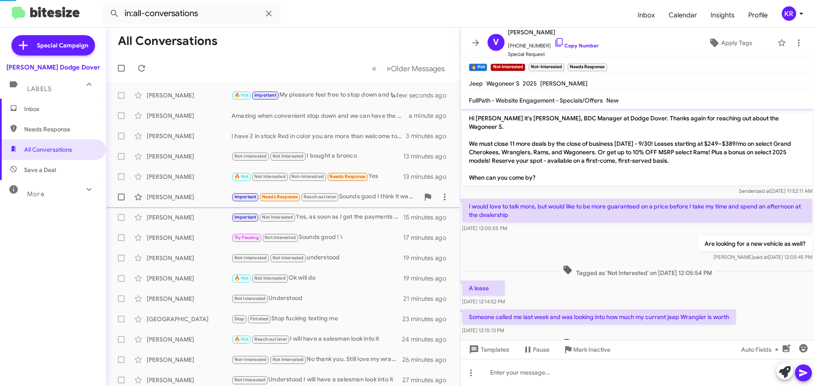
click at [362, 201] on div "Important Needs Response Reach out later Sounds good I think it was the GM" at bounding box center [326, 197] width 188 height 10
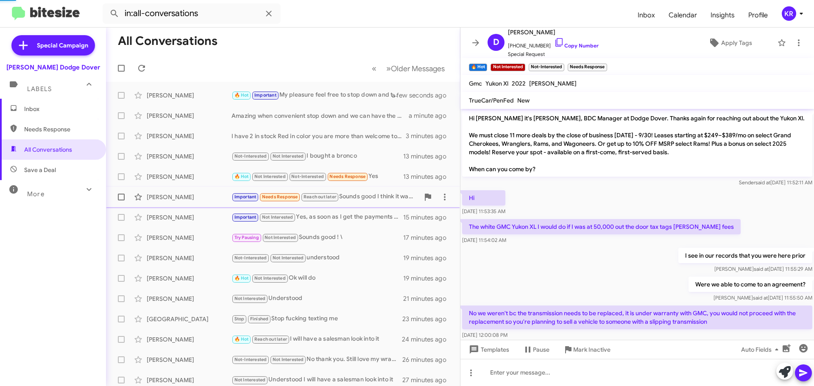
scroll to position [288, 0]
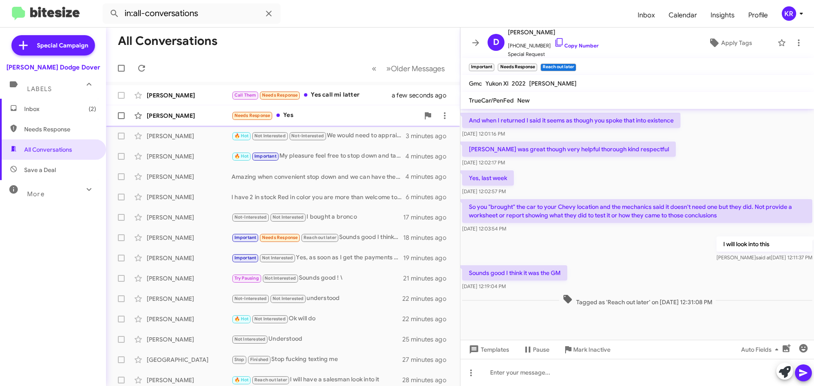
click at [299, 115] on div "Needs Response Yes" at bounding box center [326, 116] width 188 height 10
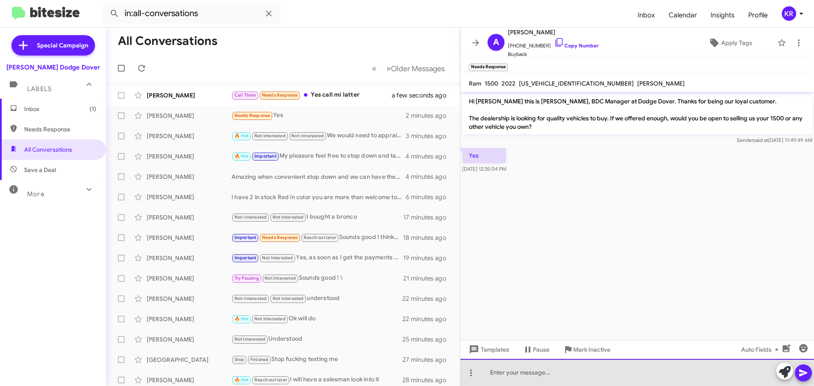
click at [579, 365] on div at bounding box center [638, 372] width 354 height 27
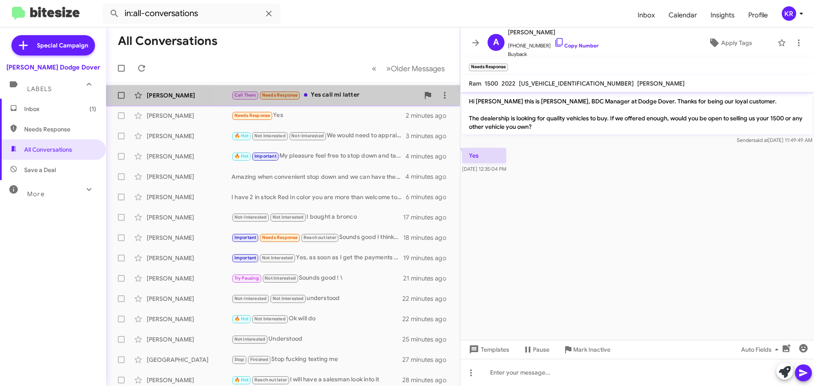
click at [349, 98] on div "Call Them Needs Response Yes call mi latter" at bounding box center [326, 95] width 188 height 10
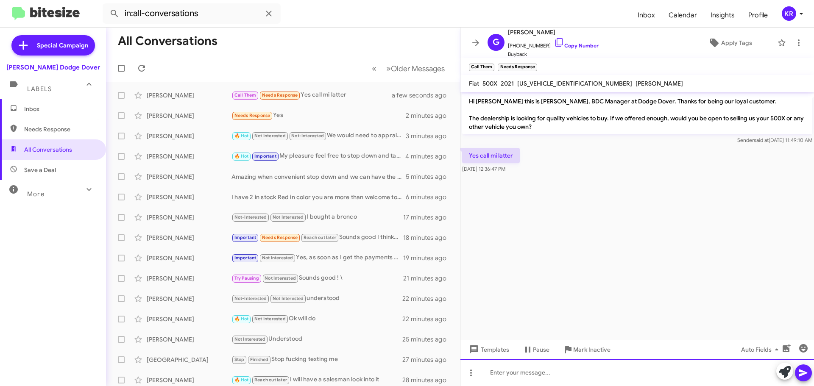
click at [548, 375] on div at bounding box center [638, 372] width 354 height 27
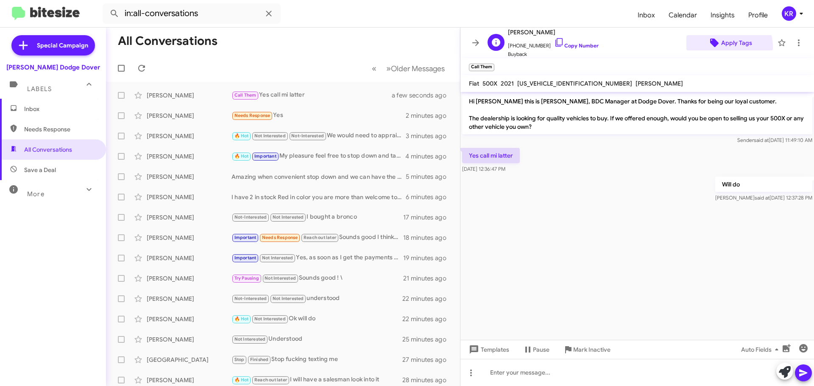
click at [722, 47] on span "Apply Tags" at bounding box center [737, 42] width 31 height 15
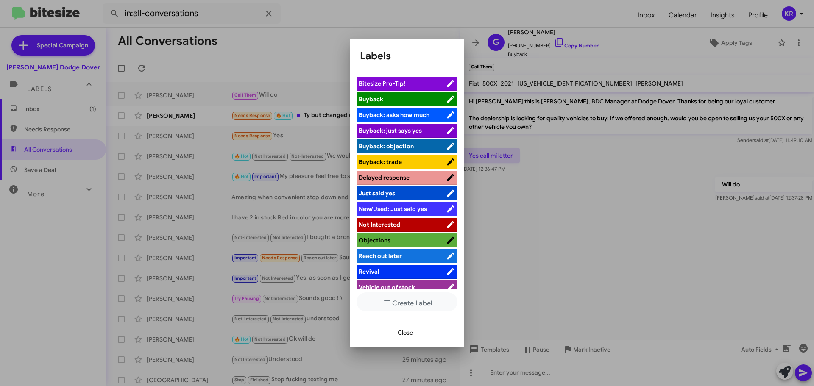
scroll to position [23, 0]
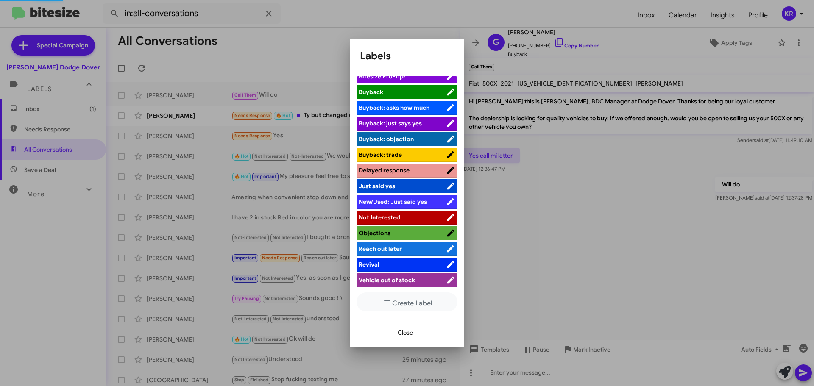
click at [383, 246] on span "Reach out later" at bounding box center [380, 249] width 43 height 8
click at [403, 334] on span "Close" at bounding box center [405, 332] width 15 height 15
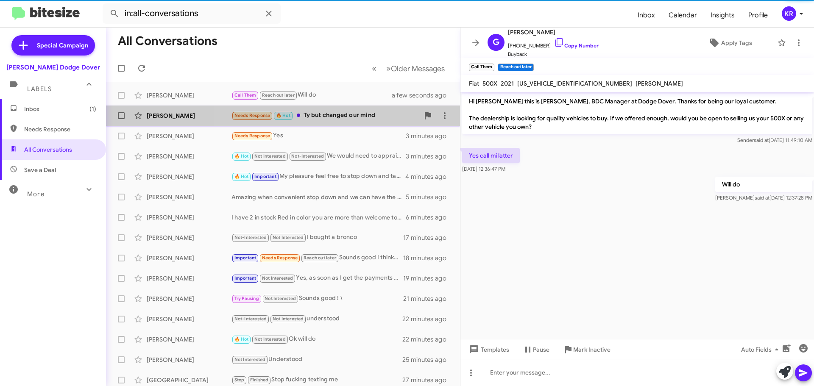
click at [348, 112] on div "Needs Response 🔥 Hot Ty but changed our mind" at bounding box center [326, 116] width 188 height 10
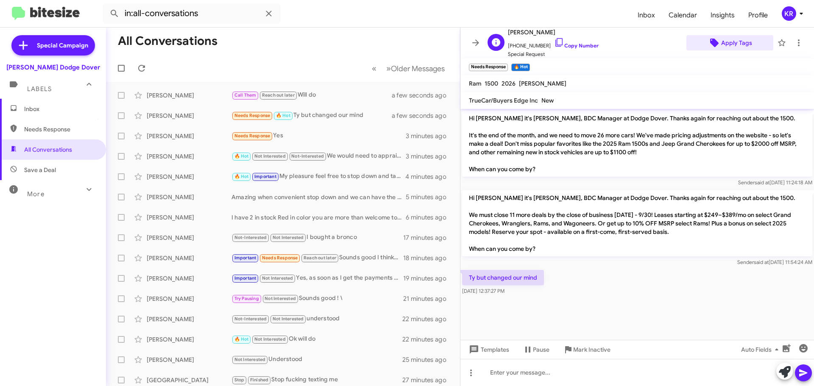
click at [727, 42] on span "Apply Tags" at bounding box center [737, 42] width 31 height 15
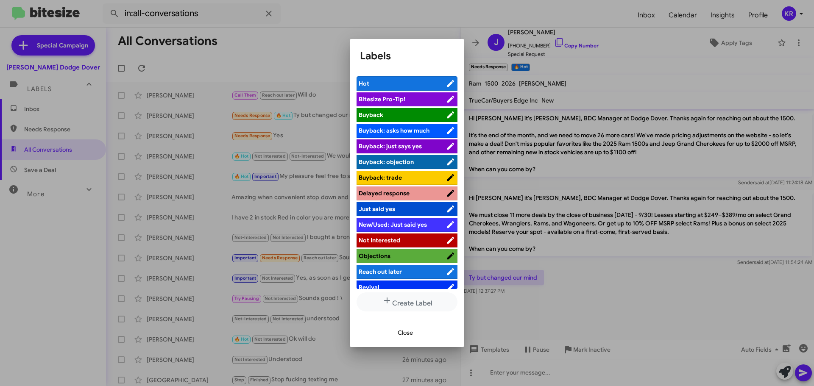
click at [378, 241] on span "Not Interested" at bounding box center [380, 241] width 42 height 8
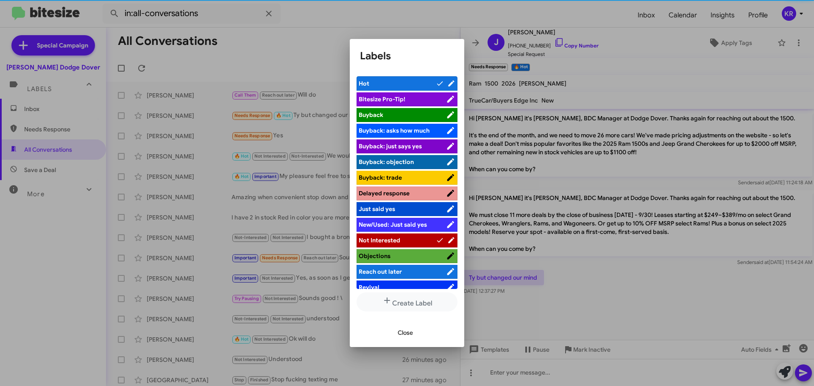
click at [409, 337] on span "Close" at bounding box center [405, 332] width 15 height 15
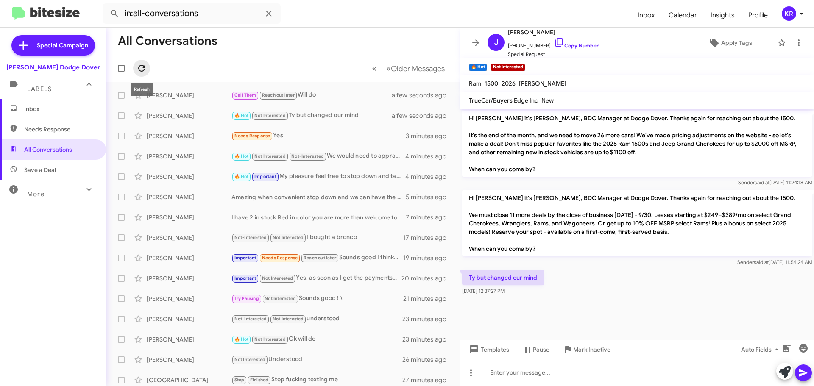
click at [138, 67] on icon at bounding box center [142, 68] width 10 height 10
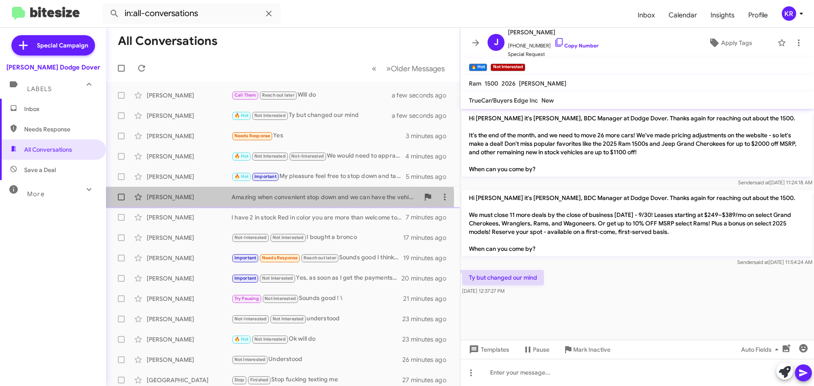
click at [273, 199] on div "Amazing when convenient stop down and we can have the vehicle appraised" at bounding box center [326, 197] width 188 height 8
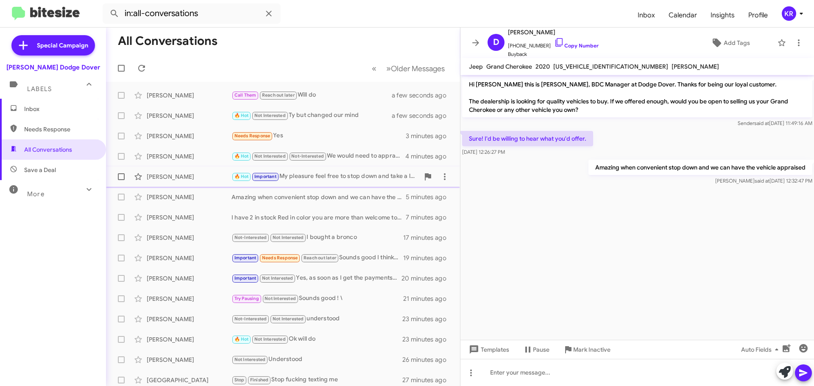
click at [296, 179] on div "🔥 Hot Important My pleasure feel free to stop down and take a look at the unit …" at bounding box center [326, 177] width 188 height 10
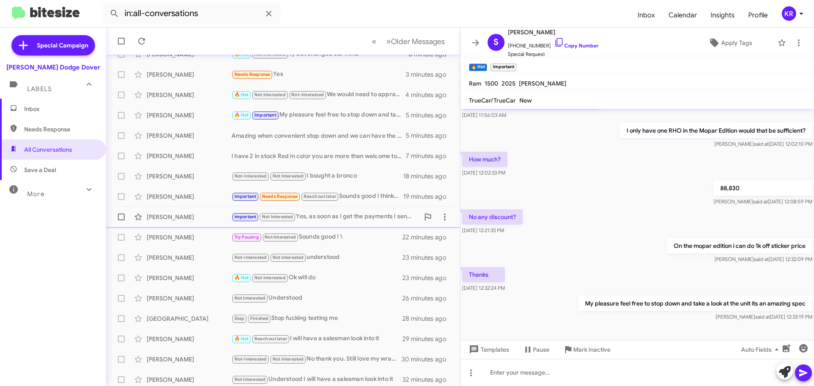
scroll to position [106, 0]
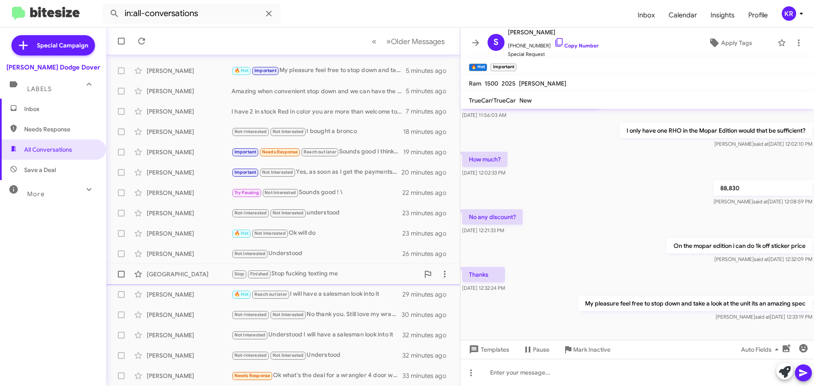
click at [302, 275] on div "Stop Finished Stop fucking texting me" at bounding box center [326, 274] width 188 height 10
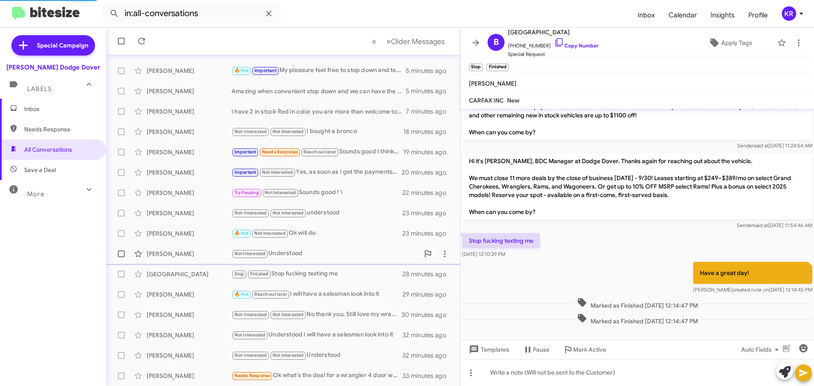
scroll to position [37, 0]
click at [722, 45] on span "Apply Tags" at bounding box center [737, 42] width 31 height 15
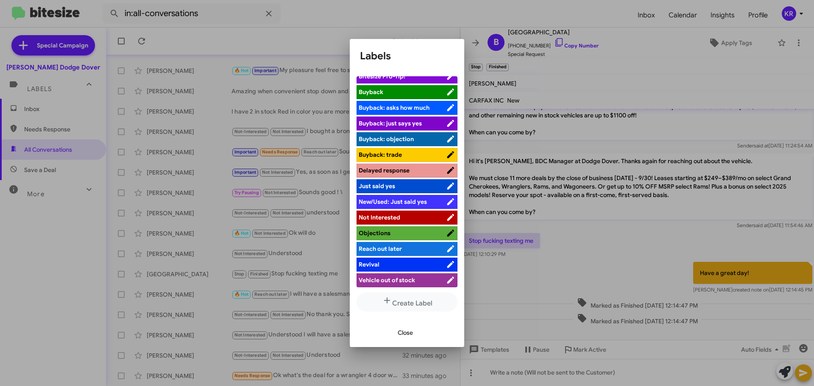
scroll to position [0, 0]
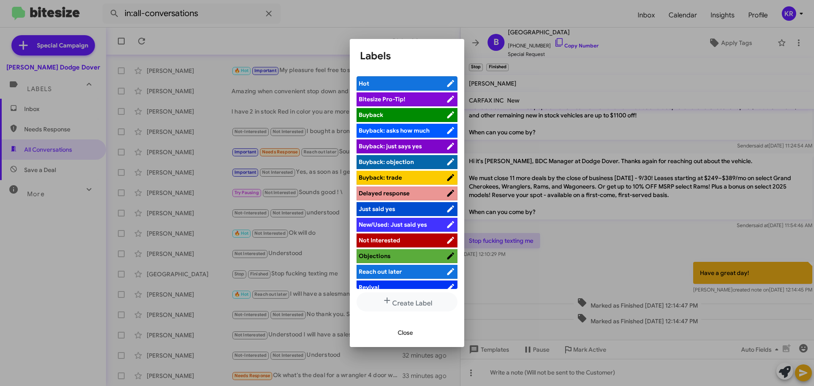
click at [390, 26] on div at bounding box center [407, 193] width 814 height 386
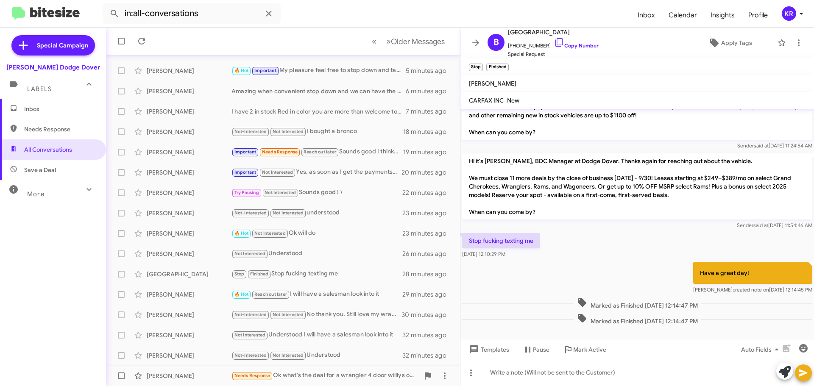
click at [314, 372] on div "Needs Response Ok what's the deal for a wrangler 4 door willlys or rubicon best…" at bounding box center [326, 376] width 188 height 10
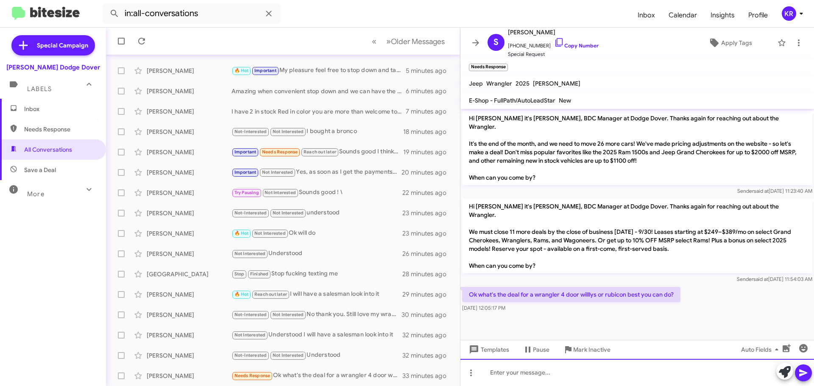
click at [574, 377] on div at bounding box center [638, 372] width 354 height 27
click at [561, 369] on div at bounding box center [638, 372] width 354 height 27
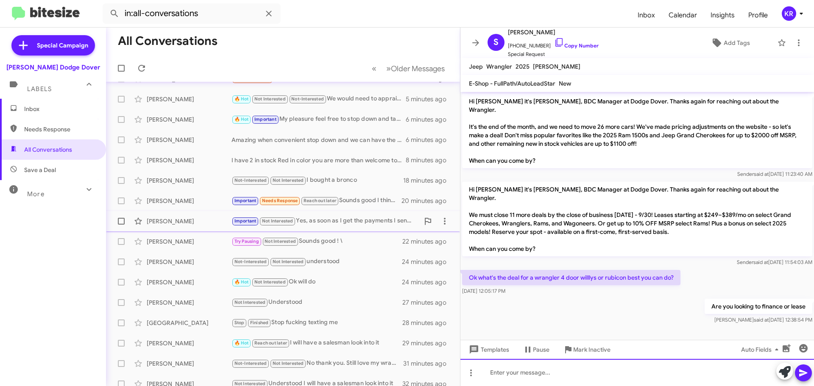
scroll to position [64, 0]
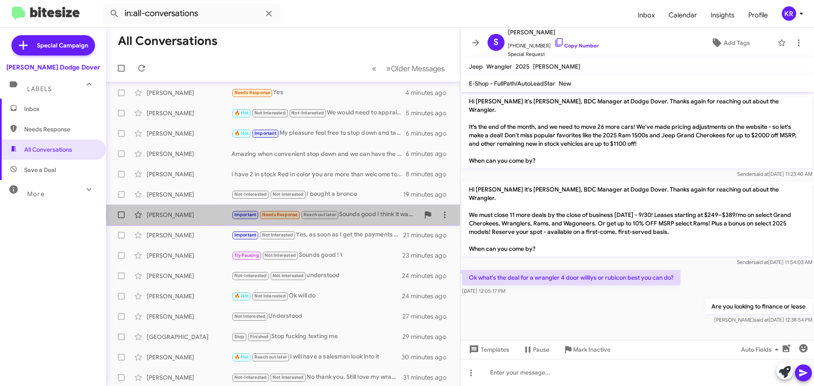
click at [364, 215] on div "Important Needs Response Reach out later Sounds good I think it was the GM" at bounding box center [326, 215] width 188 height 10
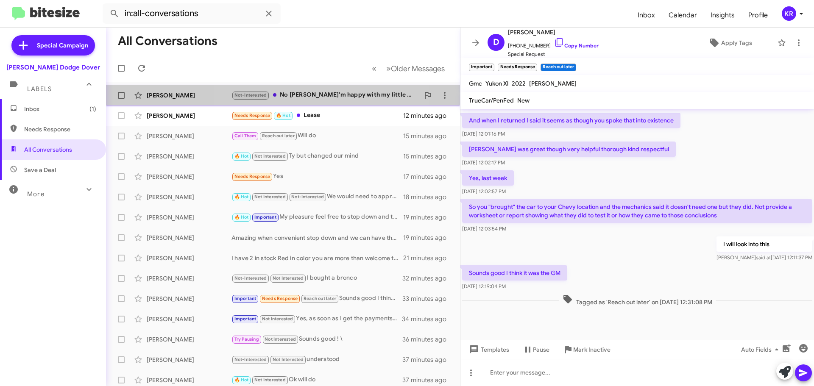
click at [299, 96] on div "Not-Interested No [PERSON_NAME]'m happy with my little van. My husband was thin…" at bounding box center [326, 95] width 188 height 10
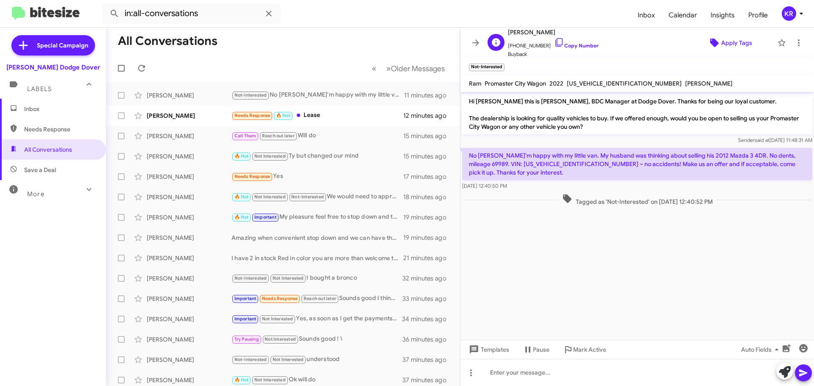
click at [709, 35] on span "Apply Tags" at bounding box center [730, 42] width 73 height 15
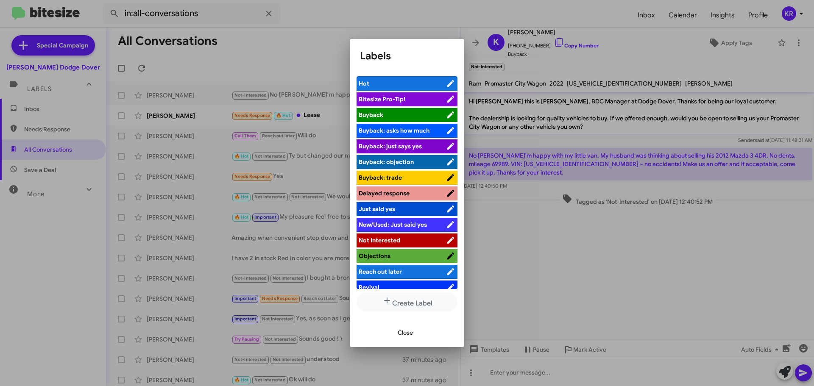
click at [389, 242] on span "Not Interested" at bounding box center [380, 241] width 42 height 8
click at [412, 334] on span "Close" at bounding box center [405, 332] width 15 height 15
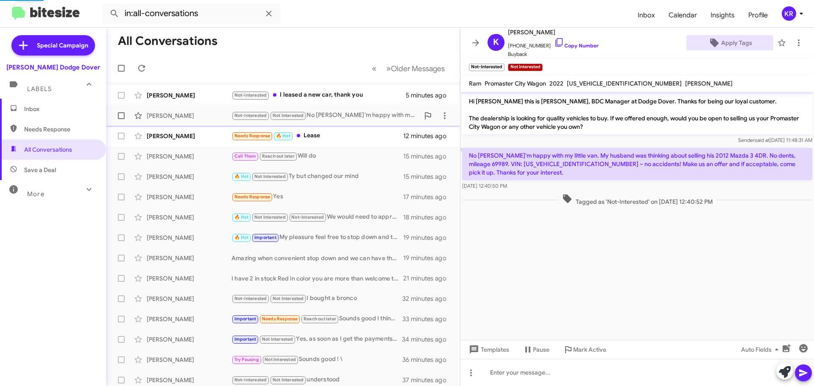
click at [338, 113] on div "Not-Interested Not Interested No [PERSON_NAME]'m happy with my little van. My h…" at bounding box center [326, 116] width 188 height 10
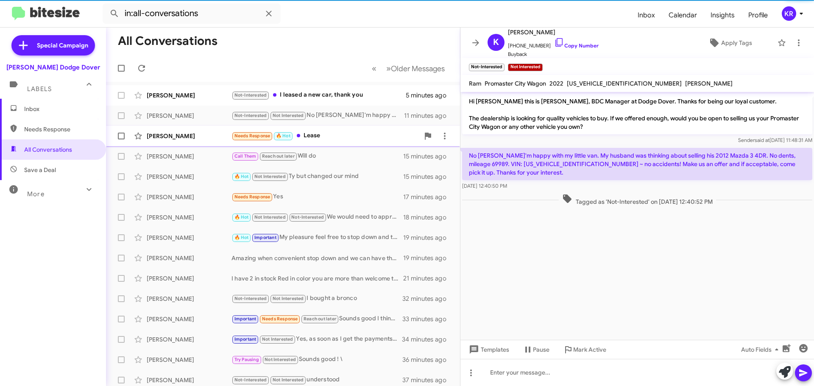
click at [339, 133] on div "Needs Response 🔥 Hot Lease" at bounding box center [326, 136] width 188 height 10
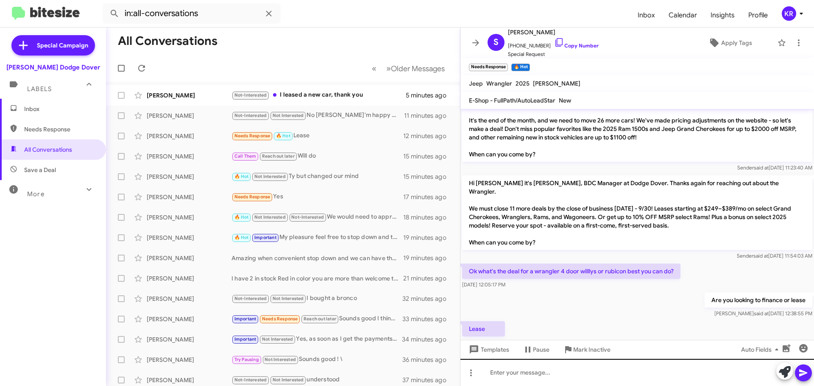
scroll to position [25, 0]
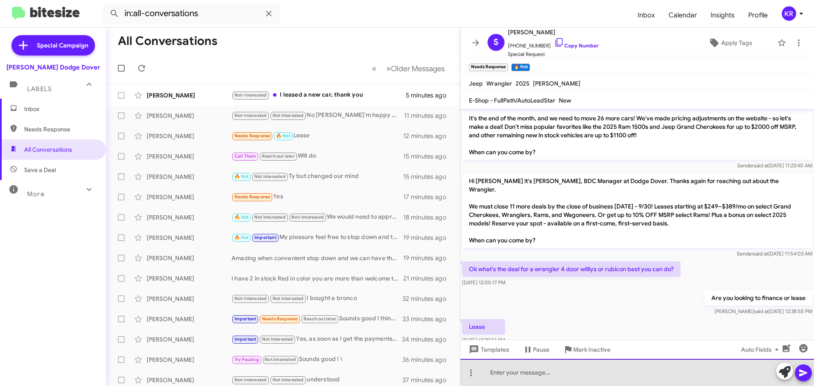
click at [529, 368] on div at bounding box center [638, 372] width 354 height 27
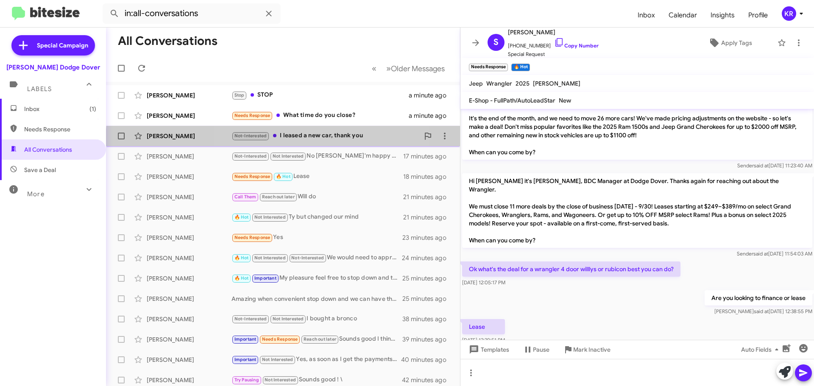
click at [293, 141] on div "[PERSON_NAME] Not-Interested I leased a new car, thank you 11 minutes ago" at bounding box center [283, 136] width 341 height 17
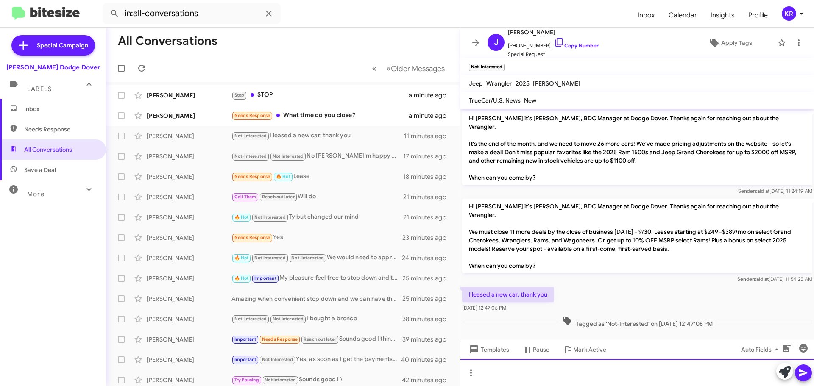
click at [590, 368] on div at bounding box center [638, 372] width 354 height 27
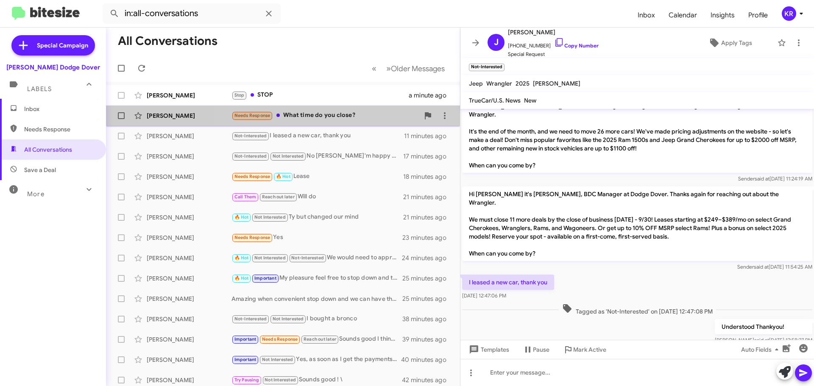
click at [371, 119] on div "Needs Response What time do you close?" at bounding box center [326, 116] width 188 height 10
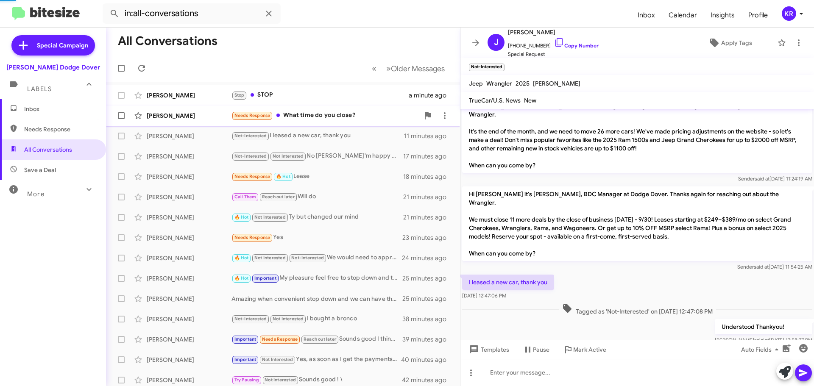
scroll to position [65, 0]
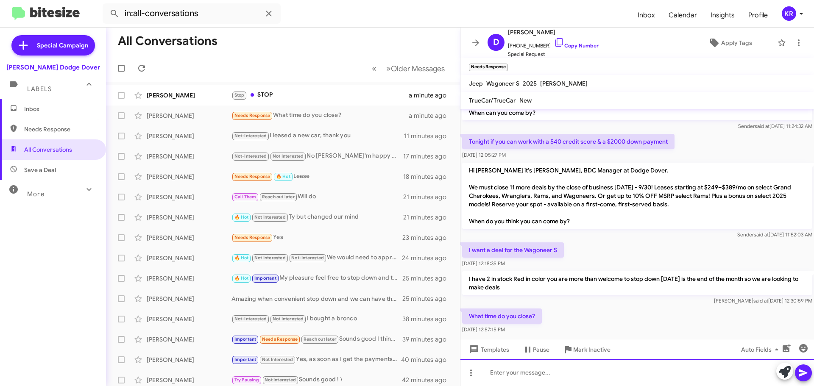
click at [534, 372] on div at bounding box center [638, 372] width 354 height 27
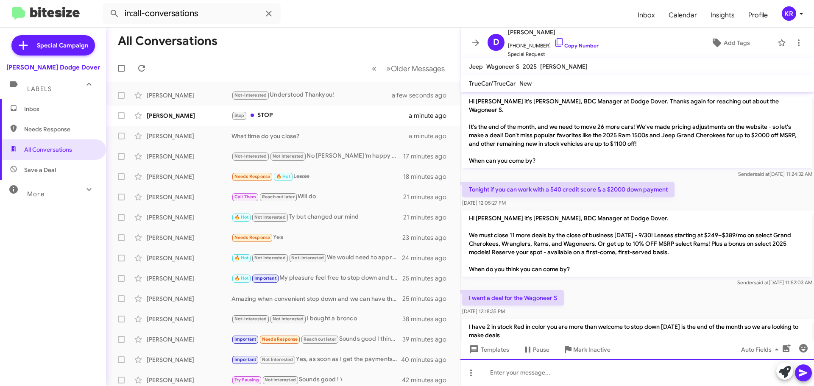
scroll to position [79, 0]
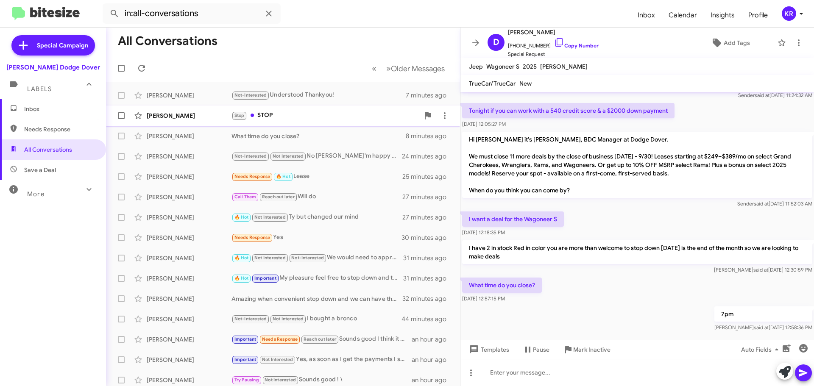
click at [322, 111] on div "Stop STOP" at bounding box center [326, 116] width 188 height 10
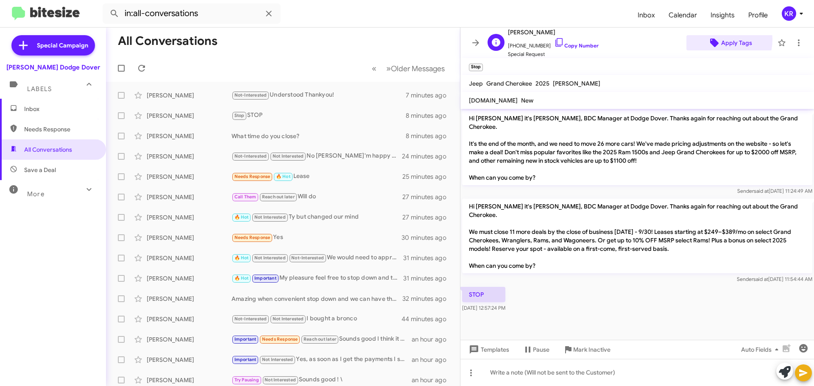
click at [715, 39] on icon at bounding box center [715, 43] width 10 height 10
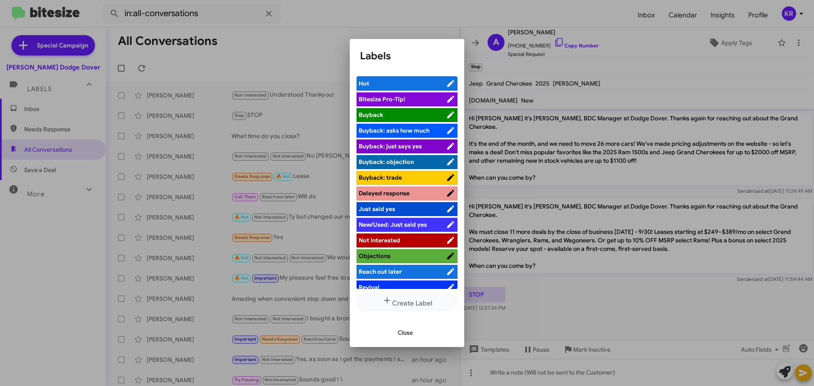
click at [383, 239] on span "Not Interested" at bounding box center [380, 241] width 42 height 8
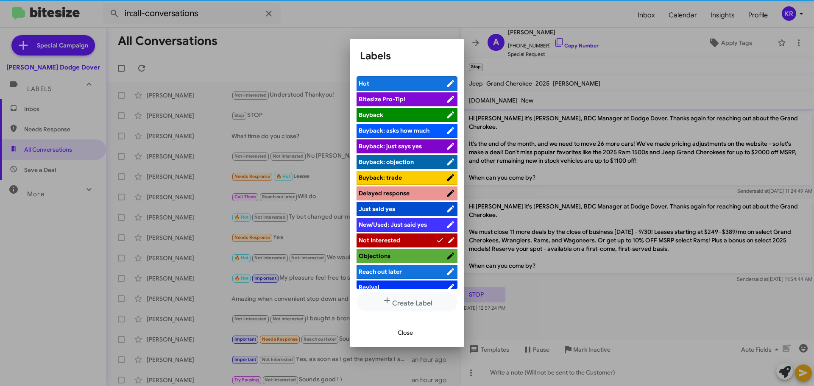
click at [408, 335] on span "Close" at bounding box center [405, 332] width 15 height 15
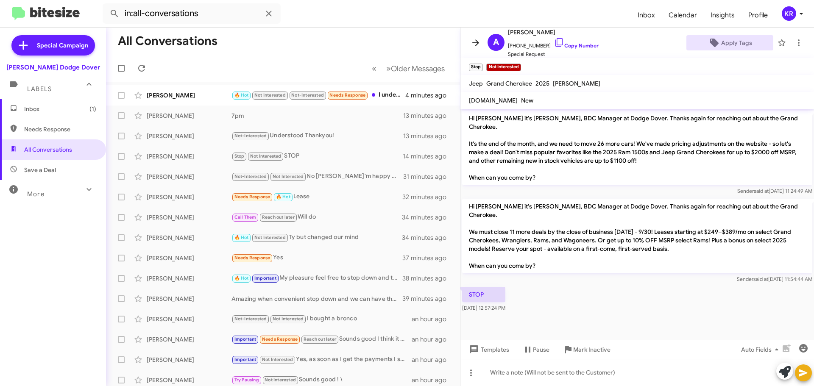
click at [475, 39] on icon at bounding box center [476, 43] width 10 height 10
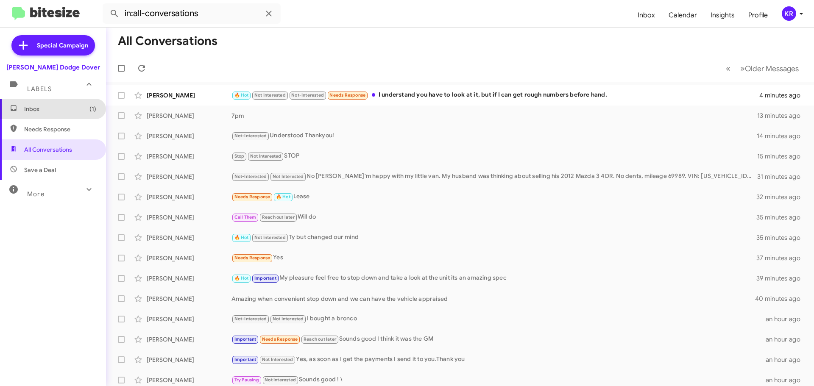
click at [57, 109] on span "Inbox (1)" at bounding box center [60, 109] width 72 height 8
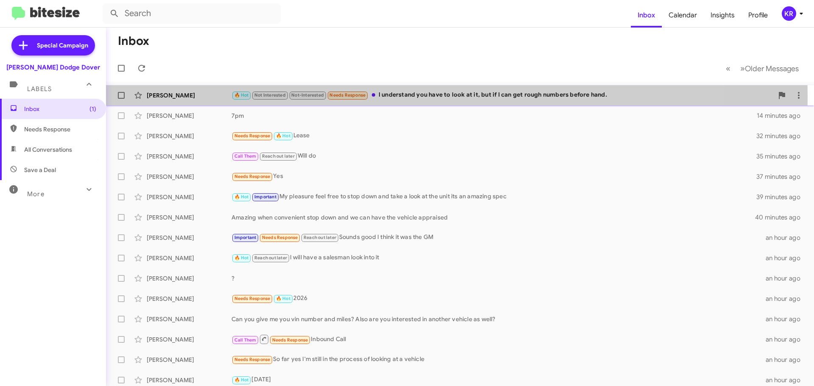
click at [173, 96] on div "[PERSON_NAME]" at bounding box center [189, 95] width 85 height 8
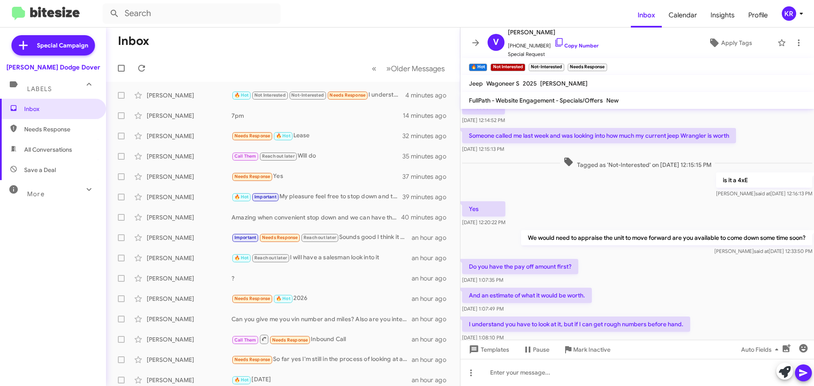
scroll to position [196, 0]
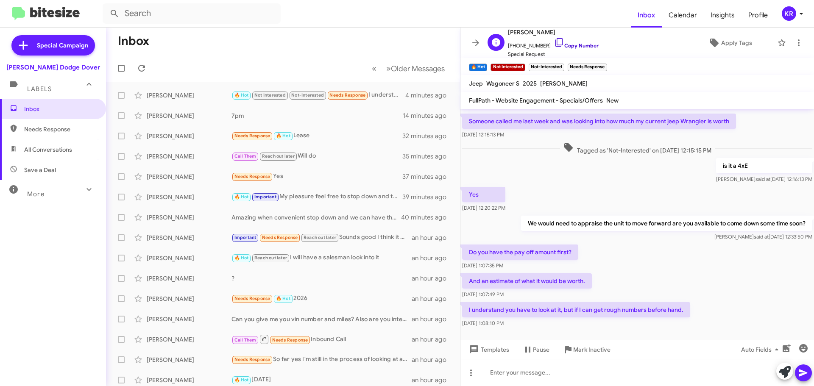
click at [556, 47] on link "Copy Number" at bounding box center [576, 45] width 45 height 6
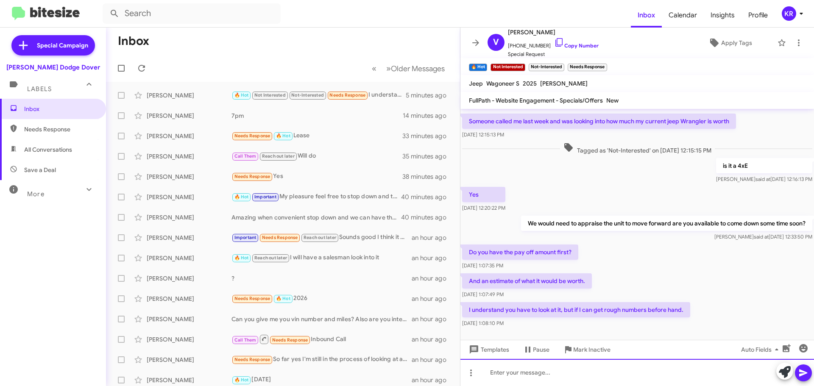
click at [575, 380] on div at bounding box center [638, 372] width 354 height 27
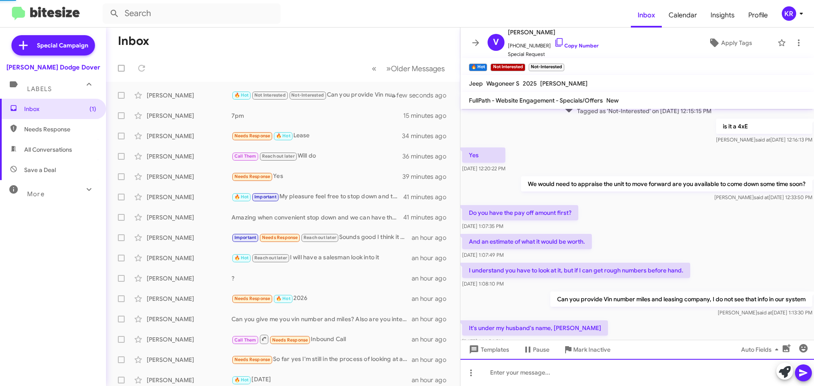
scroll to position [266, 0]
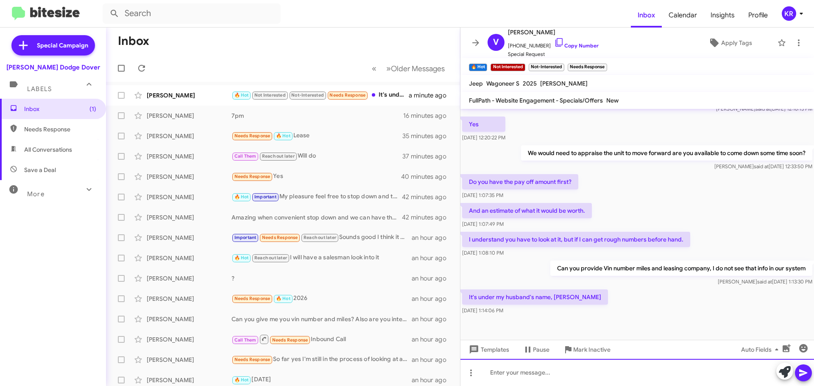
click at [552, 365] on div at bounding box center [638, 372] width 354 height 27
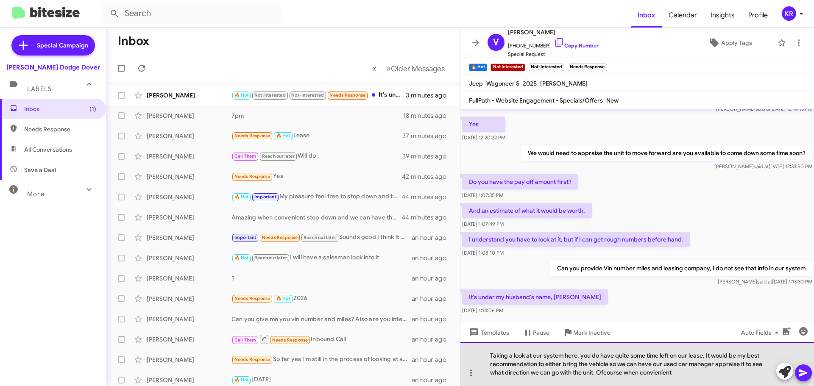
click at [615, 373] on div "Taking a look at our system here, you do have quite some time left on our lease…" at bounding box center [638, 364] width 354 height 44
click at [662, 375] on div "Taking a look at our system here, you do have quite some time left on our lease…" at bounding box center [638, 364] width 354 height 44
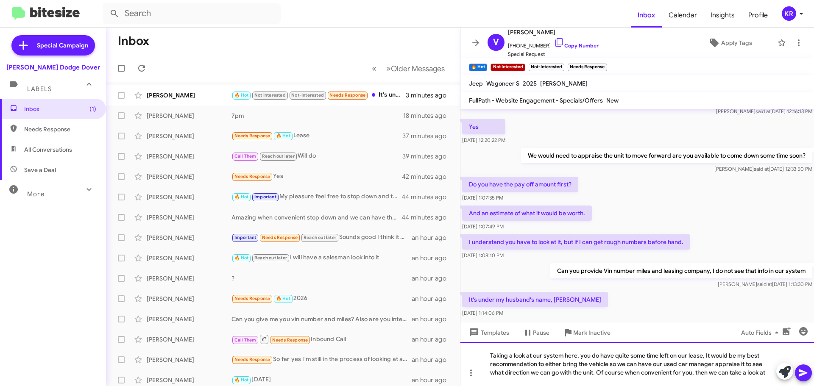
scroll to position [283, 0]
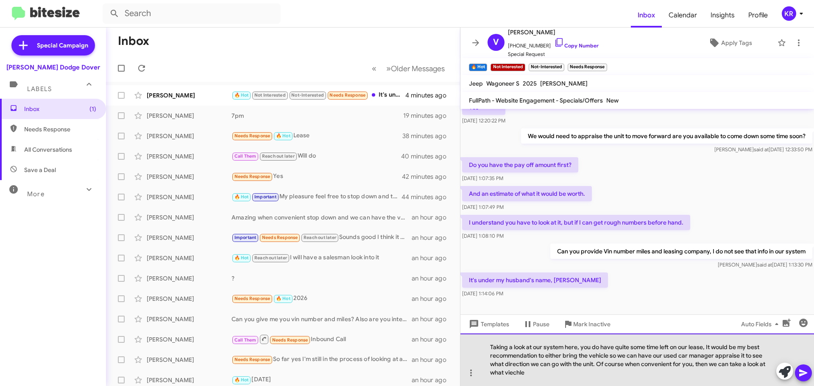
click at [515, 373] on div "Taking a look at our system here, you do have quite some time left on our lease…" at bounding box center [638, 360] width 354 height 53
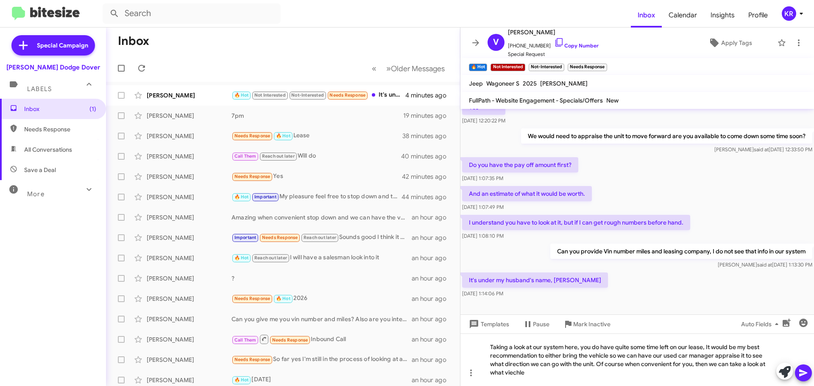
drag, startPoint x: 514, startPoint y: 374, endPoint x: 481, endPoint y: 301, distance: 79.5
click at [481, 301] on div at bounding box center [638, 316] width 354 height 32
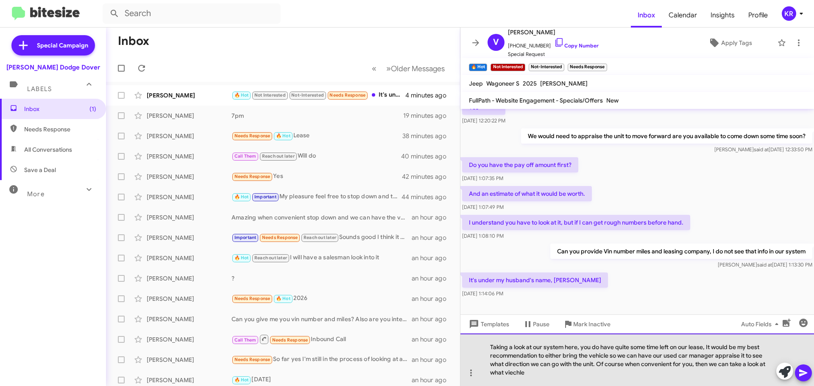
click at [518, 373] on div "Taking a look at our system here, you do have quite some time left on our lease…" at bounding box center [638, 360] width 354 height 53
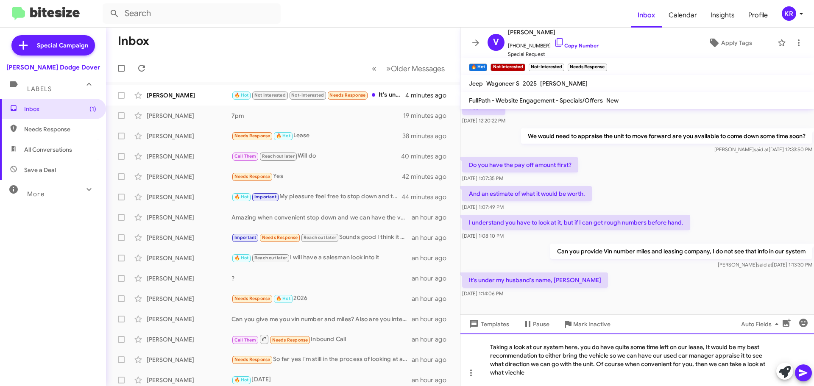
click at [518, 373] on div "Taking a look at our system here, you do have quite some time left on our lease…" at bounding box center [638, 360] width 354 height 53
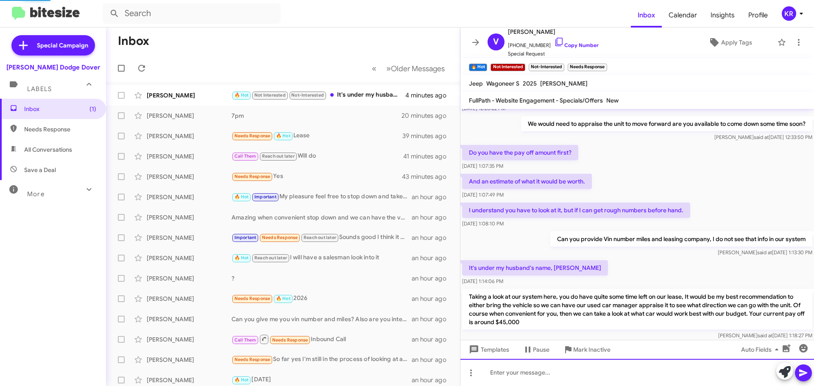
scroll to position [323, 0]
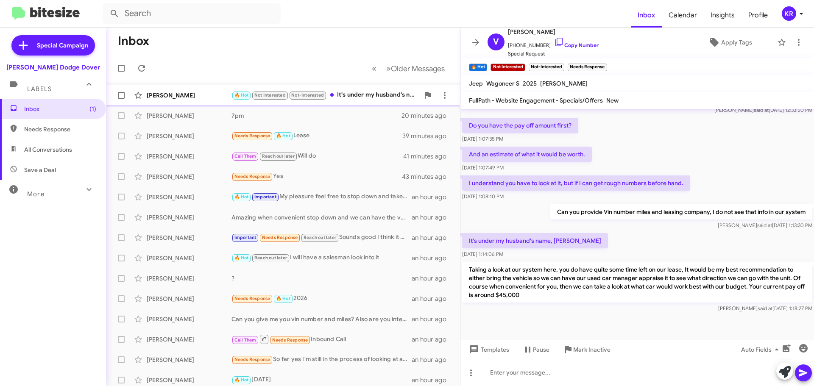
click at [360, 90] on div "[PERSON_NAME] 🔥 Hot Not Interested Not-Interested It's under my husband's name,…" at bounding box center [283, 95] width 341 height 17
click at [319, 151] on div "Call Them Reach out later Will do" at bounding box center [326, 156] width 188 height 10
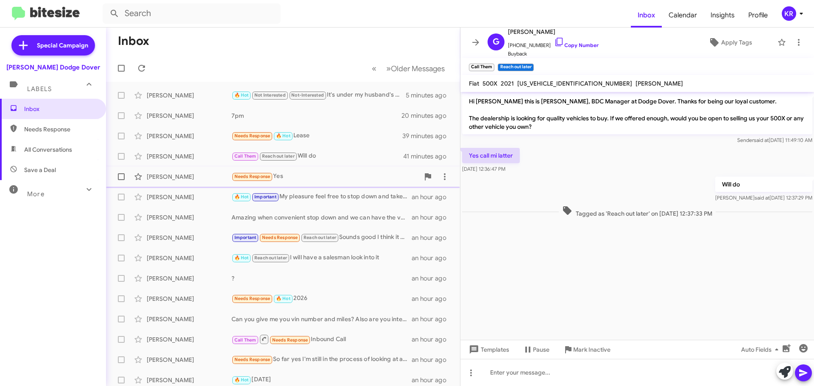
click at [301, 172] on div "Needs Response Yes" at bounding box center [326, 177] width 188 height 10
click at [364, 93] on div "🔥 Hot Not Interested Not-Interested It's under my husband's name, [PERSON_NAME]" at bounding box center [326, 95] width 188 height 10
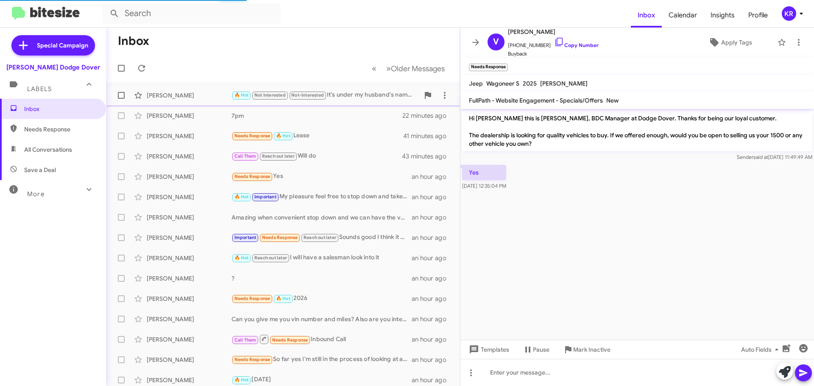
scroll to position [323, 0]
